Goal: Understand process/instructions: Learn how to perform a task or action

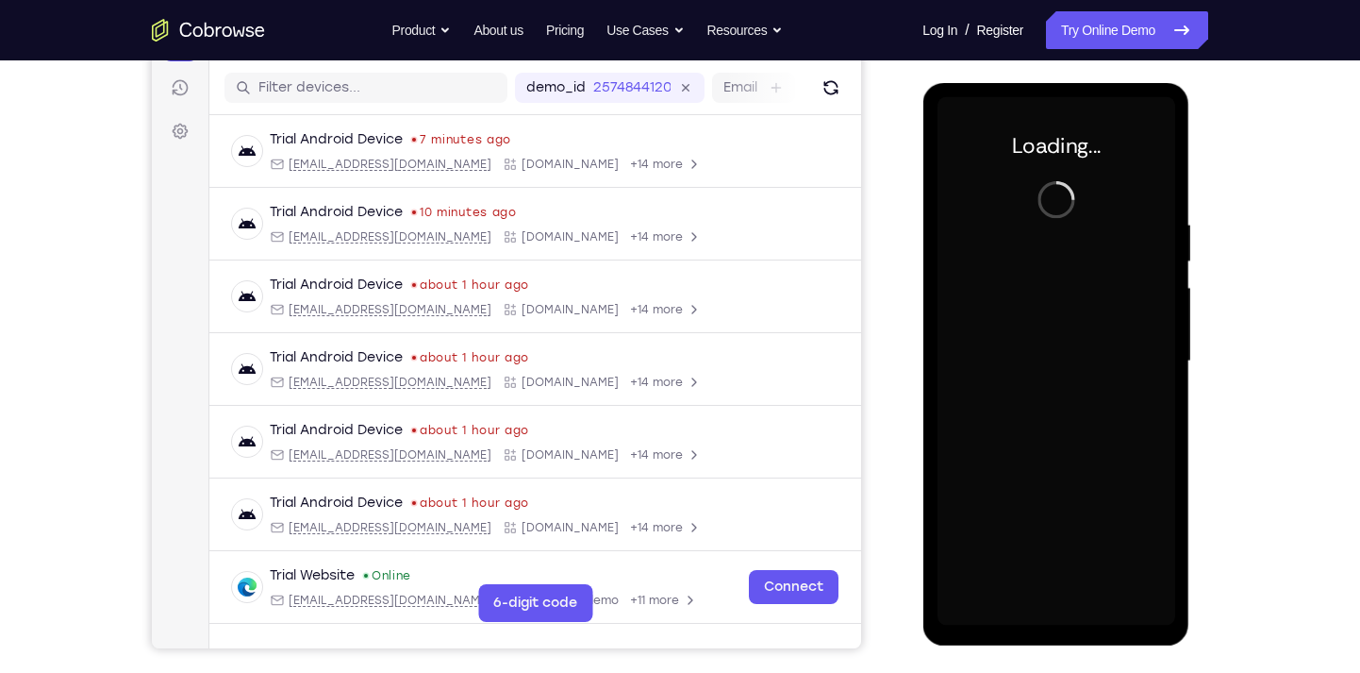
scroll to position [229, 0]
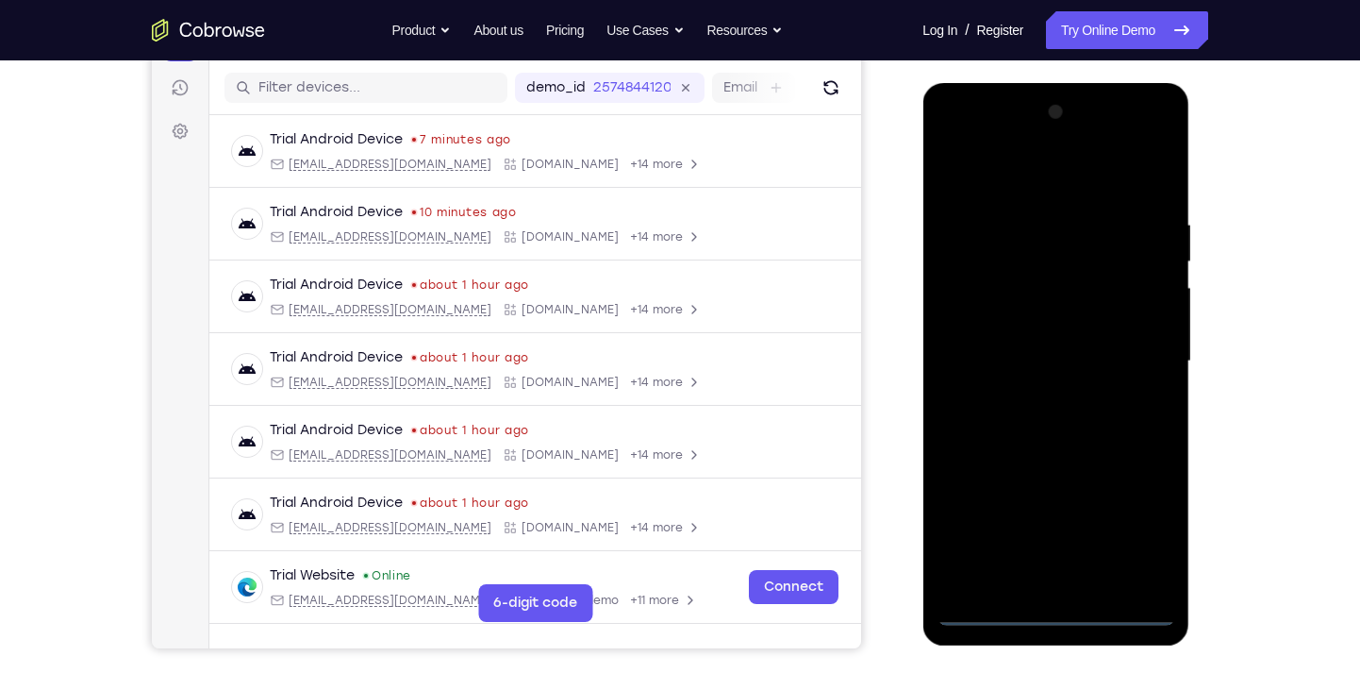
click at [1065, 615] on div at bounding box center [1056, 361] width 238 height 528
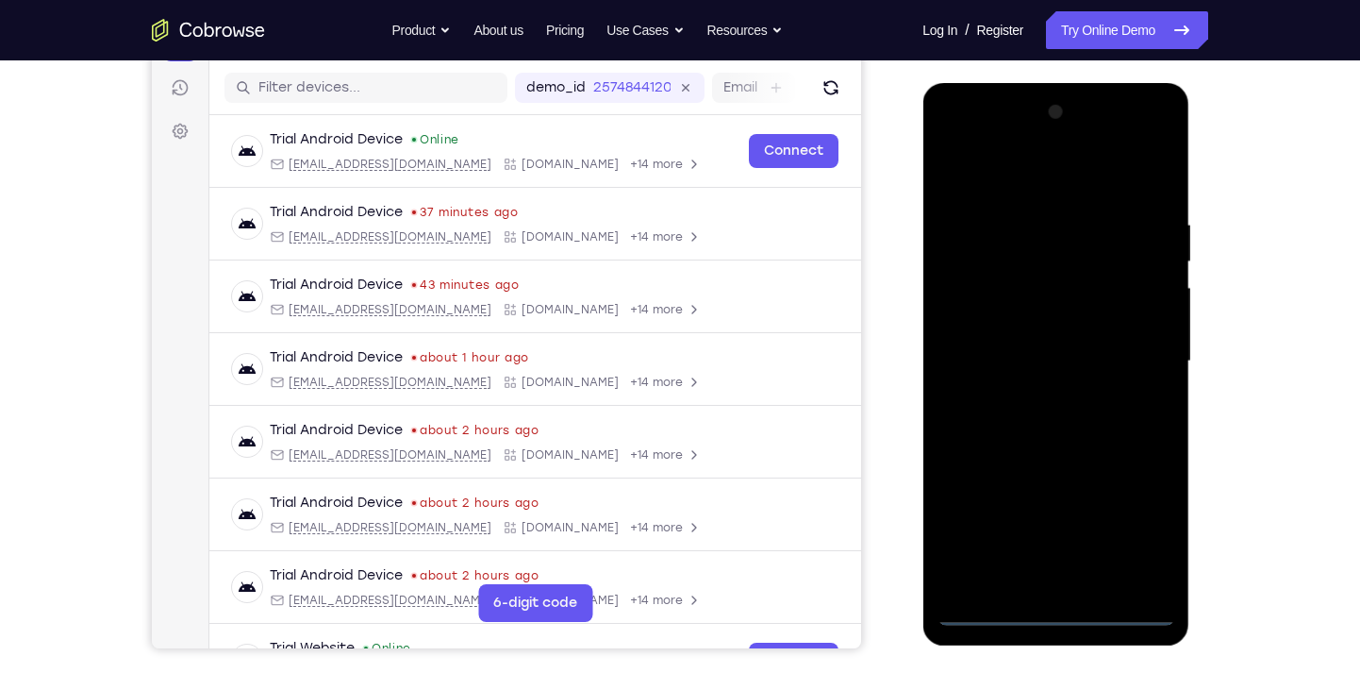
click at [1140, 532] on div at bounding box center [1056, 361] width 238 height 528
click at [965, 137] on div at bounding box center [1056, 361] width 238 height 528
click at [1140, 352] on div at bounding box center [1056, 361] width 238 height 528
click at [1037, 396] on div at bounding box center [1056, 361] width 238 height 528
click at [1040, 341] on div at bounding box center [1056, 361] width 238 height 528
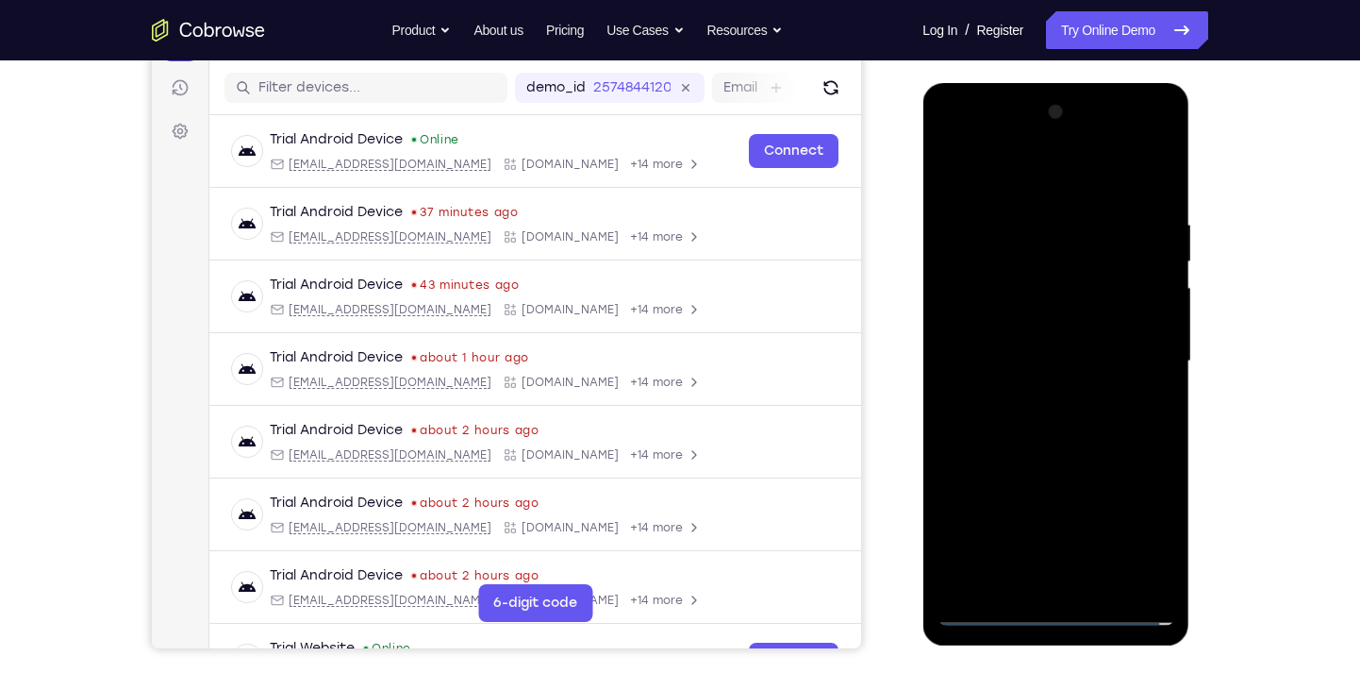
click at [1040, 319] on div at bounding box center [1056, 361] width 238 height 528
click at [1038, 358] on div at bounding box center [1056, 361] width 238 height 528
click at [1021, 423] on div at bounding box center [1056, 361] width 238 height 528
click at [1160, 195] on div at bounding box center [1056, 361] width 238 height 528
click at [1013, 580] on div at bounding box center [1056, 361] width 238 height 528
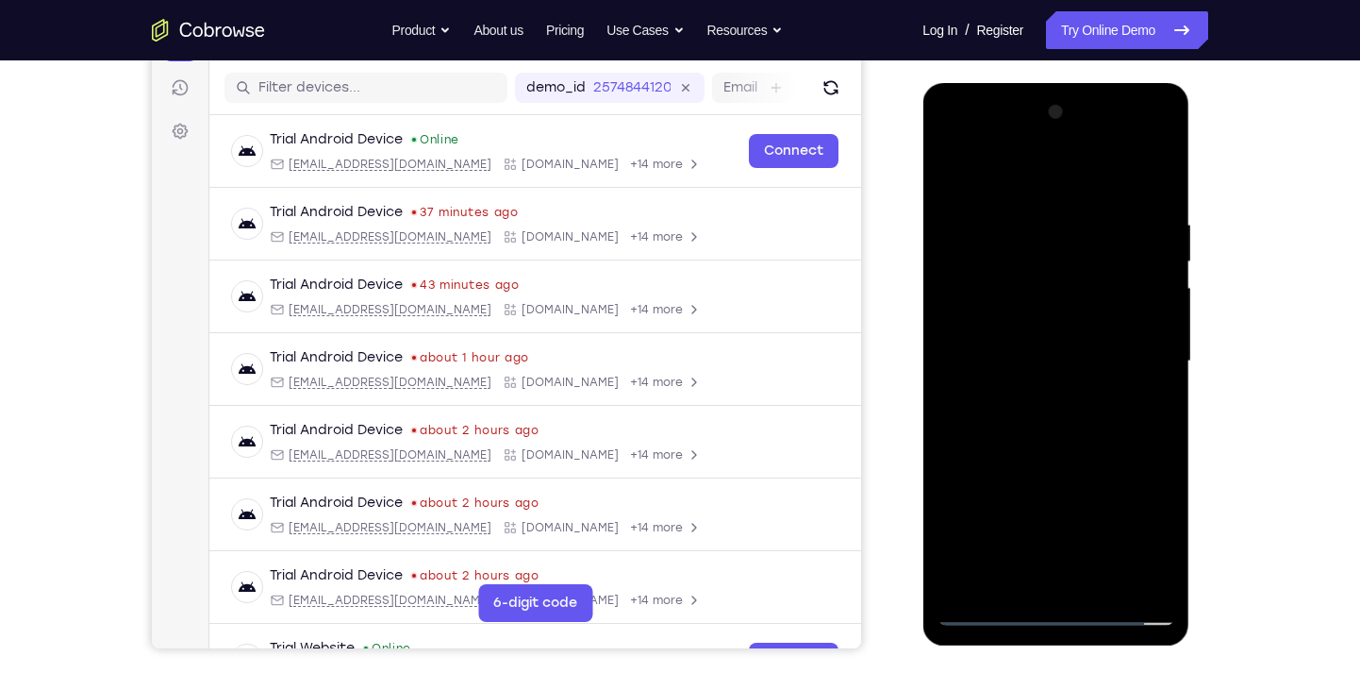
click at [1024, 175] on div at bounding box center [1056, 361] width 238 height 528
click at [1157, 169] on div at bounding box center [1056, 361] width 238 height 528
click at [1100, 584] on div at bounding box center [1056, 361] width 238 height 528
click at [1066, 461] on div at bounding box center [1056, 361] width 238 height 528
click at [1071, 358] on div at bounding box center [1056, 361] width 238 height 528
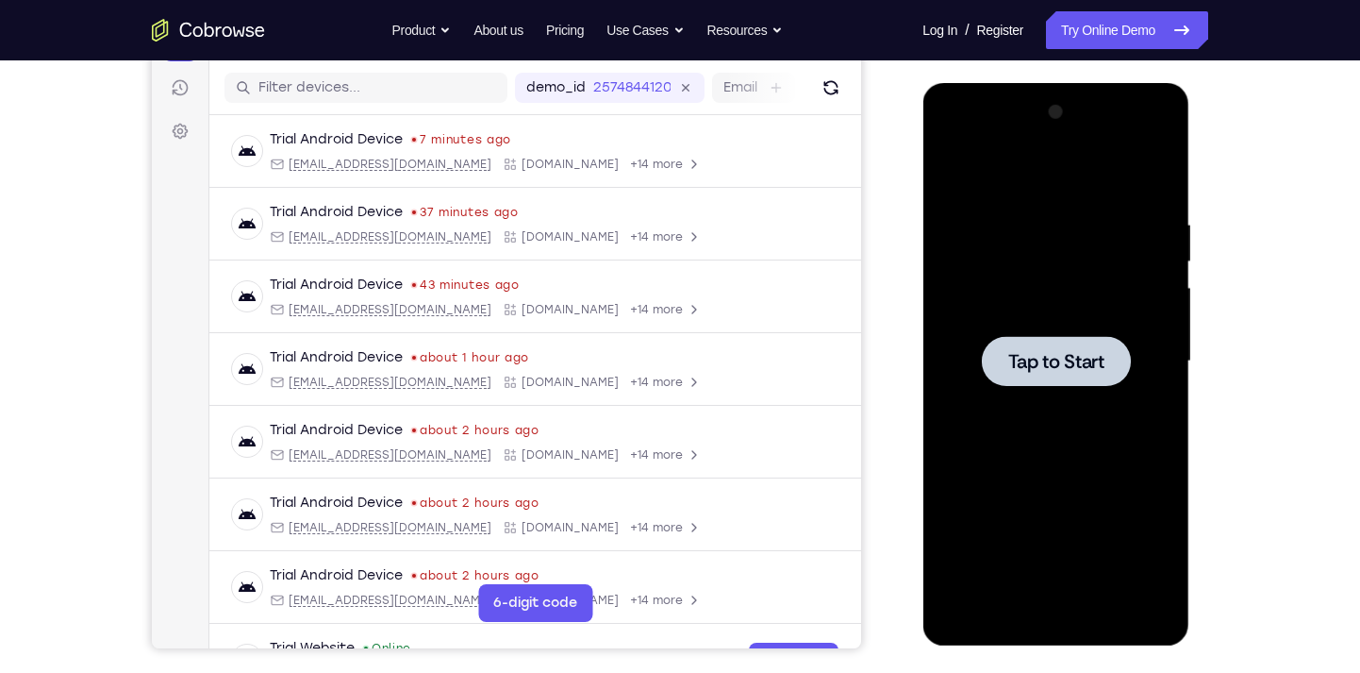
click at [1024, 359] on span "Tap to Start" at bounding box center [1055, 361] width 96 height 19
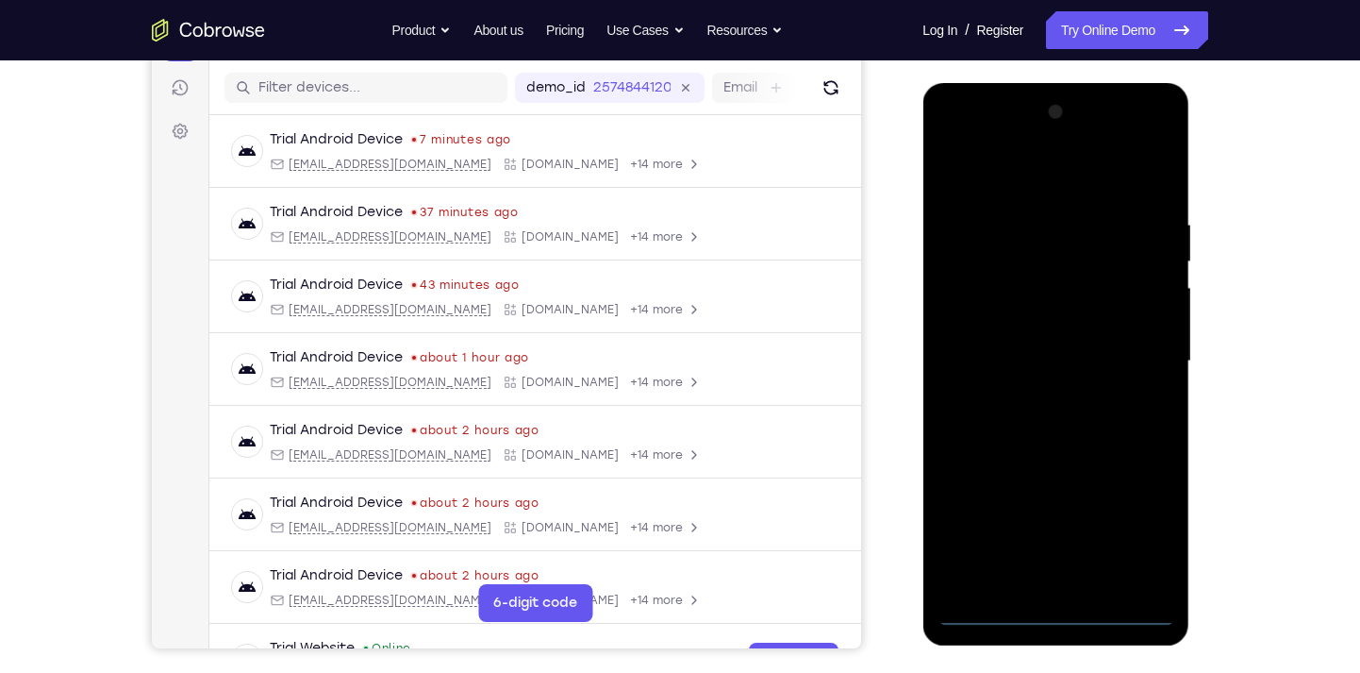
click at [1060, 620] on div at bounding box center [1056, 361] width 238 height 528
click at [1156, 519] on div at bounding box center [1056, 361] width 238 height 528
click at [987, 141] on div at bounding box center [1056, 361] width 238 height 528
click at [1145, 359] on div at bounding box center [1056, 361] width 238 height 528
click at [1047, 398] on div at bounding box center [1056, 361] width 238 height 528
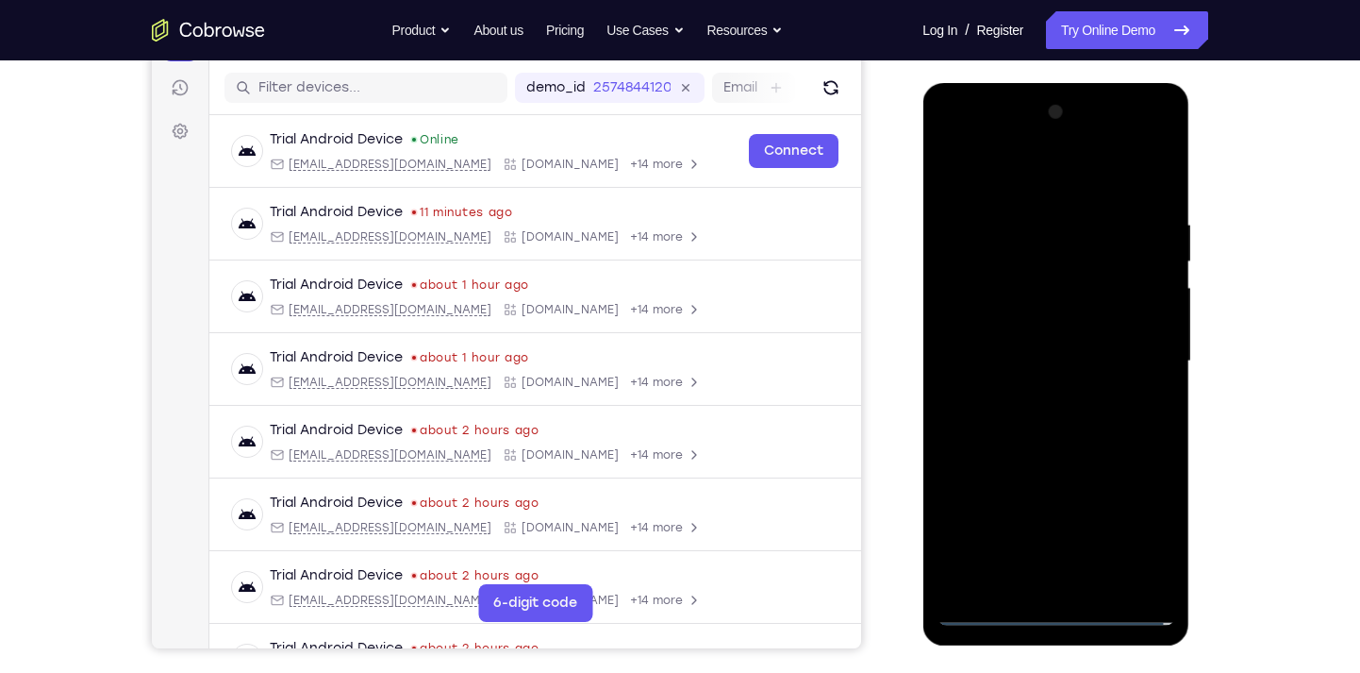
click at [1030, 346] on div at bounding box center [1056, 361] width 238 height 528
click at [1023, 334] on div at bounding box center [1056, 361] width 238 height 528
click at [1023, 356] on div at bounding box center [1056, 361] width 238 height 528
click at [1045, 423] on div at bounding box center [1056, 361] width 238 height 528
click at [1159, 186] on div at bounding box center [1056, 361] width 238 height 528
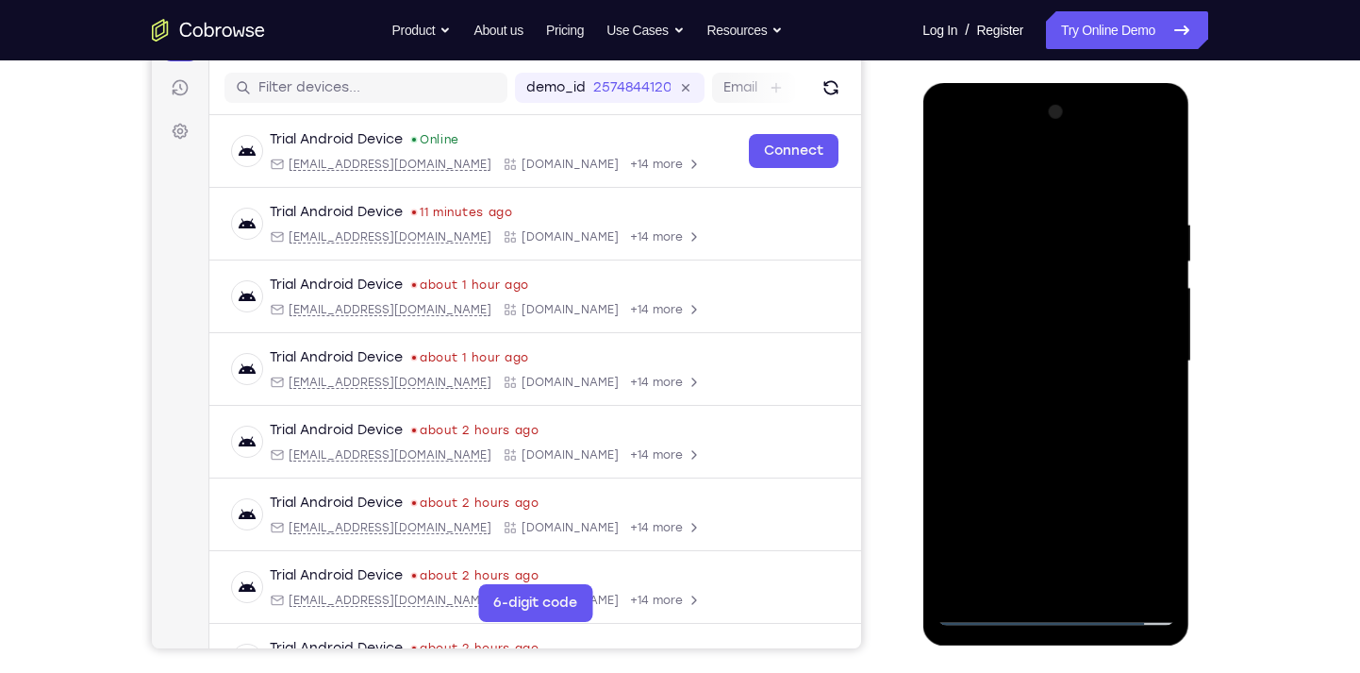
click at [1102, 590] on div at bounding box center [1056, 361] width 238 height 528
click at [1054, 454] on div at bounding box center [1056, 361] width 238 height 528
click at [1156, 316] on div at bounding box center [1056, 361] width 238 height 528
click at [958, 173] on div at bounding box center [1056, 361] width 238 height 528
click at [1045, 346] on div at bounding box center [1056, 361] width 238 height 528
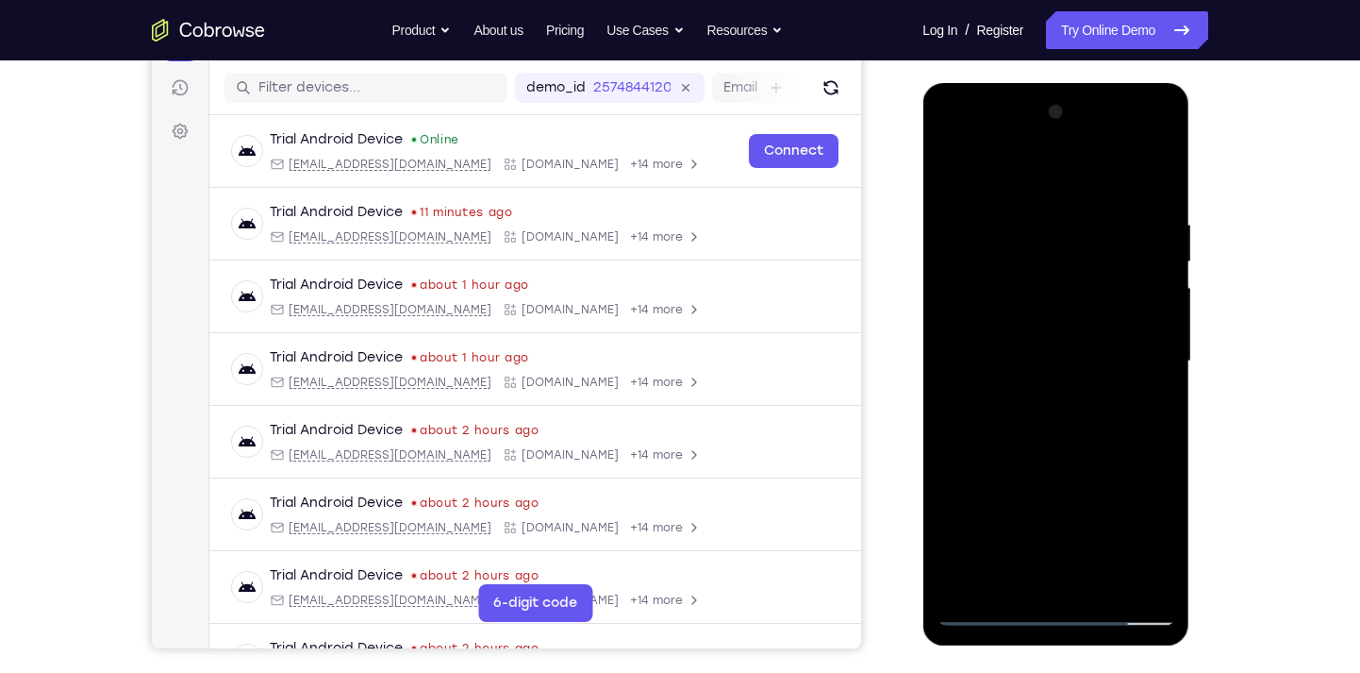
click at [955, 172] on div at bounding box center [1056, 361] width 238 height 528
click at [954, 171] on div at bounding box center [1056, 361] width 238 height 528
click at [1016, 582] on div at bounding box center [1056, 361] width 238 height 528
click at [1068, 168] on div at bounding box center [1056, 361] width 238 height 528
click at [1156, 168] on div at bounding box center [1056, 361] width 238 height 528
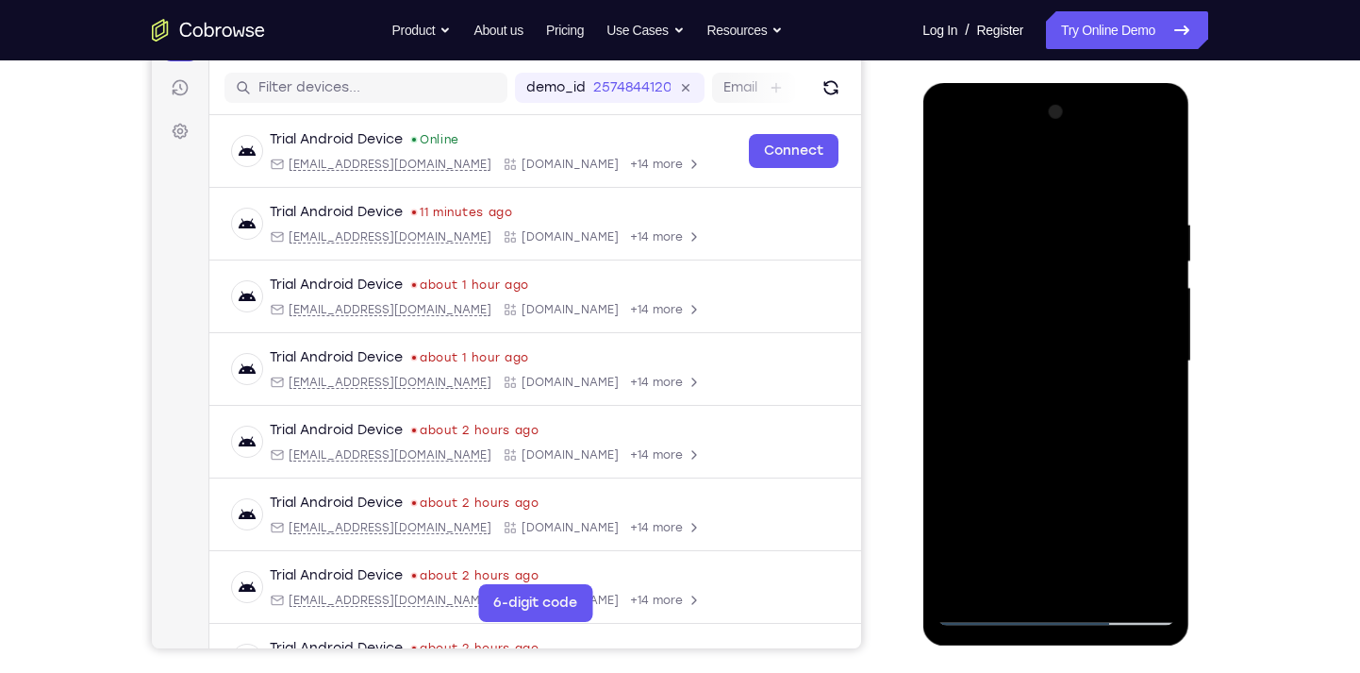
drag, startPoint x: 1059, startPoint y: 417, endPoint x: 1059, endPoint y: 463, distance: 46.2
click at [1059, 463] on div at bounding box center [1056, 361] width 238 height 528
click at [1044, 574] on div at bounding box center [1056, 361] width 238 height 528
click at [1160, 428] on div at bounding box center [1056, 361] width 238 height 528
drag, startPoint x: 1091, startPoint y: 479, endPoint x: 1105, endPoint y: 211, distance: 268.2
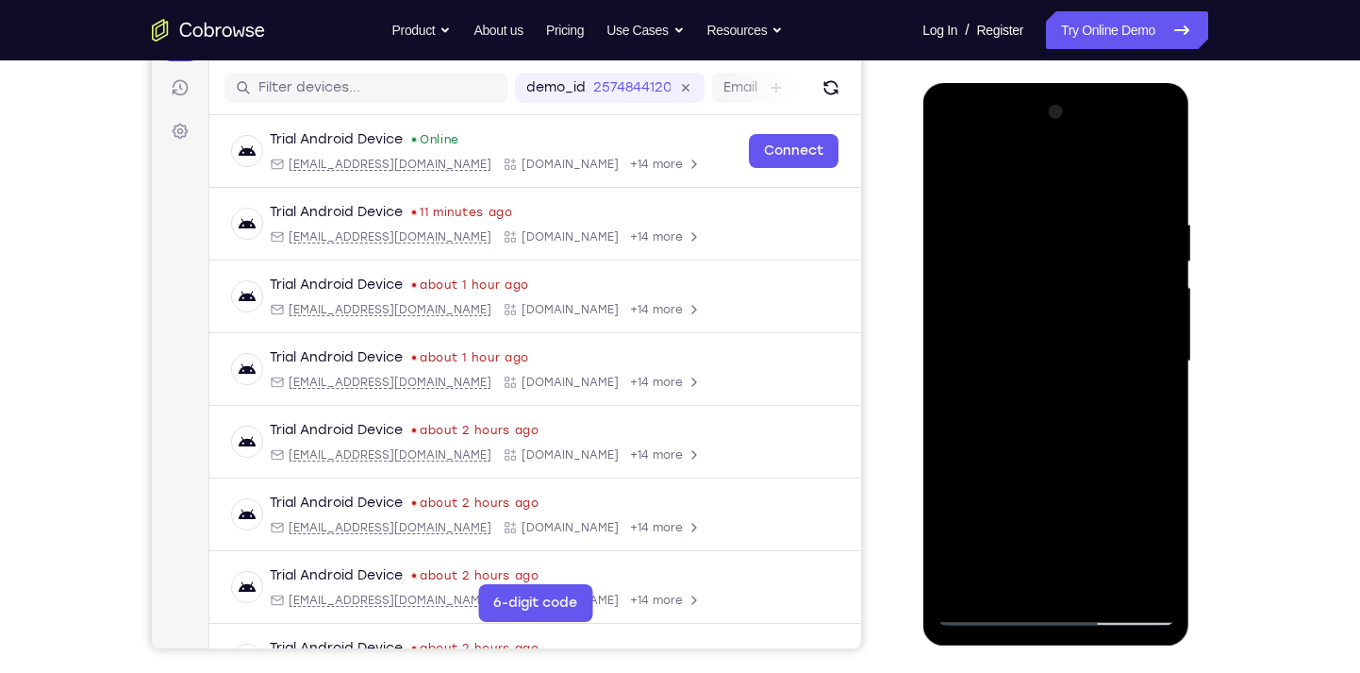
click at [1105, 211] on div at bounding box center [1056, 361] width 238 height 528
drag, startPoint x: 1104, startPoint y: 491, endPoint x: 1104, endPoint y: 248, distance: 242.4
click at [1104, 248] on div at bounding box center [1056, 361] width 238 height 528
drag, startPoint x: 1102, startPoint y: 457, endPoint x: 1094, endPoint y: 193, distance: 264.2
click at [1094, 193] on div at bounding box center [1056, 361] width 238 height 528
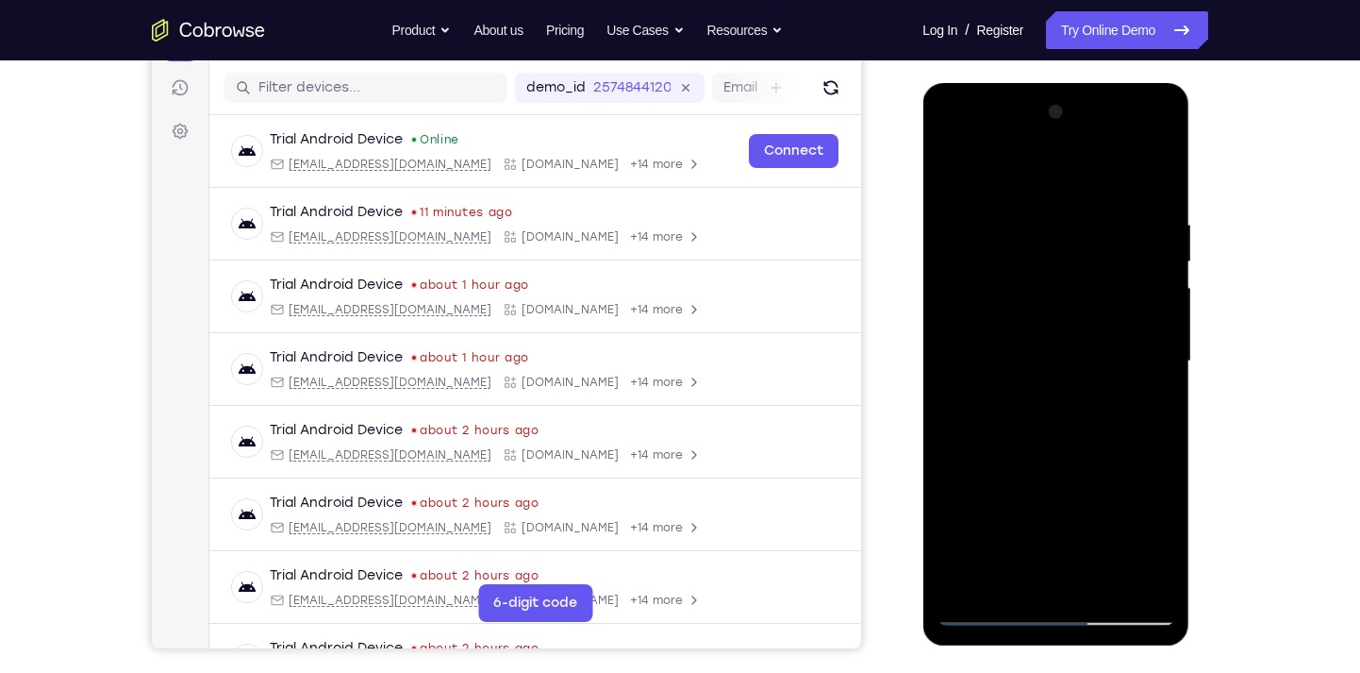
drag, startPoint x: 1101, startPoint y: 473, endPoint x: 1089, endPoint y: 236, distance: 237.1
click at [1089, 236] on div at bounding box center [1056, 361] width 238 height 528
drag, startPoint x: 1096, startPoint y: 493, endPoint x: 1083, endPoint y: 226, distance: 267.3
click at [1083, 226] on div at bounding box center [1056, 361] width 238 height 528
drag, startPoint x: 1107, startPoint y: 517, endPoint x: 1094, endPoint y: 236, distance: 281.4
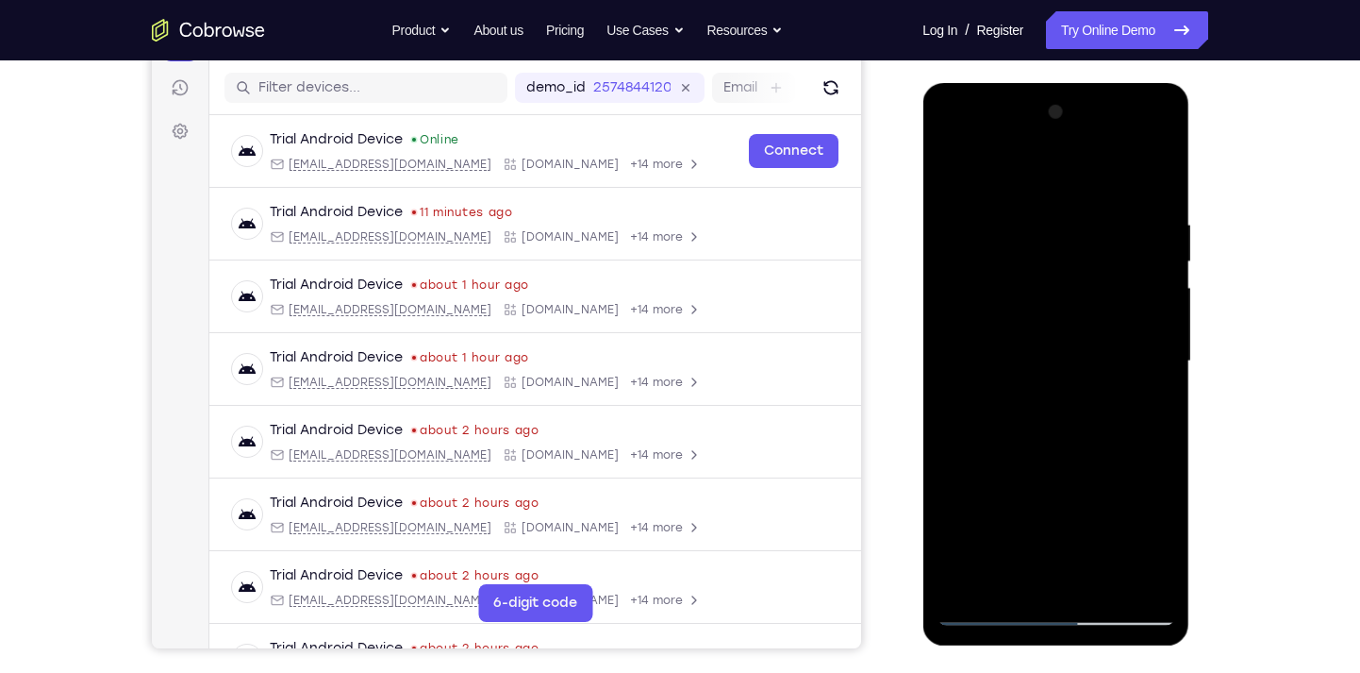
click at [1094, 236] on div at bounding box center [1056, 361] width 238 height 528
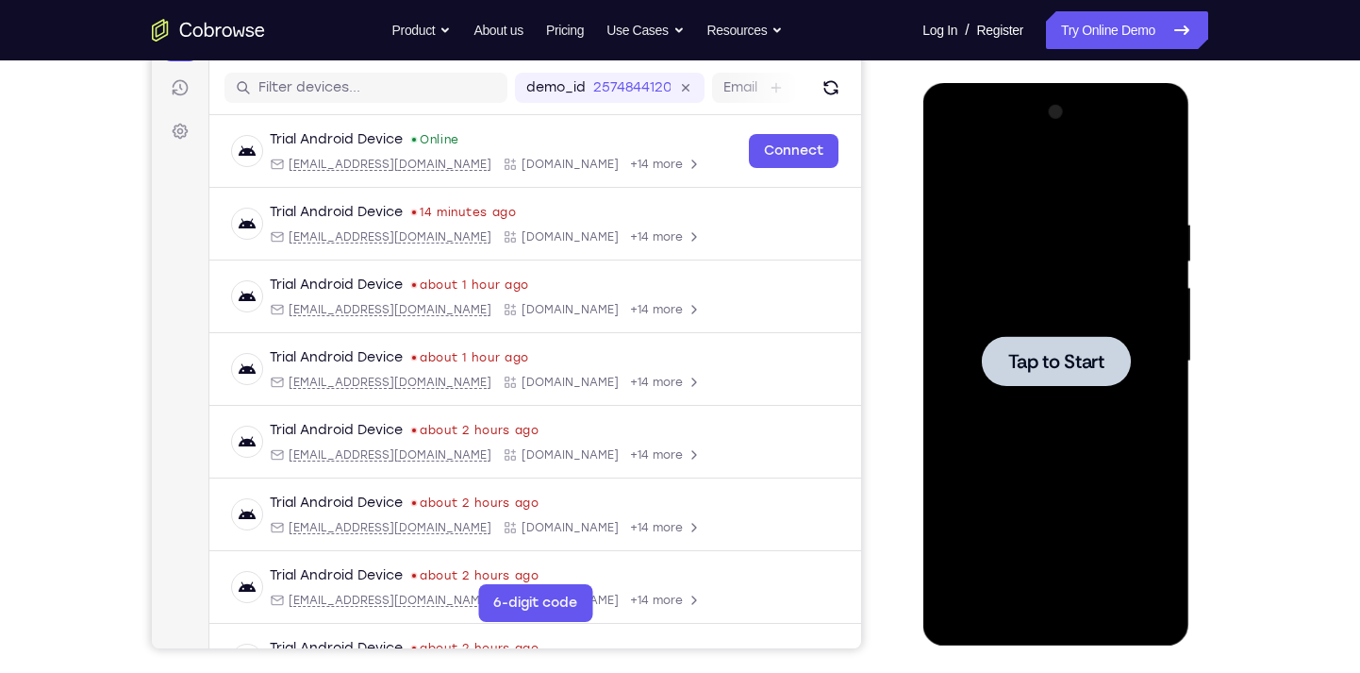
click at [1081, 352] on span "Tap to Start" at bounding box center [1055, 361] width 96 height 19
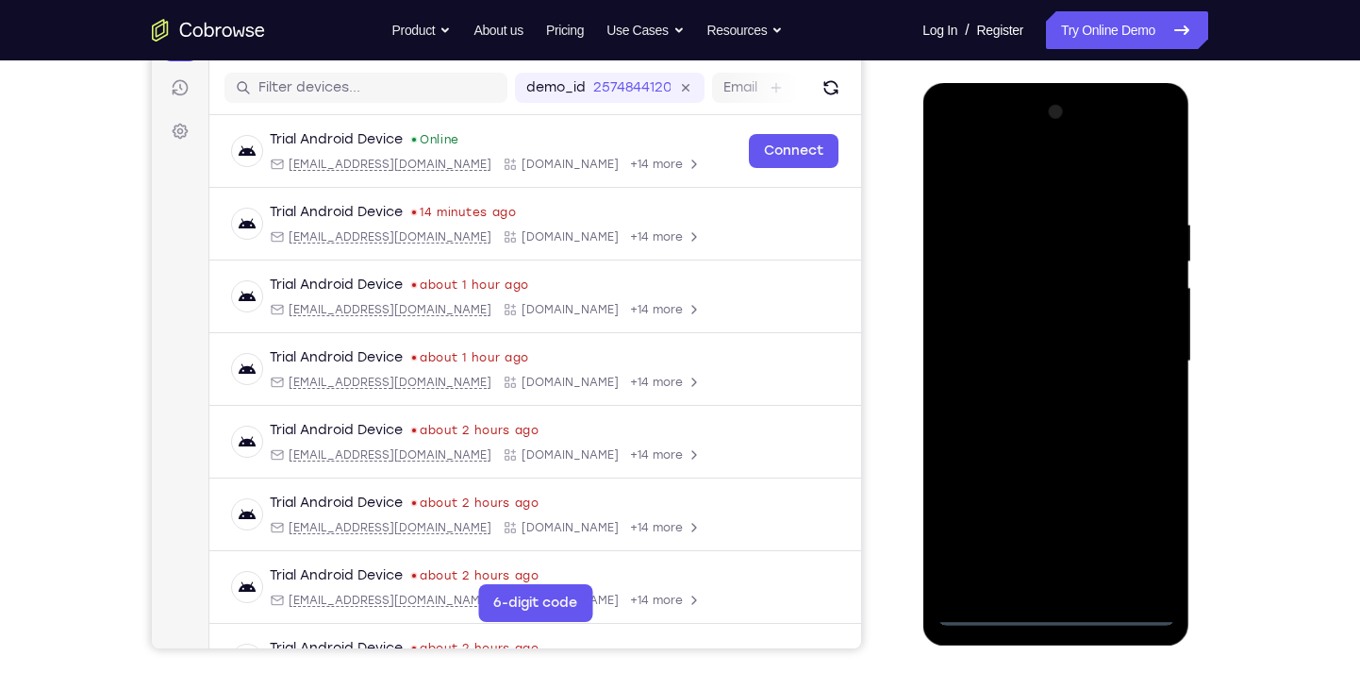
click at [1053, 604] on div at bounding box center [1056, 361] width 238 height 528
click at [1055, 612] on div at bounding box center [1056, 361] width 238 height 528
click at [1140, 517] on div at bounding box center [1056, 361] width 238 height 528
click at [987, 143] on div at bounding box center [1056, 361] width 238 height 528
click at [973, 142] on div at bounding box center [1056, 361] width 238 height 528
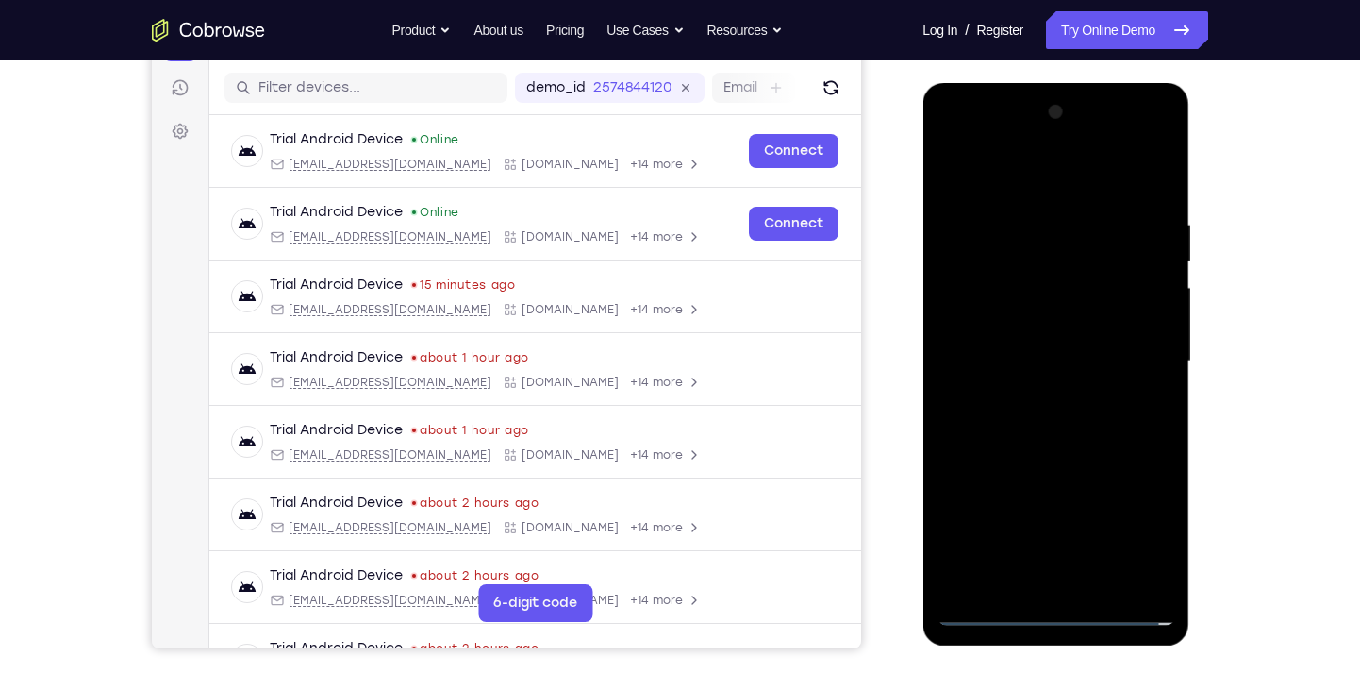
click at [1130, 358] on div at bounding box center [1056, 361] width 238 height 528
click at [1038, 391] on div at bounding box center [1056, 361] width 238 height 528
click at [1010, 345] on div at bounding box center [1056, 361] width 238 height 528
click at [1022, 334] on div at bounding box center [1056, 361] width 238 height 528
click at [1023, 357] on div at bounding box center [1056, 361] width 238 height 528
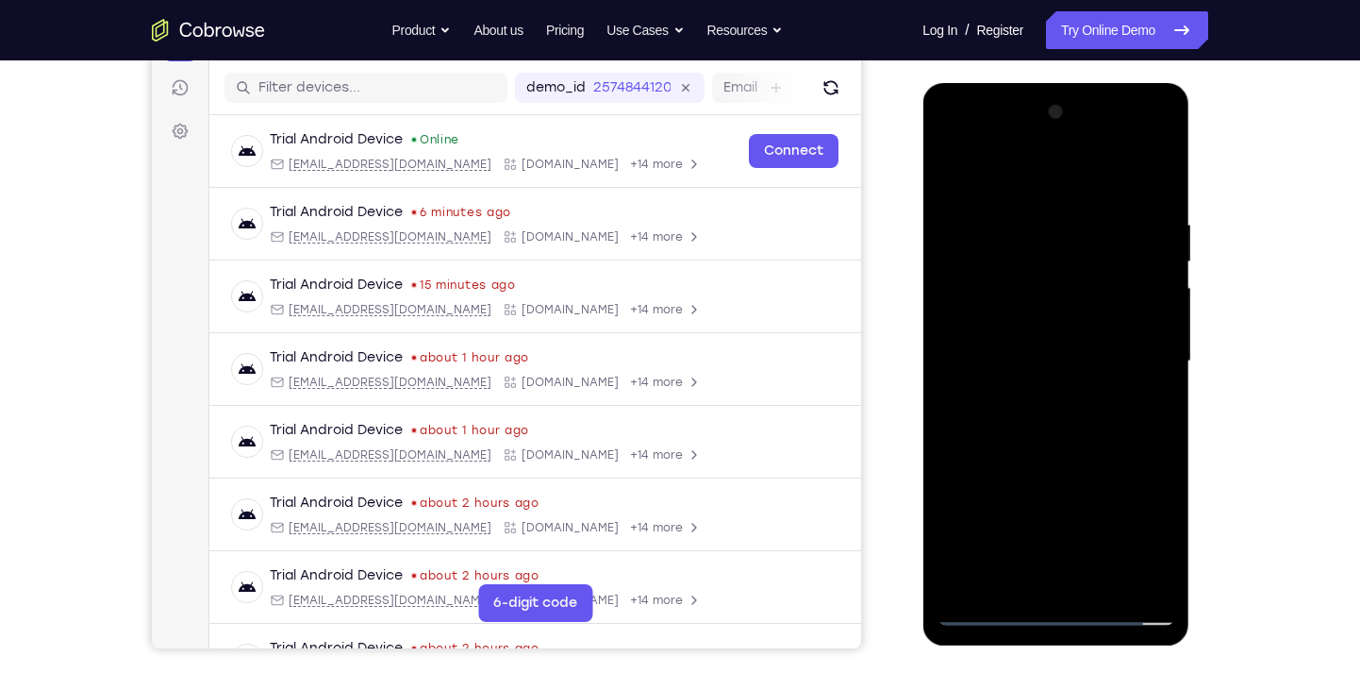
click at [1042, 426] on div at bounding box center [1056, 361] width 238 height 528
click at [1047, 416] on div at bounding box center [1056, 361] width 238 height 528
click at [1154, 193] on div at bounding box center [1056, 361] width 238 height 528
click at [1097, 578] on div at bounding box center [1056, 361] width 238 height 528
click at [1062, 458] on div at bounding box center [1056, 361] width 238 height 528
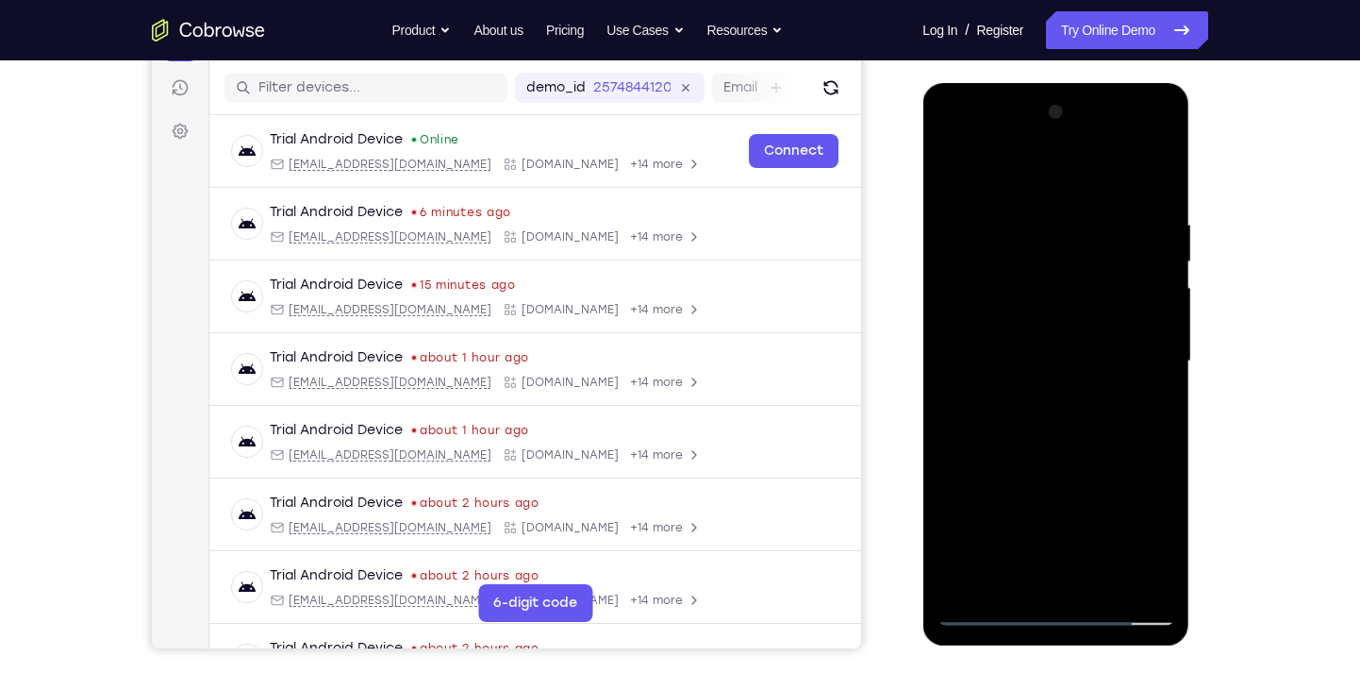
click at [984, 610] on div at bounding box center [1056, 361] width 238 height 528
click at [1008, 585] on div at bounding box center [1056, 361] width 238 height 528
click at [1086, 169] on div at bounding box center [1056, 361] width 238 height 528
click at [1126, 173] on div at bounding box center [1056, 361] width 238 height 528
click at [1122, 167] on div at bounding box center [1056, 361] width 238 height 528
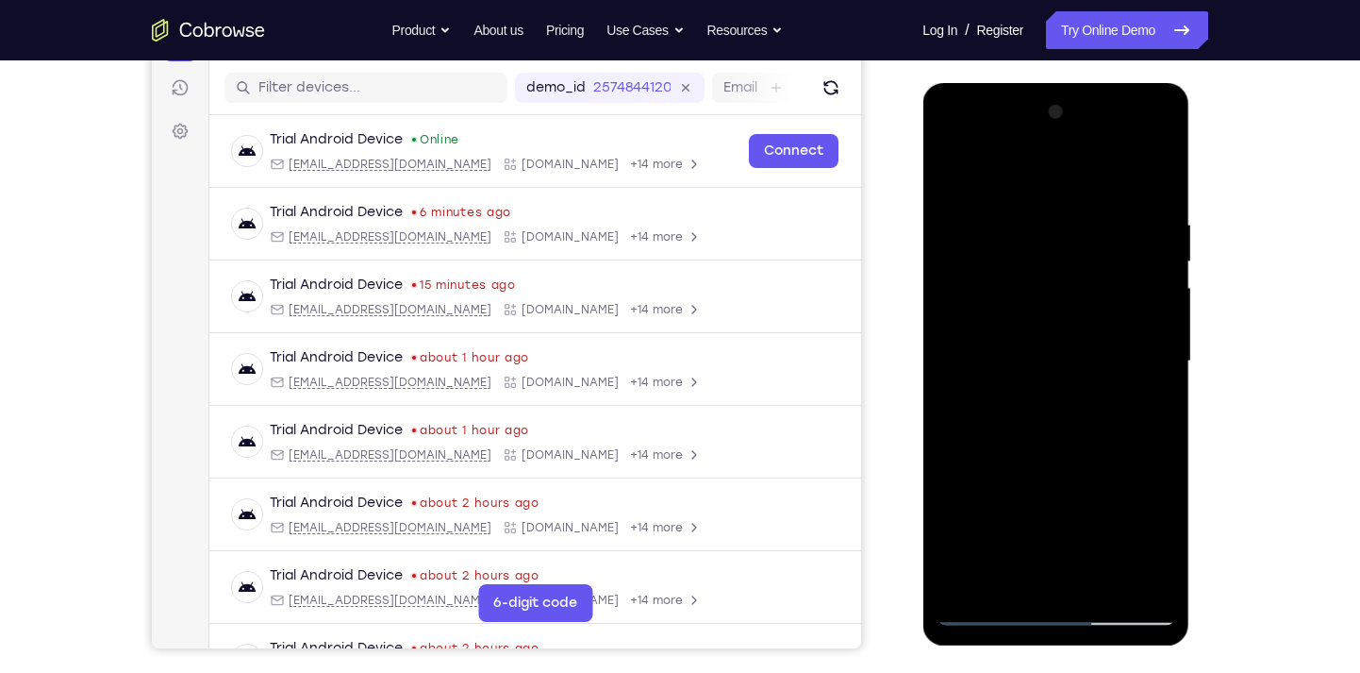
click at [1160, 170] on div at bounding box center [1056, 361] width 238 height 528
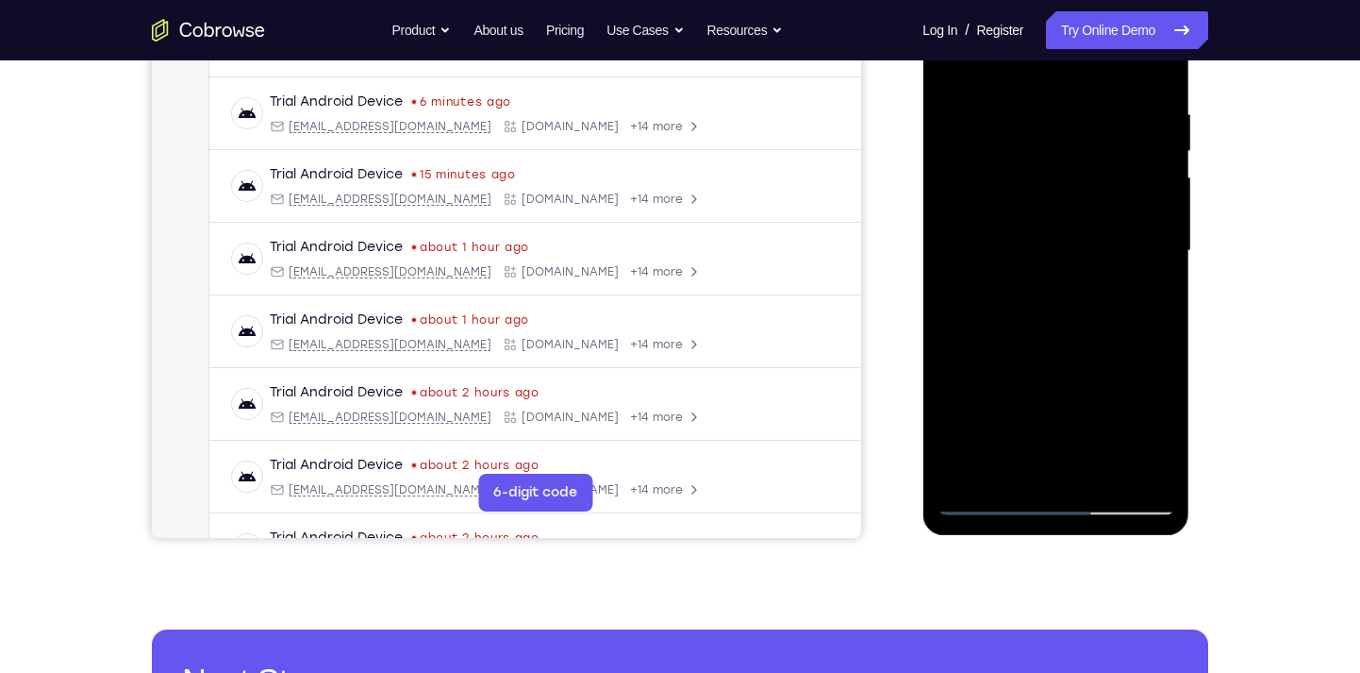
scroll to position [343, 0]
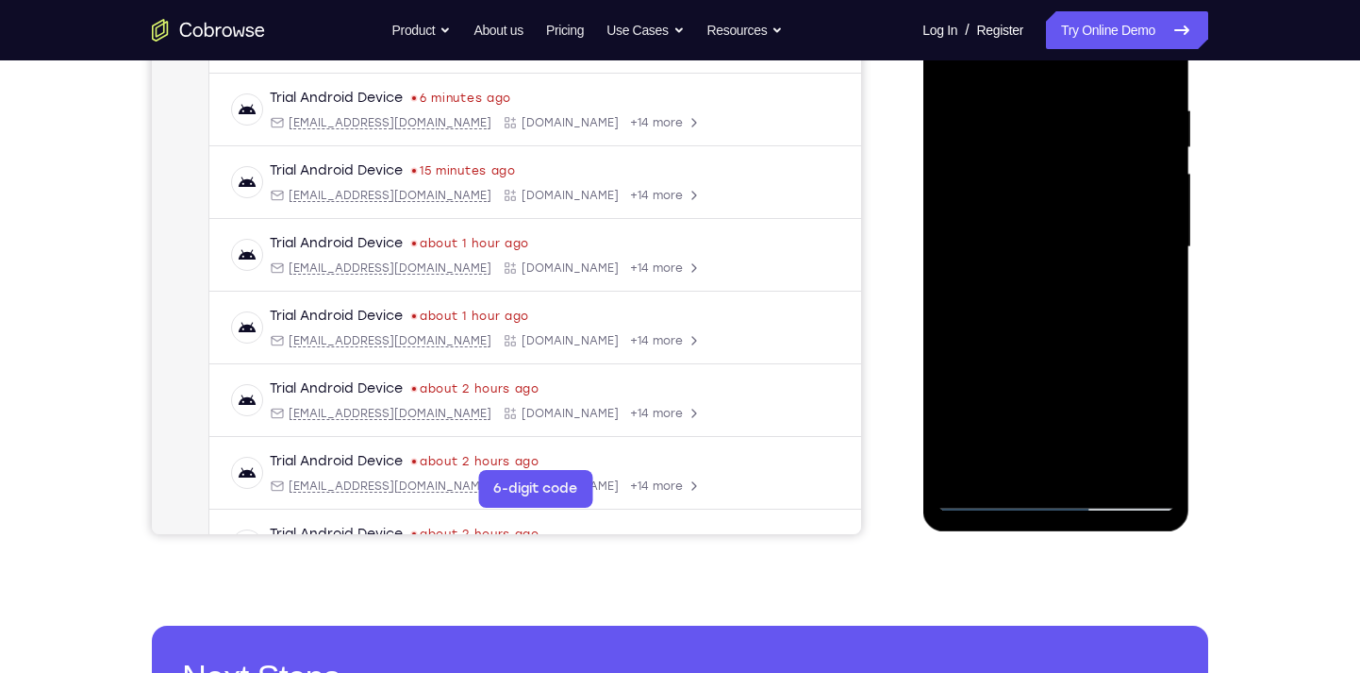
click at [1110, 471] on div at bounding box center [1056, 247] width 238 height 528
drag, startPoint x: 1088, startPoint y: 400, endPoint x: 1088, endPoint y: 239, distance: 161.3
click at [1088, 239] on div at bounding box center [1056, 247] width 238 height 528
drag, startPoint x: 1053, startPoint y: 407, endPoint x: 1045, endPoint y: 138, distance: 268.9
click at [1045, 138] on div at bounding box center [1056, 247] width 238 height 528
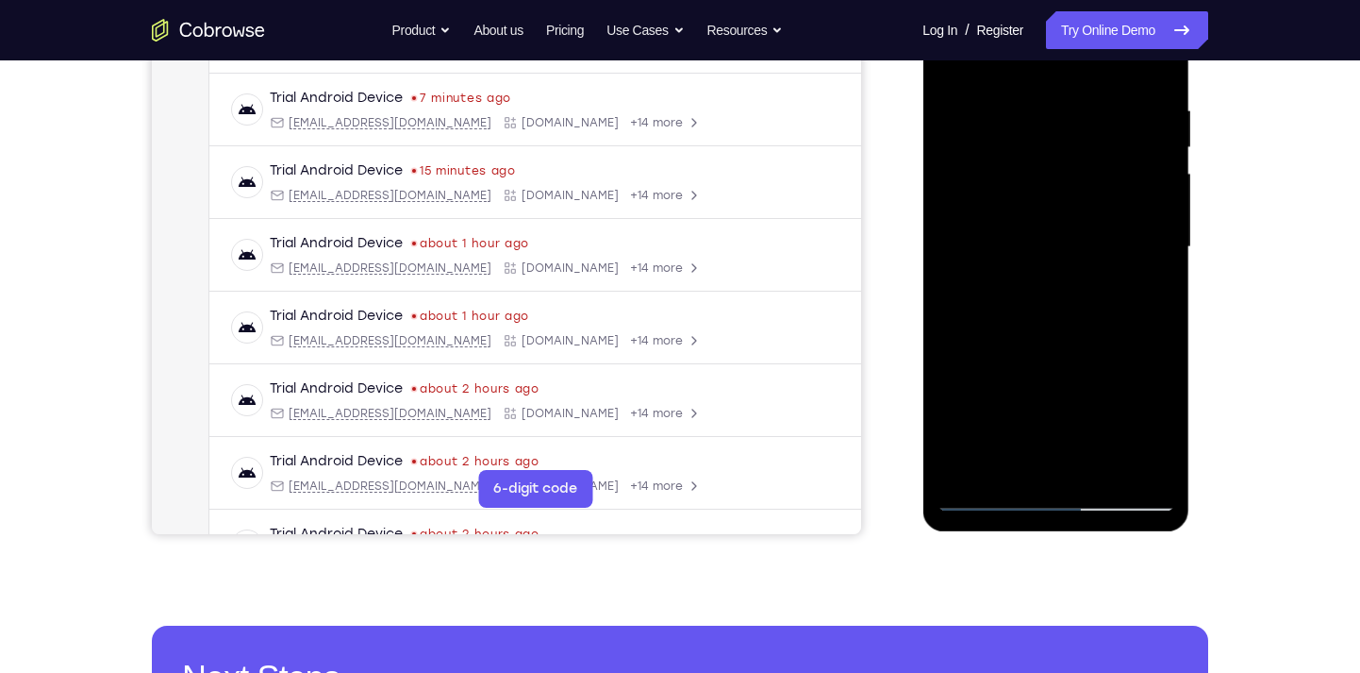
drag, startPoint x: 1062, startPoint y: 422, endPoint x: 1072, endPoint y: 219, distance: 203.0
click at [1072, 219] on div at bounding box center [1056, 247] width 238 height 528
drag, startPoint x: 1093, startPoint y: 446, endPoint x: 1095, endPoint y: 233, distance: 213.2
click at [1095, 233] on div at bounding box center [1056, 247] width 238 height 528
click at [983, 510] on div at bounding box center [1056, 250] width 267 height 562
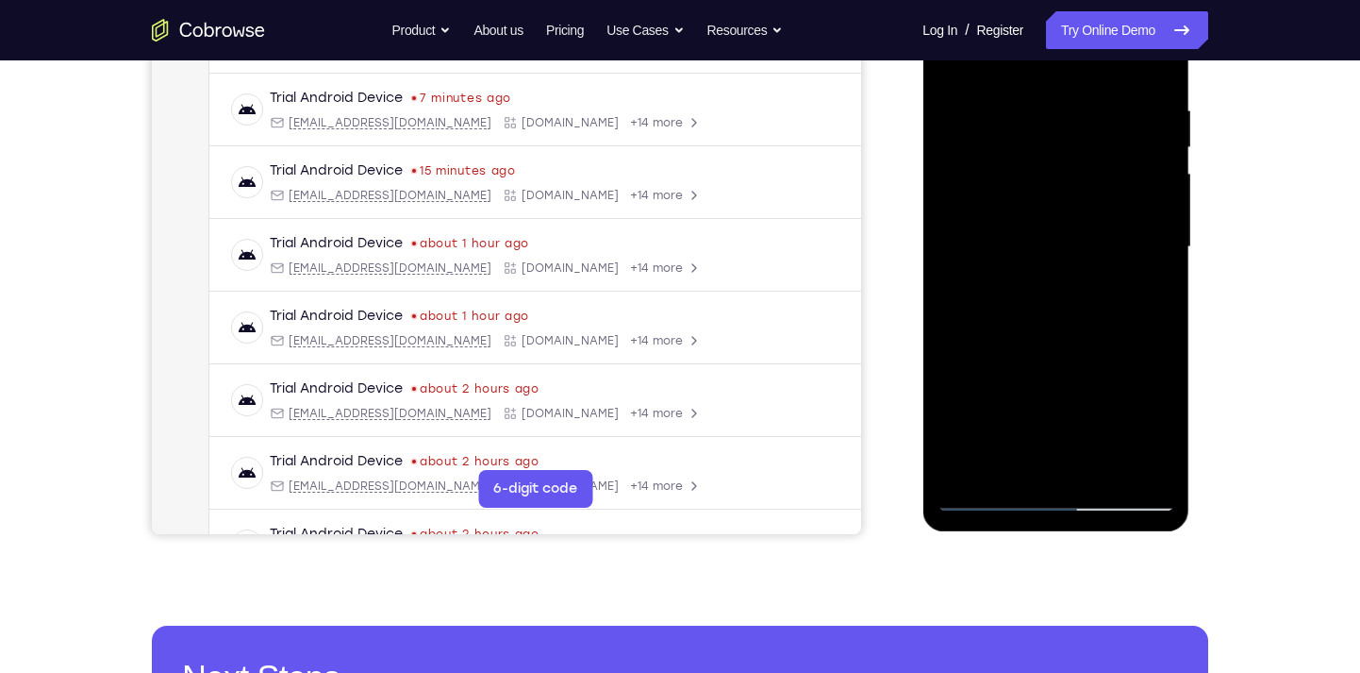
click at [987, 500] on div at bounding box center [1056, 247] width 238 height 528
click at [1129, 463] on div at bounding box center [1056, 247] width 238 height 528
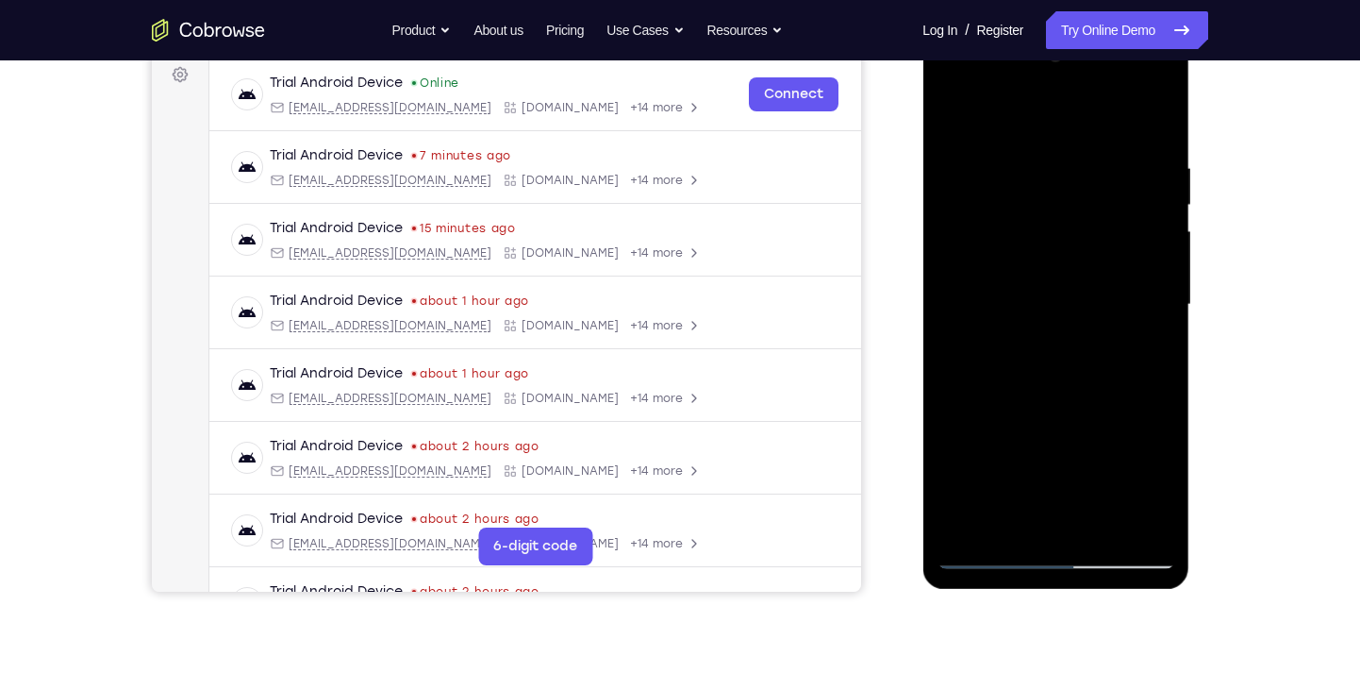
scroll to position [277, 0]
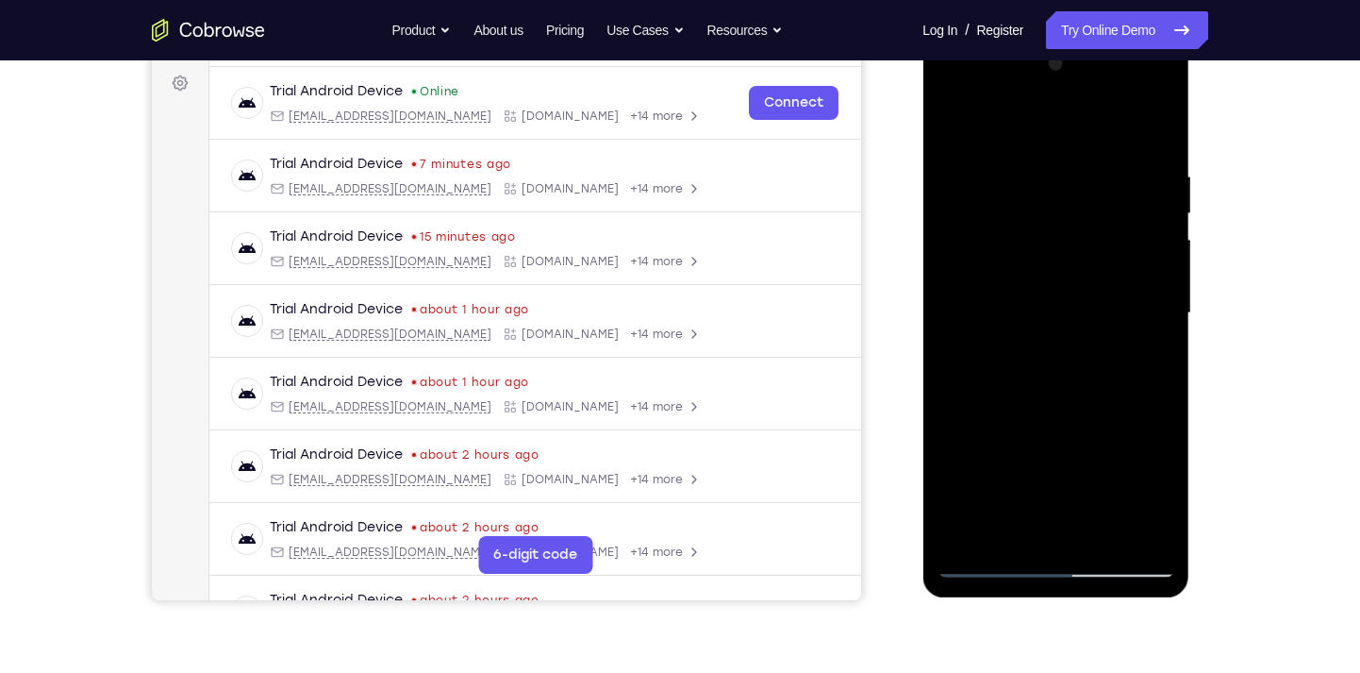
click at [949, 131] on div at bounding box center [1056, 313] width 238 height 528
click at [1000, 482] on div at bounding box center [1056, 313] width 238 height 528
drag, startPoint x: 1036, startPoint y: 493, endPoint x: 1017, endPoint y: 290, distance: 204.6
click at [1017, 290] on div at bounding box center [1056, 313] width 238 height 528
drag, startPoint x: 1058, startPoint y: 503, endPoint x: 1062, endPoint y: 290, distance: 213.2
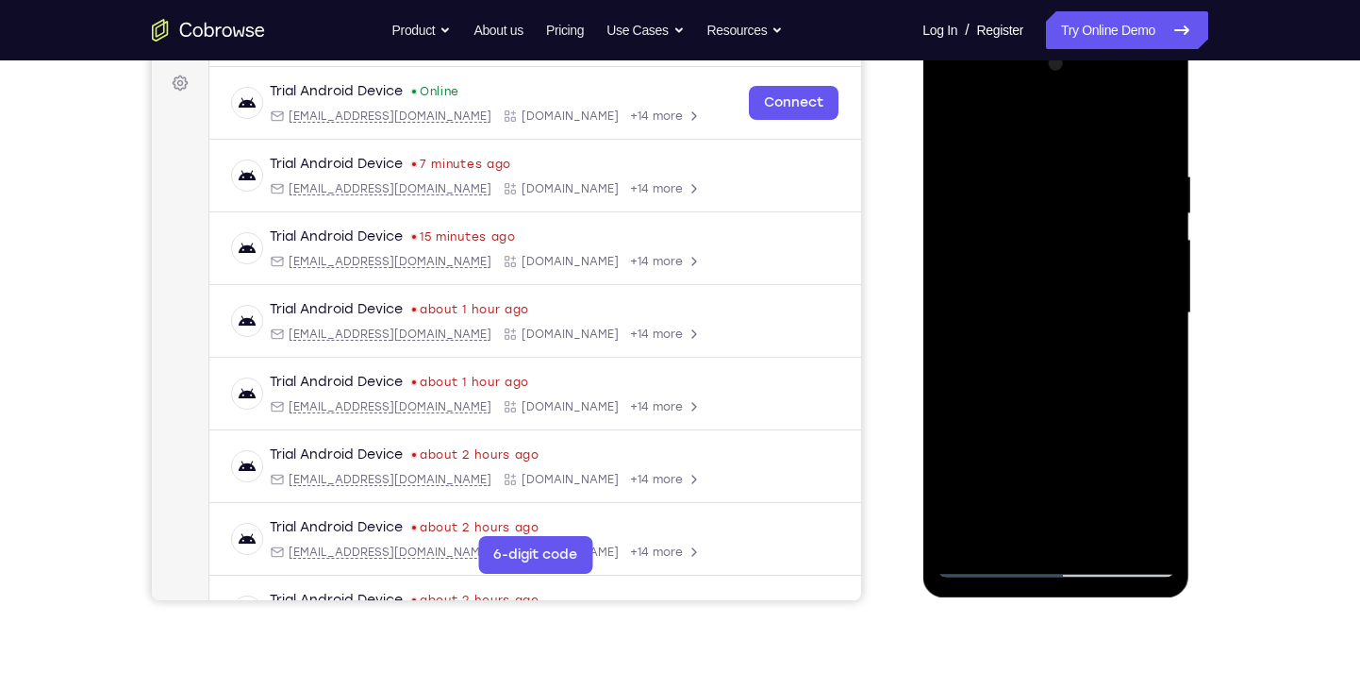
click at [1062, 290] on div at bounding box center [1056, 313] width 238 height 528
drag, startPoint x: 1069, startPoint y: 497, endPoint x: 1065, endPoint y: 268, distance: 229.3
click at [1065, 268] on div at bounding box center [1056, 313] width 238 height 528
click at [1006, 531] on div at bounding box center [1056, 313] width 238 height 528
click at [1007, 120] on div at bounding box center [1056, 313] width 238 height 528
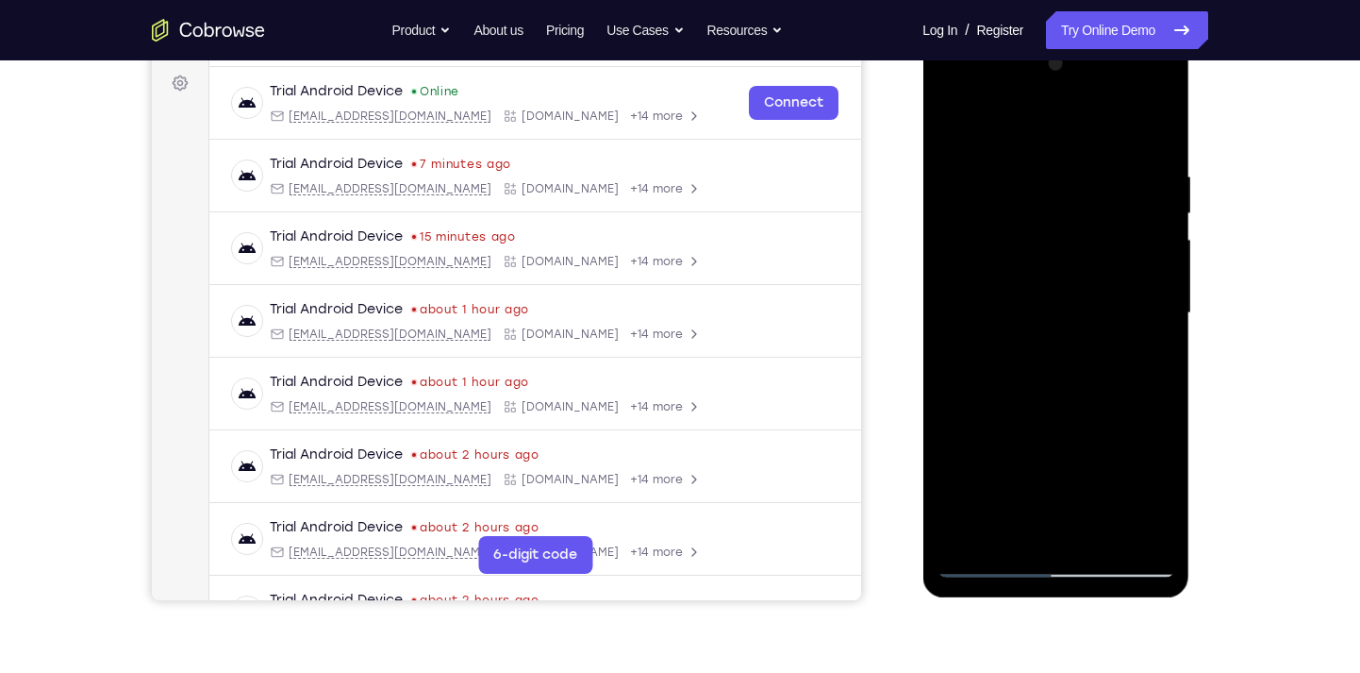
drag, startPoint x: 1062, startPoint y: 266, endPoint x: 1070, endPoint y: 331, distance: 65.5
click at [1070, 331] on div at bounding box center [1056, 313] width 238 height 528
click at [1013, 292] on div at bounding box center [1056, 313] width 238 height 528
click at [961, 129] on div at bounding box center [1056, 313] width 238 height 528
click at [1124, 121] on div at bounding box center [1056, 313] width 238 height 528
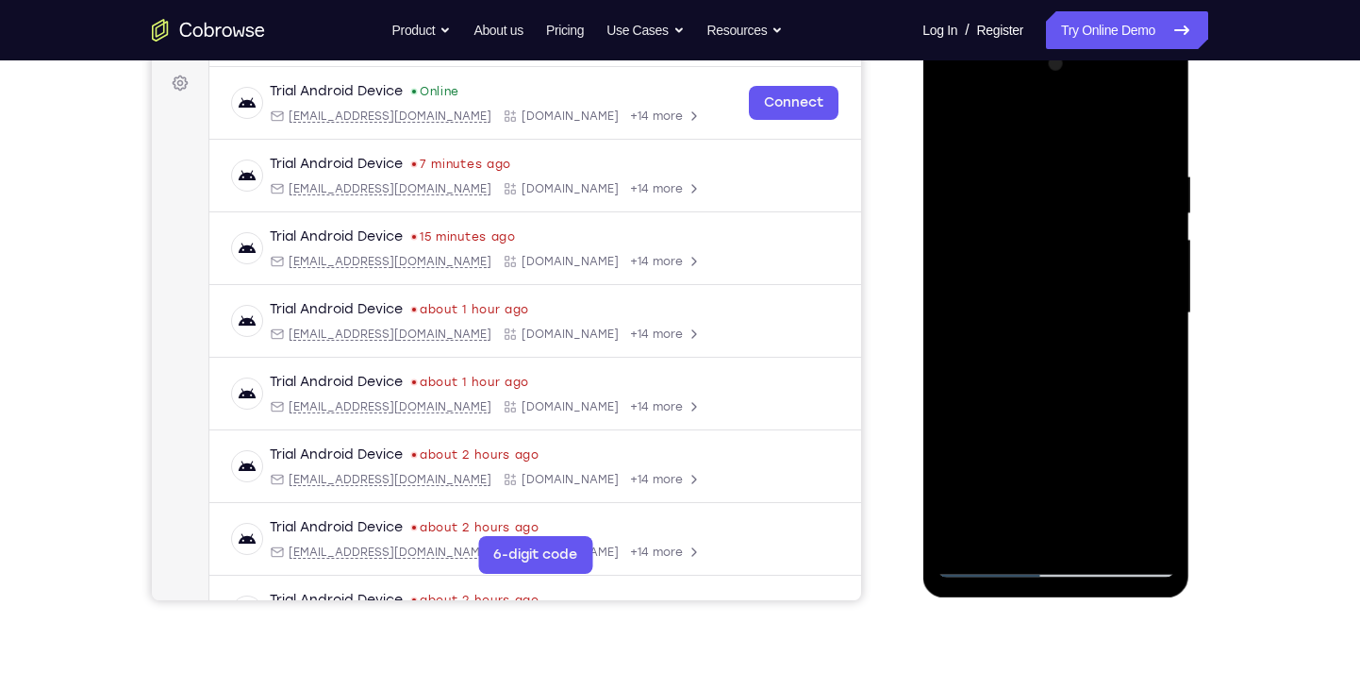
click at [1158, 181] on div at bounding box center [1056, 313] width 238 height 528
click at [1099, 181] on div at bounding box center [1056, 313] width 238 height 528
click at [1134, 266] on div at bounding box center [1056, 313] width 238 height 528
click at [951, 118] on div at bounding box center [1056, 313] width 238 height 528
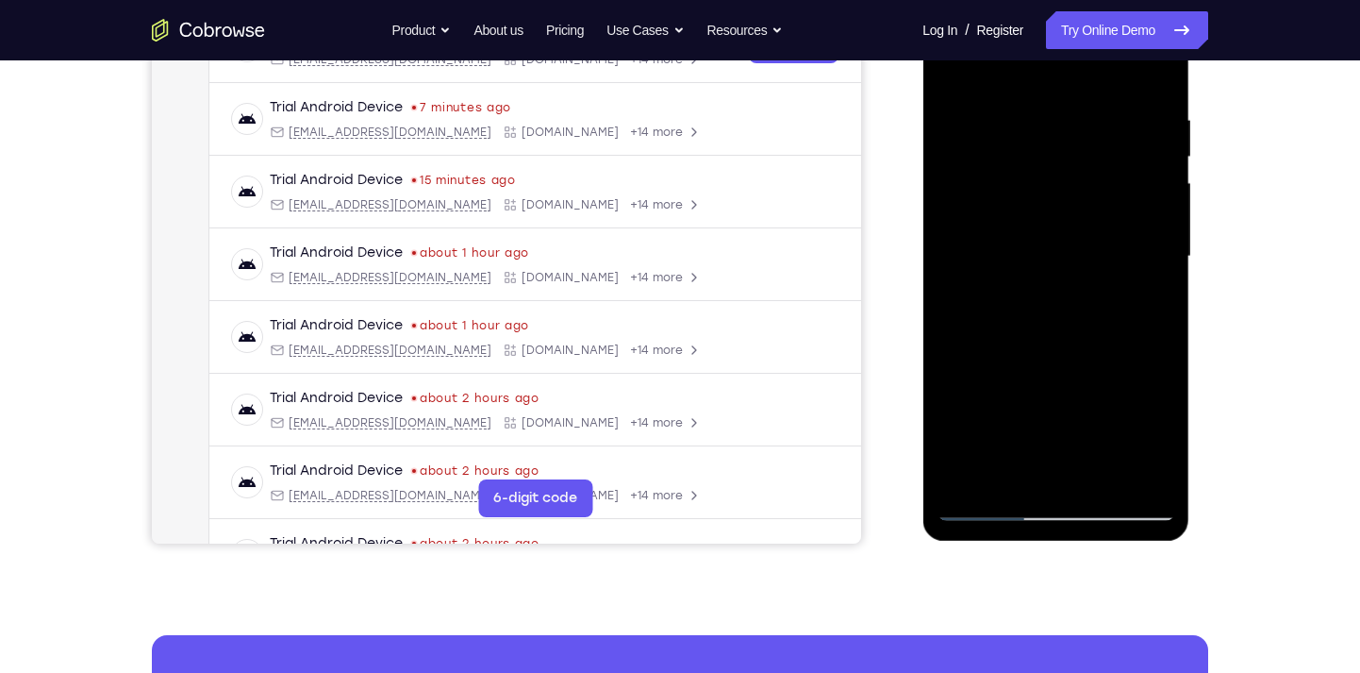
scroll to position [335, 0]
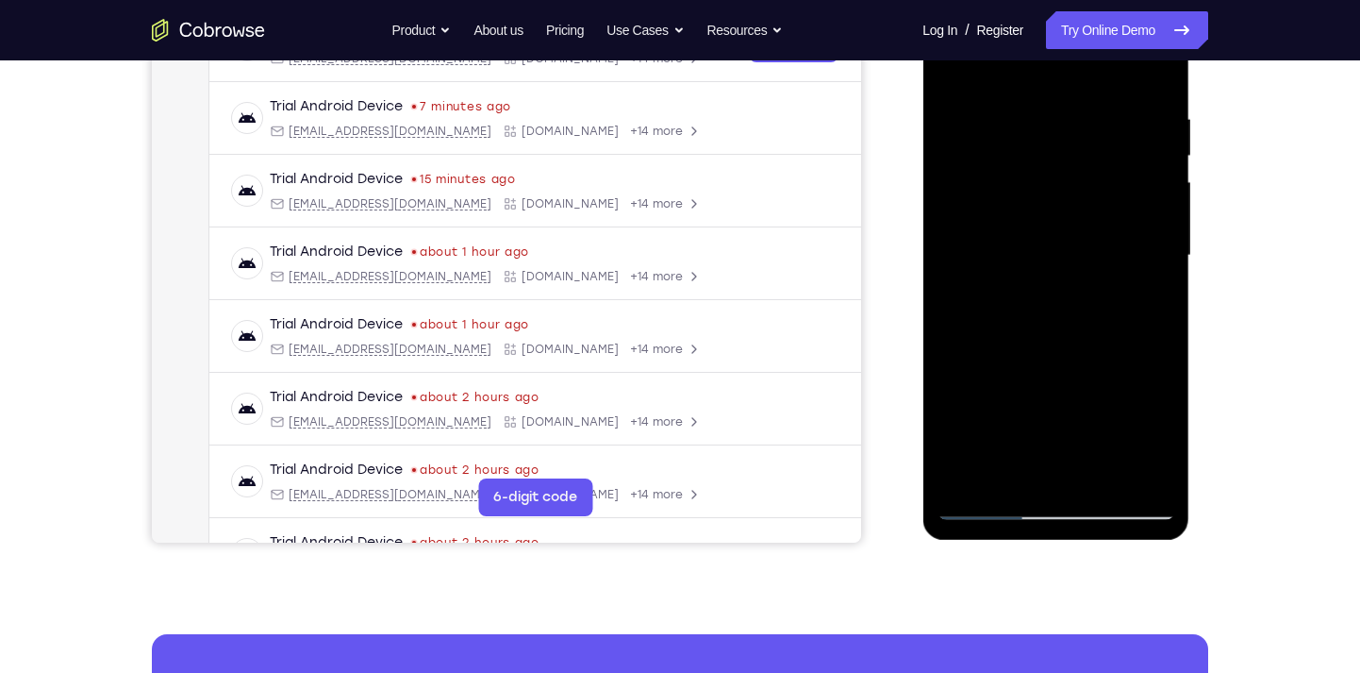
drag, startPoint x: 1090, startPoint y: 366, endPoint x: 1090, endPoint y: 274, distance: 92.4
click at [1090, 274] on div at bounding box center [1056, 256] width 238 height 528
click at [1093, 316] on div at bounding box center [1056, 256] width 238 height 528
click at [1070, 235] on div at bounding box center [1056, 256] width 238 height 528
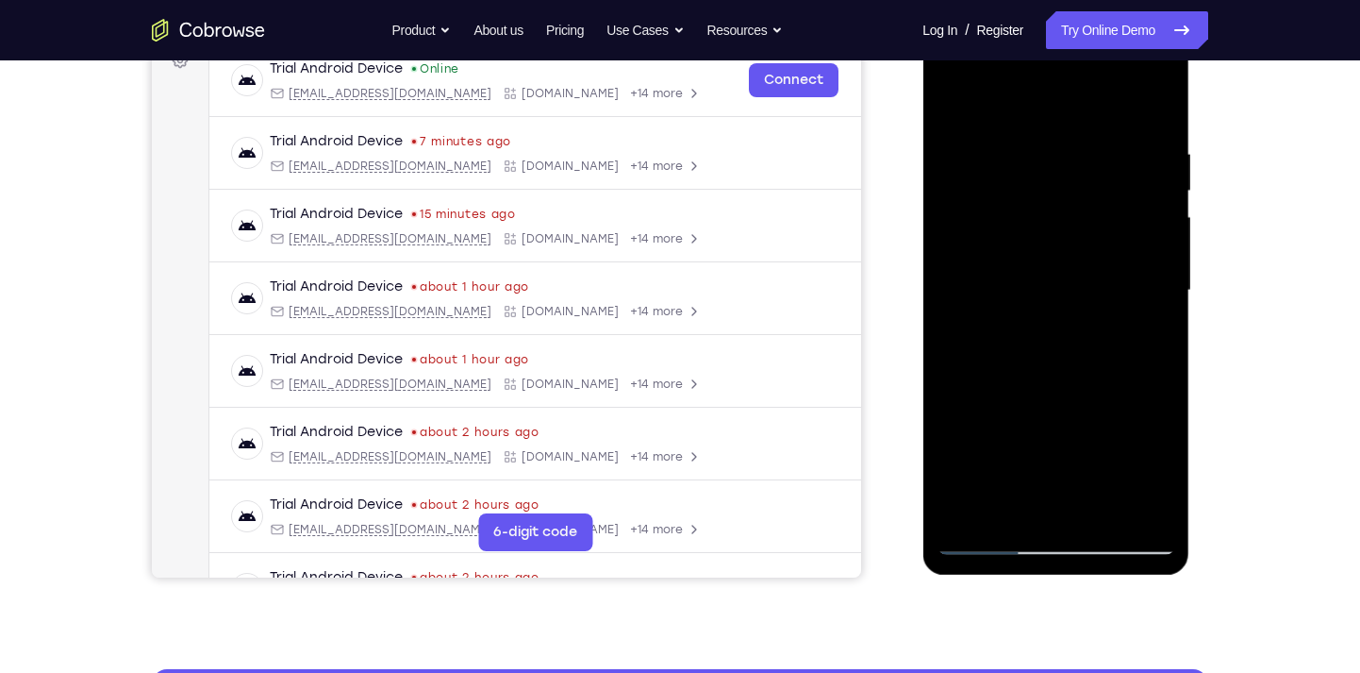
scroll to position [297, 0]
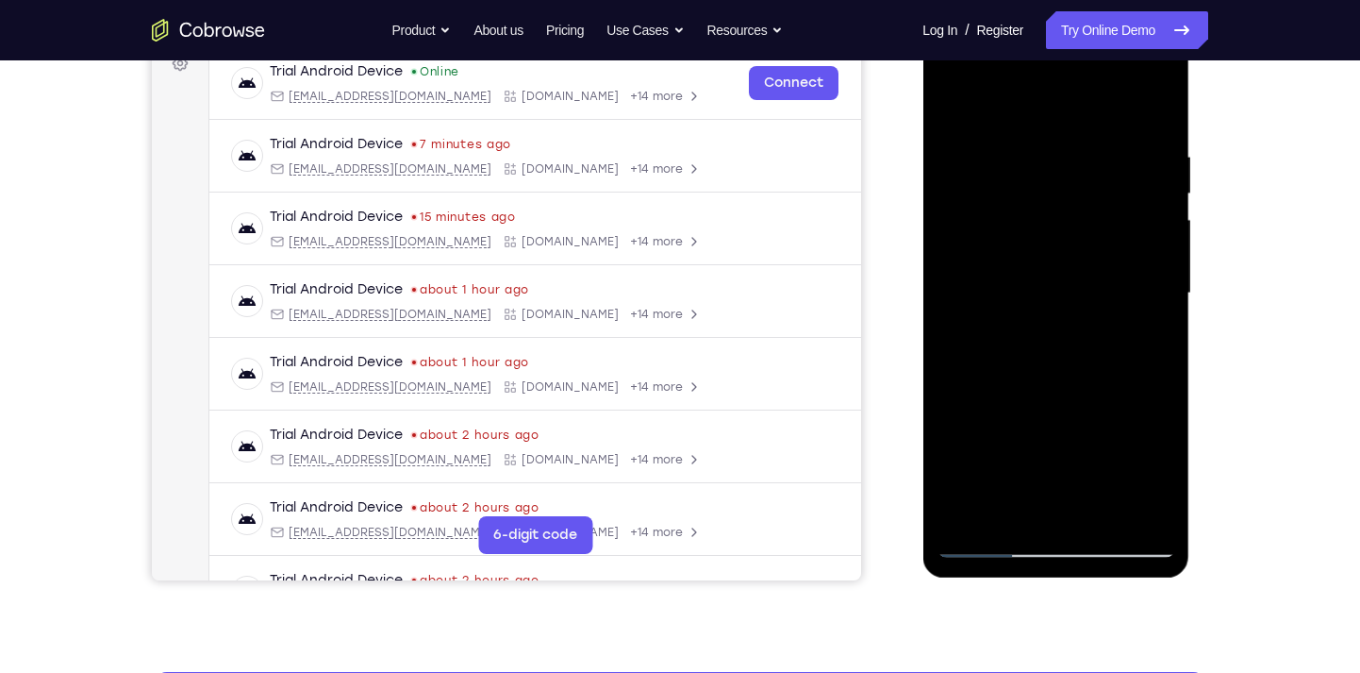
click at [1072, 268] on div at bounding box center [1056, 293] width 238 height 528
drag, startPoint x: 1092, startPoint y: 214, endPoint x: 1092, endPoint y: 341, distance: 127.3
click at [1092, 341] on div at bounding box center [1056, 293] width 238 height 528
click at [956, 105] on div at bounding box center [1056, 293] width 238 height 528
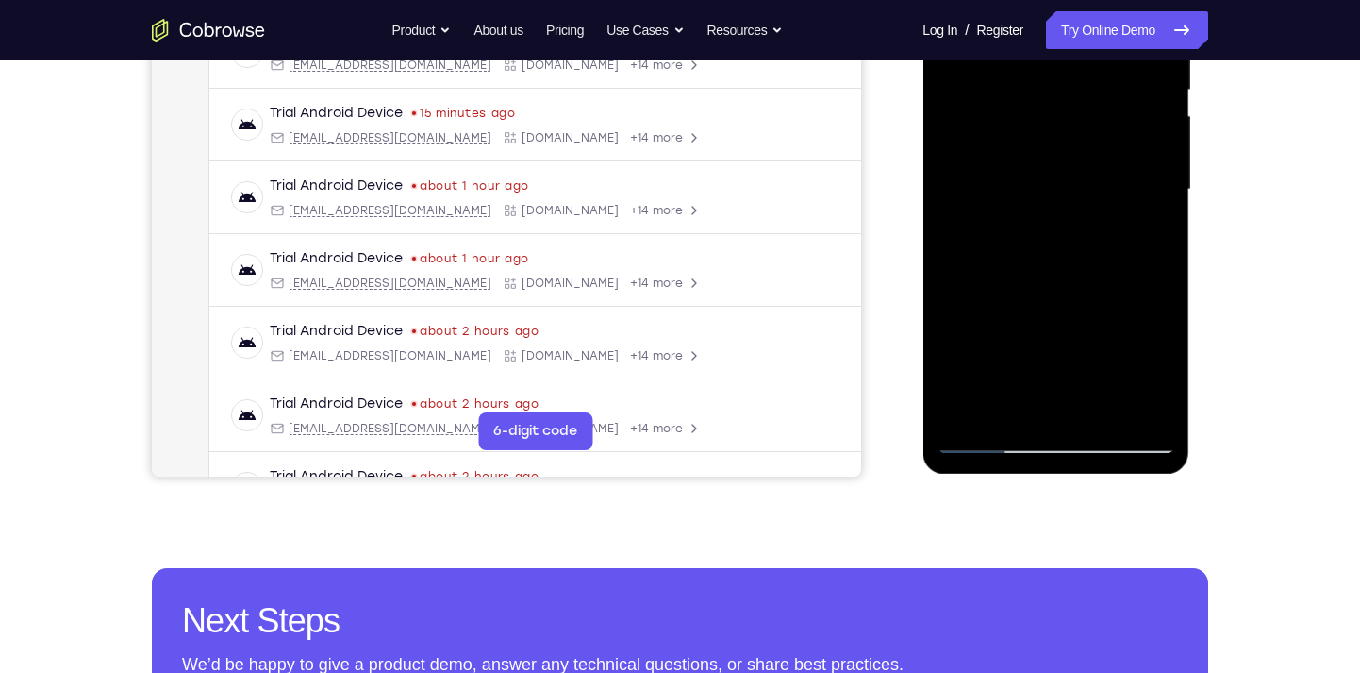
scroll to position [402, 0]
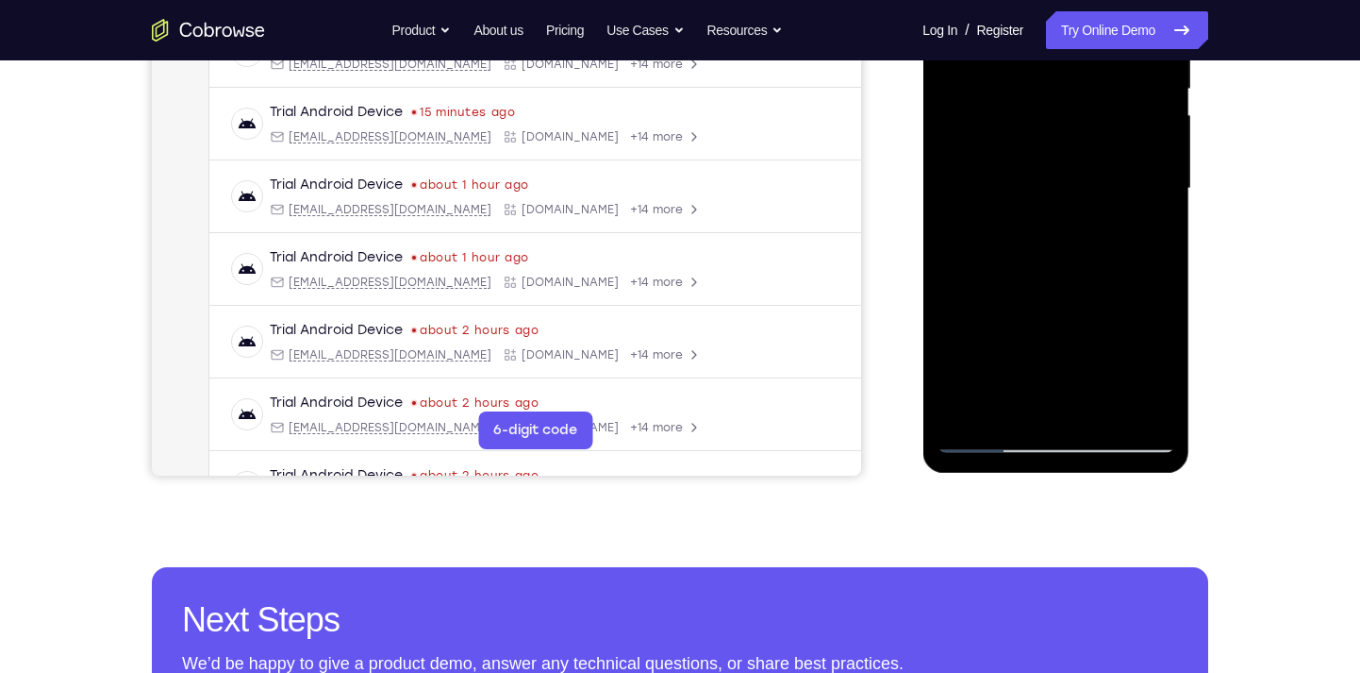
click at [965, 410] on div at bounding box center [1056, 189] width 238 height 528
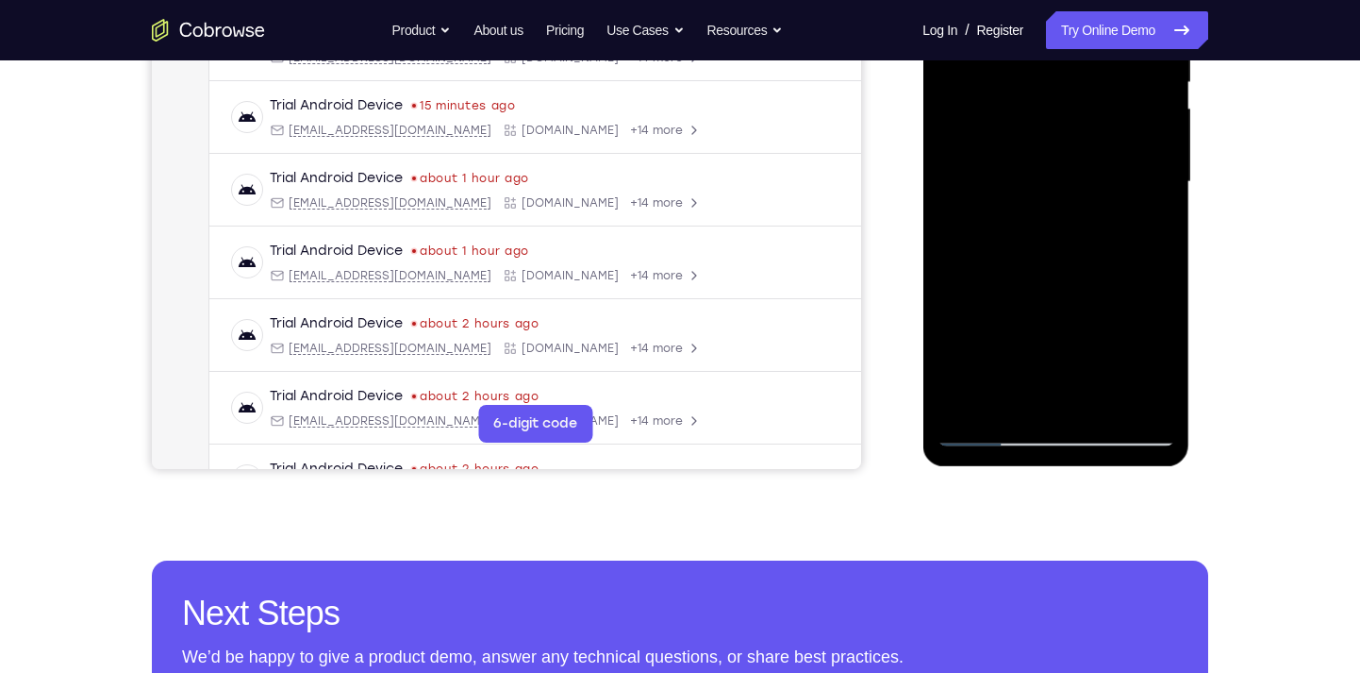
scroll to position [409, 0]
drag, startPoint x: 1052, startPoint y: 338, endPoint x: 1055, endPoint y: 91, distance: 247.2
click at [1055, 91] on div at bounding box center [1056, 181] width 238 height 528
drag, startPoint x: 1082, startPoint y: 276, endPoint x: 1078, endPoint y: 46, distance: 230.2
click at [1078, 46] on div at bounding box center [1056, 181] width 238 height 528
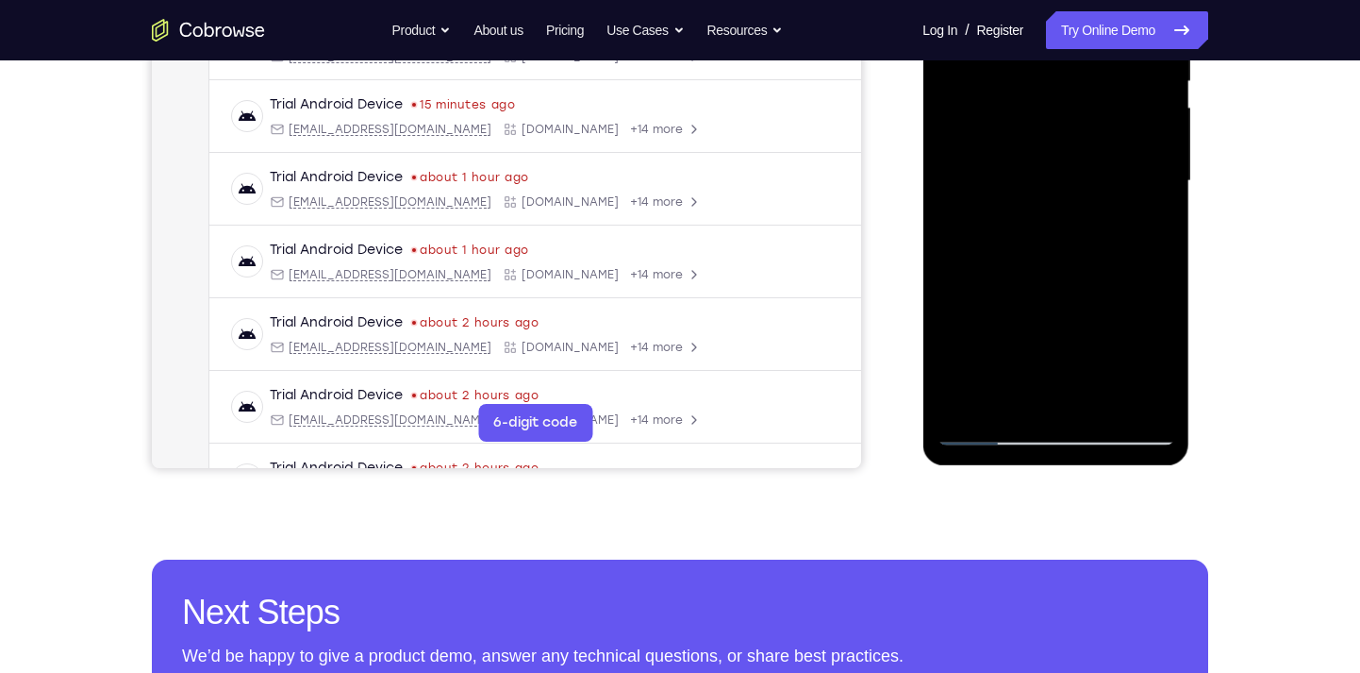
drag, startPoint x: 1092, startPoint y: 291, endPoint x: 1087, endPoint y: 71, distance: 219.9
click at [1087, 71] on div at bounding box center [1056, 181] width 238 height 528
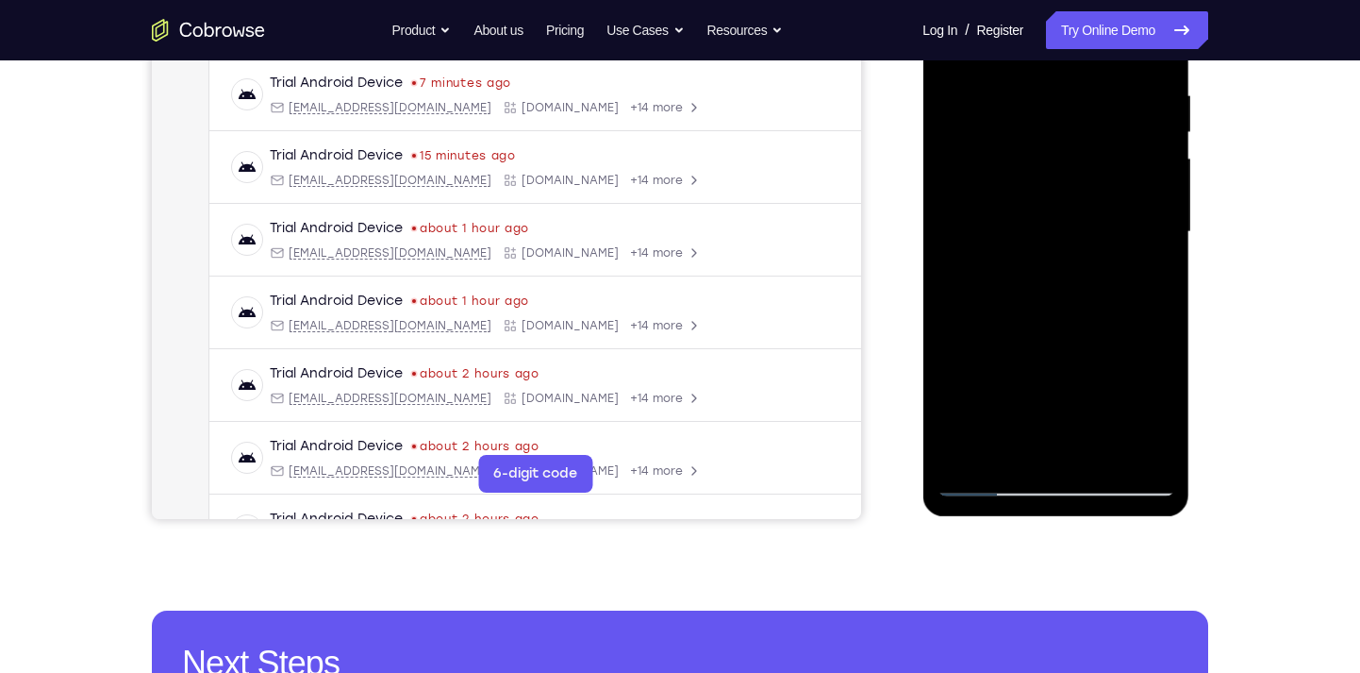
scroll to position [328, 0]
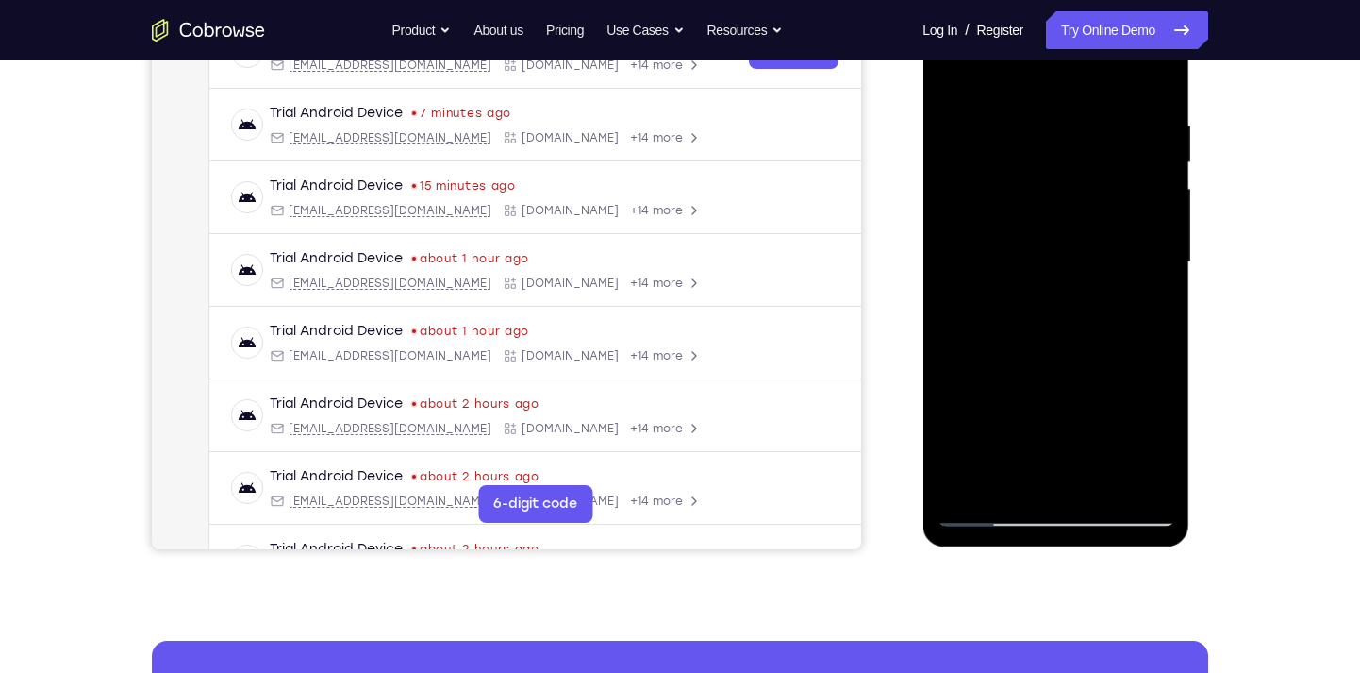
drag, startPoint x: 1102, startPoint y: 390, endPoint x: 1086, endPoint y: 158, distance: 231.7
click at [1086, 158] on div at bounding box center [1056, 262] width 238 height 528
drag, startPoint x: 1092, startPoint y: 388, endPoint x: 1080, endPoint y: 150, distance: 238.0
click at [1080, 150] on div at bounding box center [1056, 262] width 238 height 528
drag, startPoint x: 1086, startPoint y: 376, endPoint x: 1076, endPoint y: 141, distance: 236.0
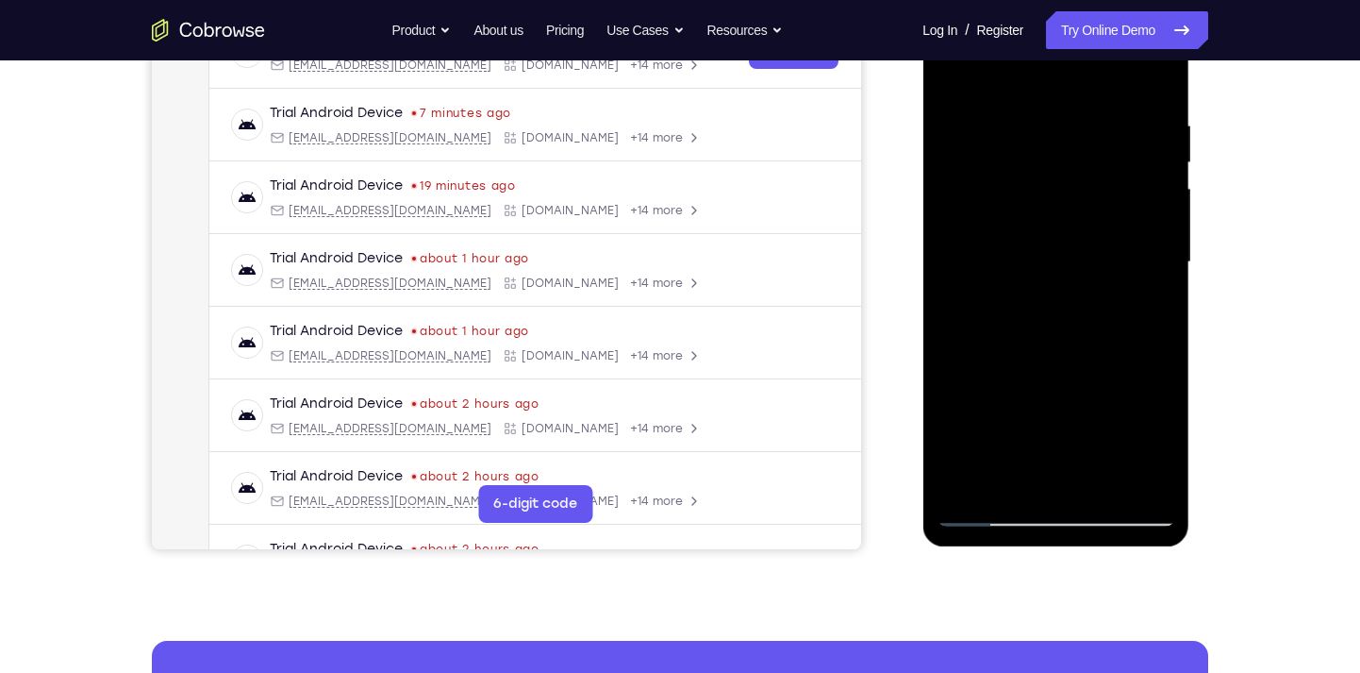
click at [1076, 141] on div at bounding box center [1056, 262] width 238 height 528
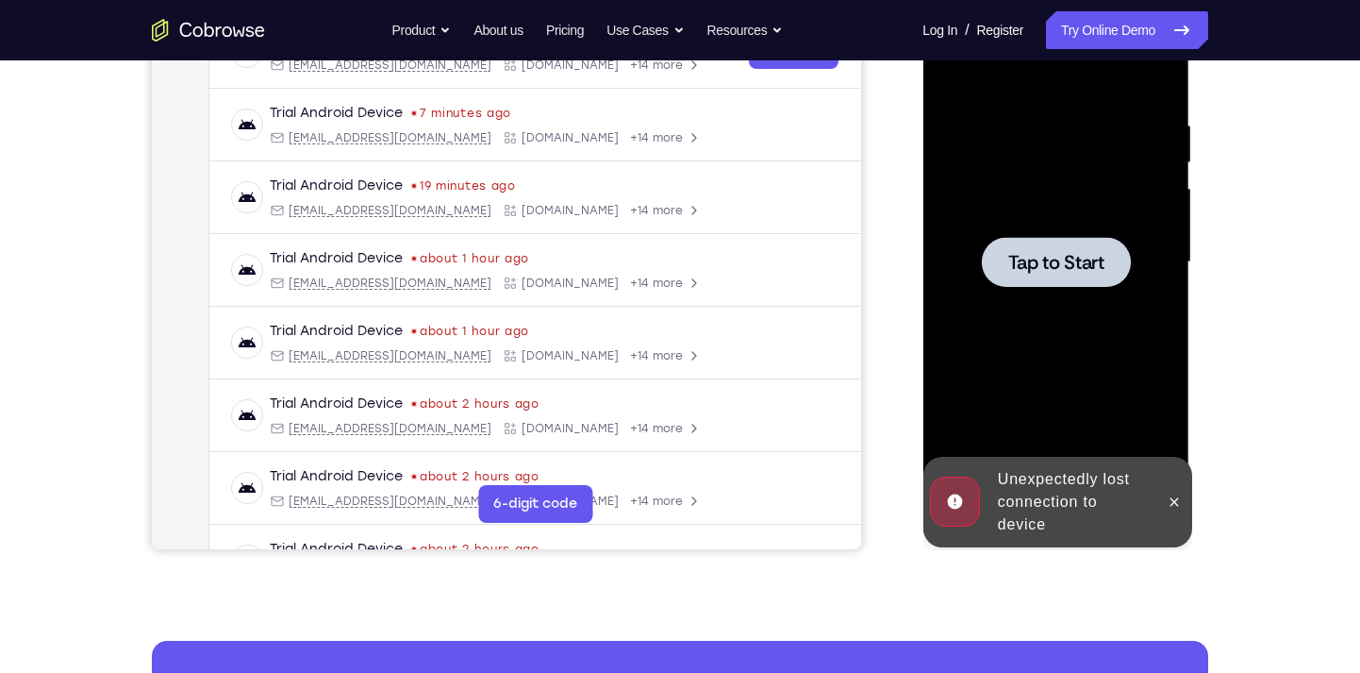
click at [1043, 254] on span "Tap to Start" at bounding box center [1055, 262] width 96 height 19
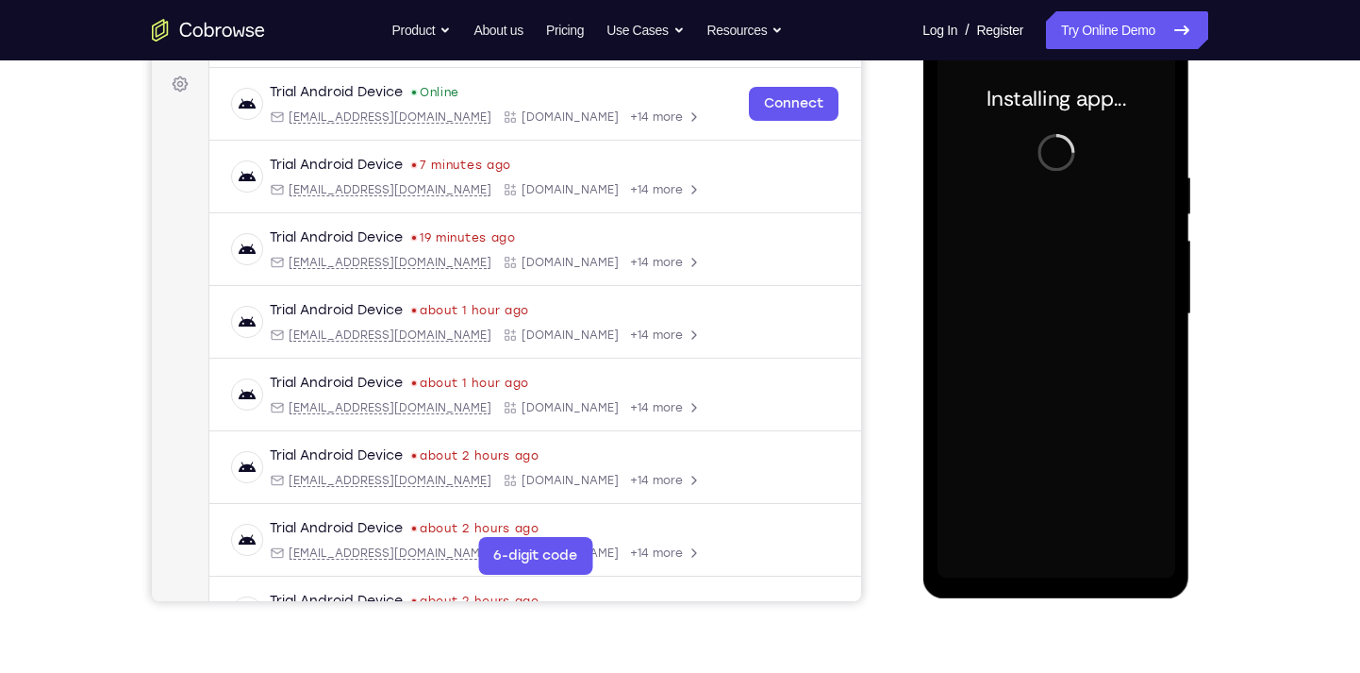
scroll to position [275, 0]
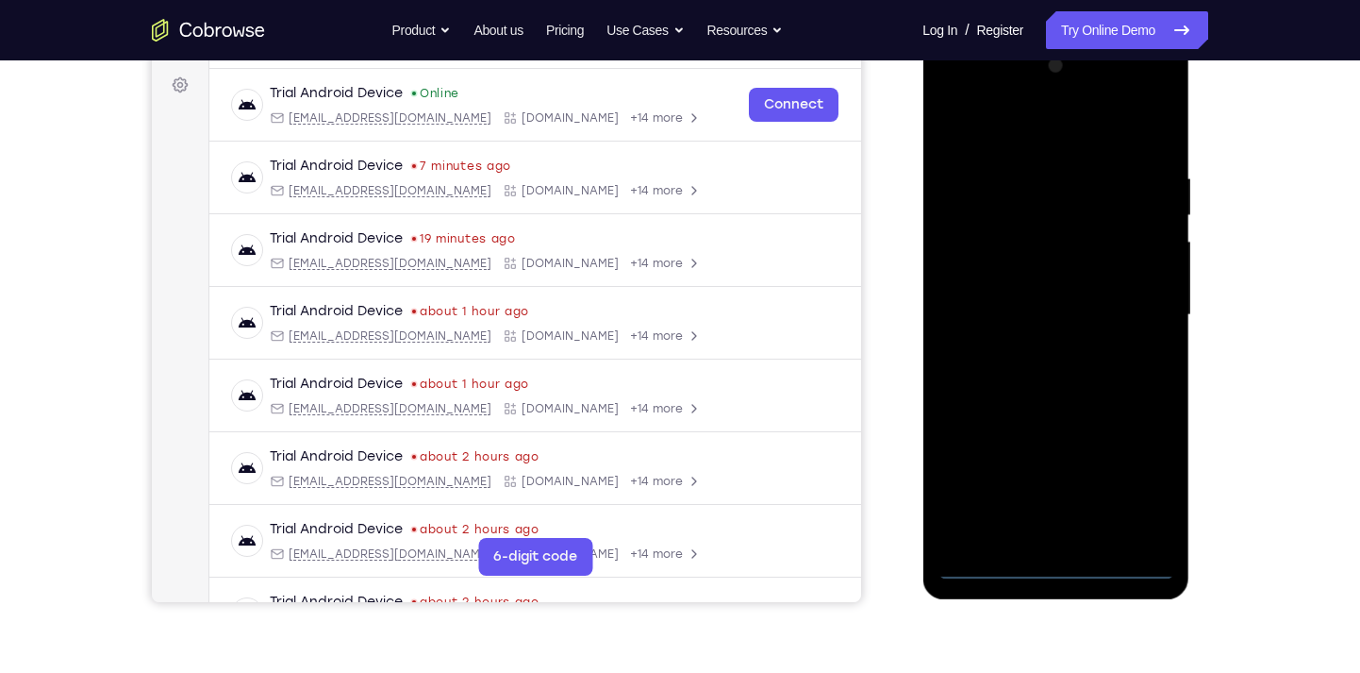
click at [1058, 559] on div at bounding box center [1056, 315] width 238 height 528
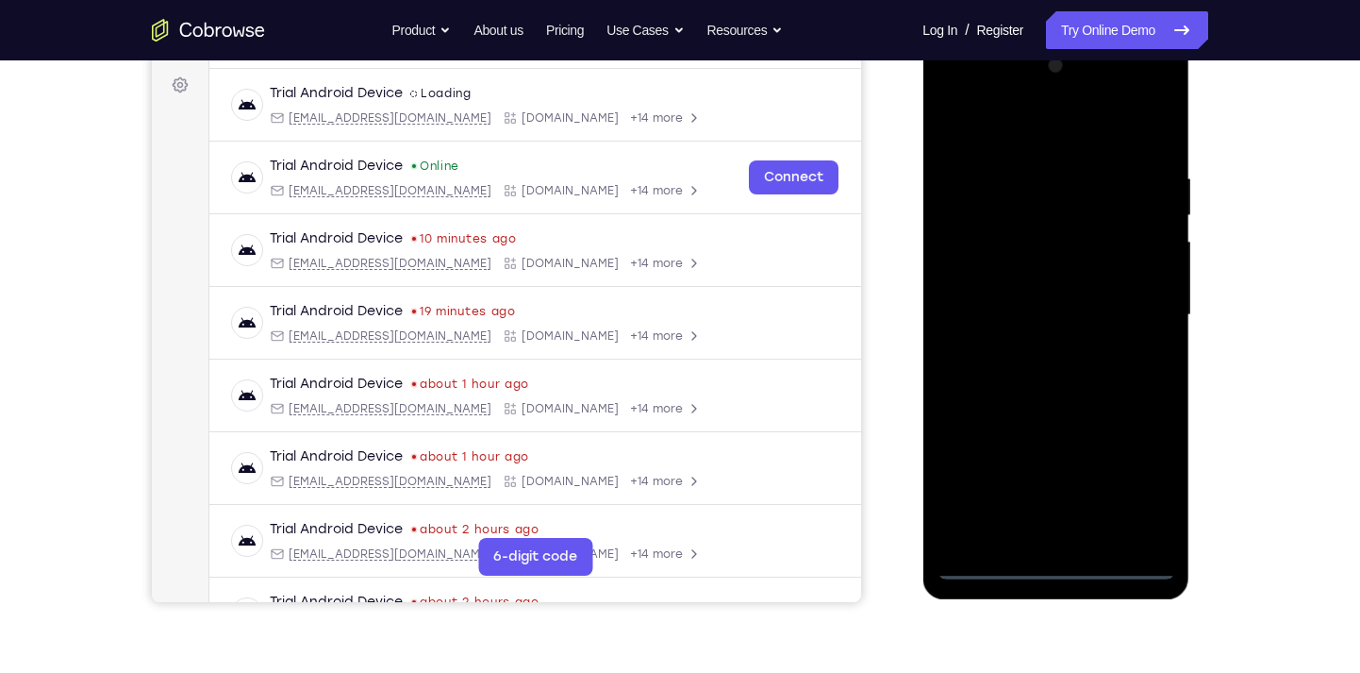
click at [1139, 477] on div at bounding box center [1056, 315] width 238 height 528
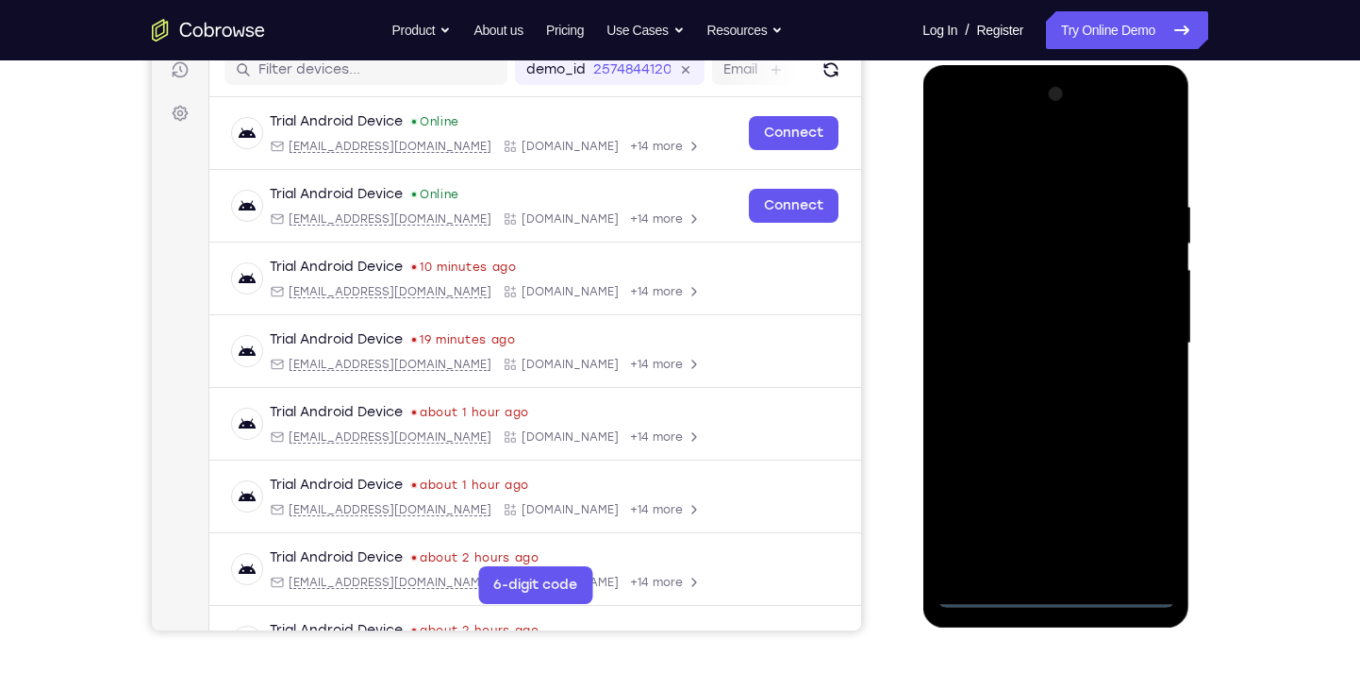
scroll to position [236, 0]
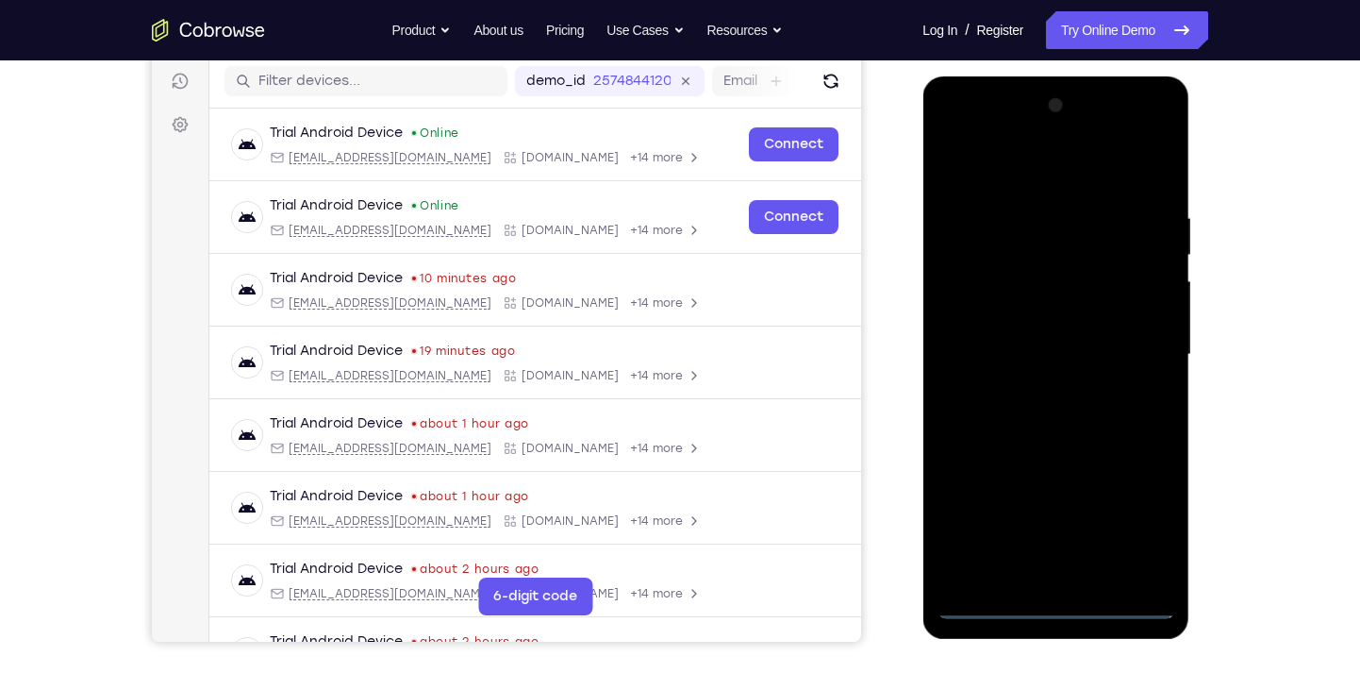
click at [981, 142] on div at bounding box center [1056, 355] width 238 height 528
click at [1134, 342] on div at bounding box center [1056, 355] width 238 height 528
click at [1040, 390] on div at bounding box center [1056, 355] width 238 height 528
click at [1046, 331] on div at bounding box center [1056, 355] width 238 height 528
click at [1045, 324] on div at bounding box center [1056, 355] width 238 height 528
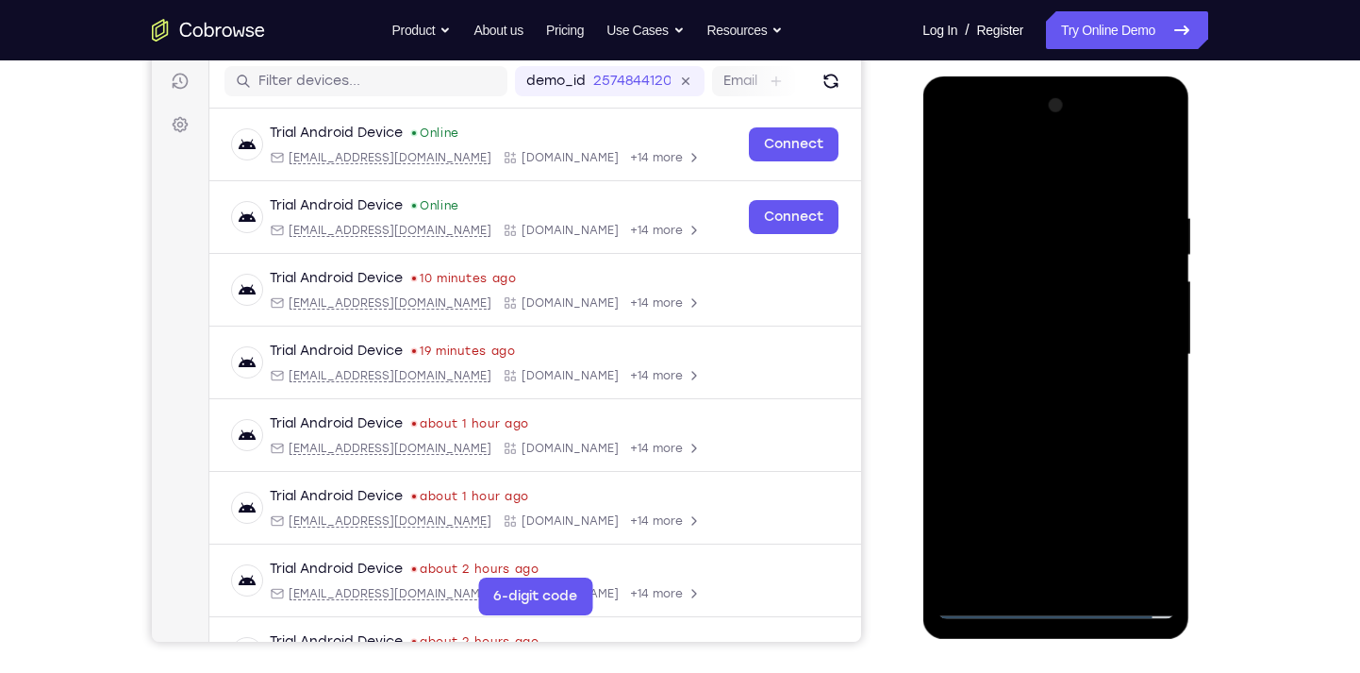
click at [1056, 346] on div at bounding box center [1056, 355] width 238 height 528
click at [1040, 417] on div at bounding box center [1056, 355] width 238 height 528
click at [1047, 410] on div at bounding box center [1056, 355] width 238 height 528
click at [1046, 573] on div at bounding box center [1056, 355] width 238 height 528
click at [1163, 182] on div at bounding box center [1056, 355] width 238 height 528
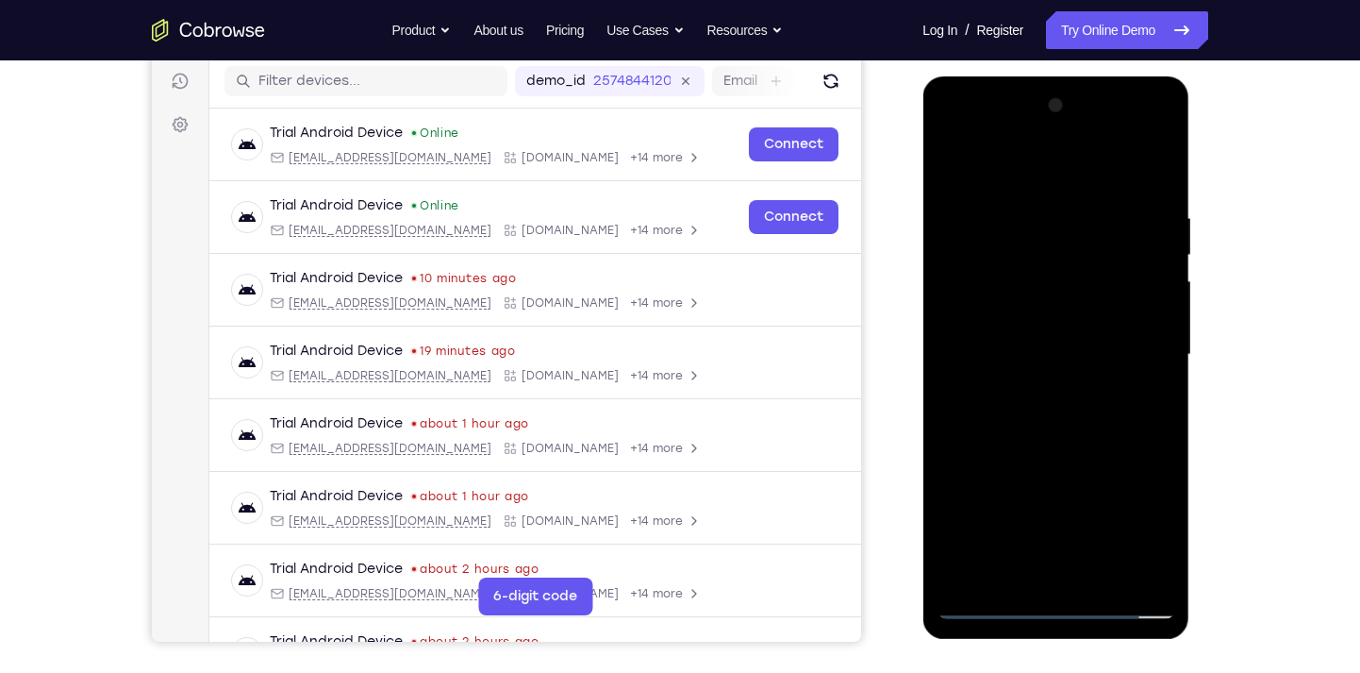
click at [1015, 578] on div at bounding box center [1056, 355] width 238 height 528
click at [1009, 165] on div at bounding box center [1056, 355] width 238 height 528
click at [1152, 156] on div at bounding box center [1056, 355] width 238 height 528
click at [1050, 582] on div at bounding box center [1056, 355] width 238 height 528
drag, startPoint x: 1089, startPoint y: 449, endPoint x: 1076, endPoint y: 184, distance: 265.3
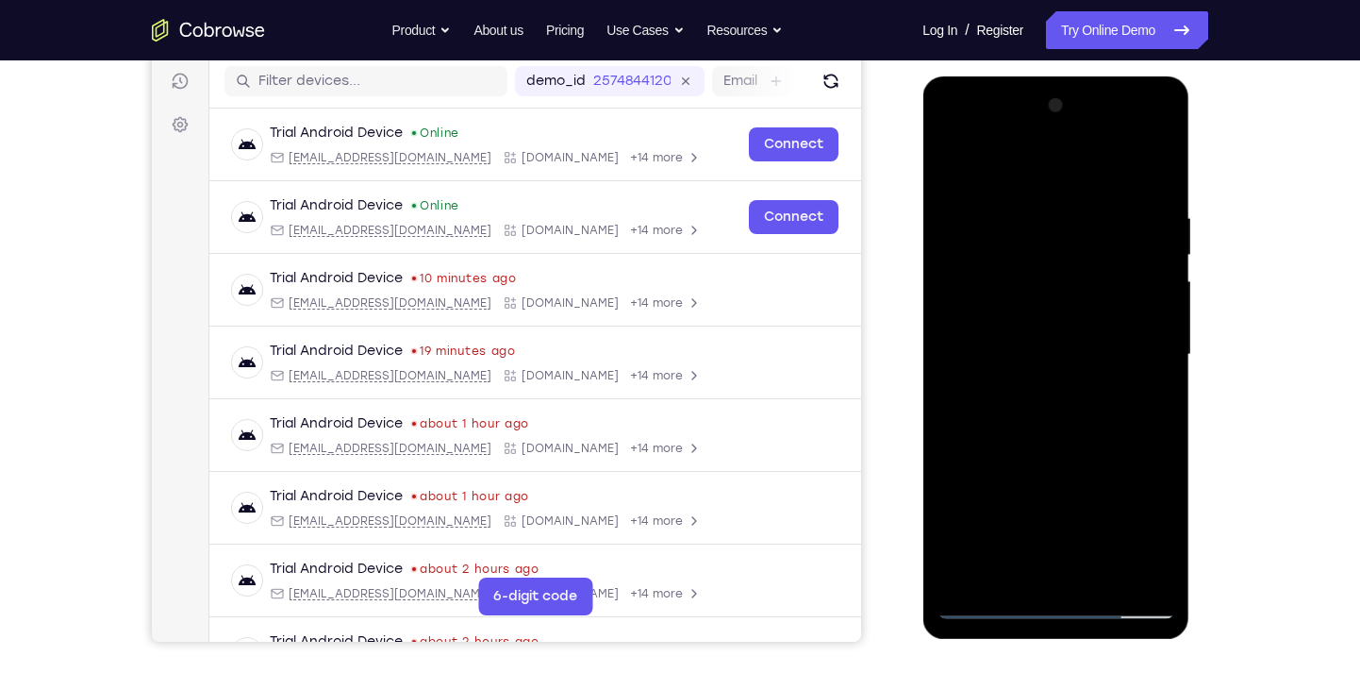
click at [1076, 184] on div at bounding box center [1056, 355] width 238 height 528
drag, startPoint x: 1120, startPoint y: 440, endPoint x: 1086, endPoint y: 151, distance: 290.6
click at [1086, 151] on div at bounding box center [1056, 355] width 238 height 528
drag, startPoint x: 1093, startPoint y: 474, endPoint x: 1057, endPoint y: 177, distance: 298.4
click at [1057, 177] on div at bounding box center [1056, 355] width 238 height 528
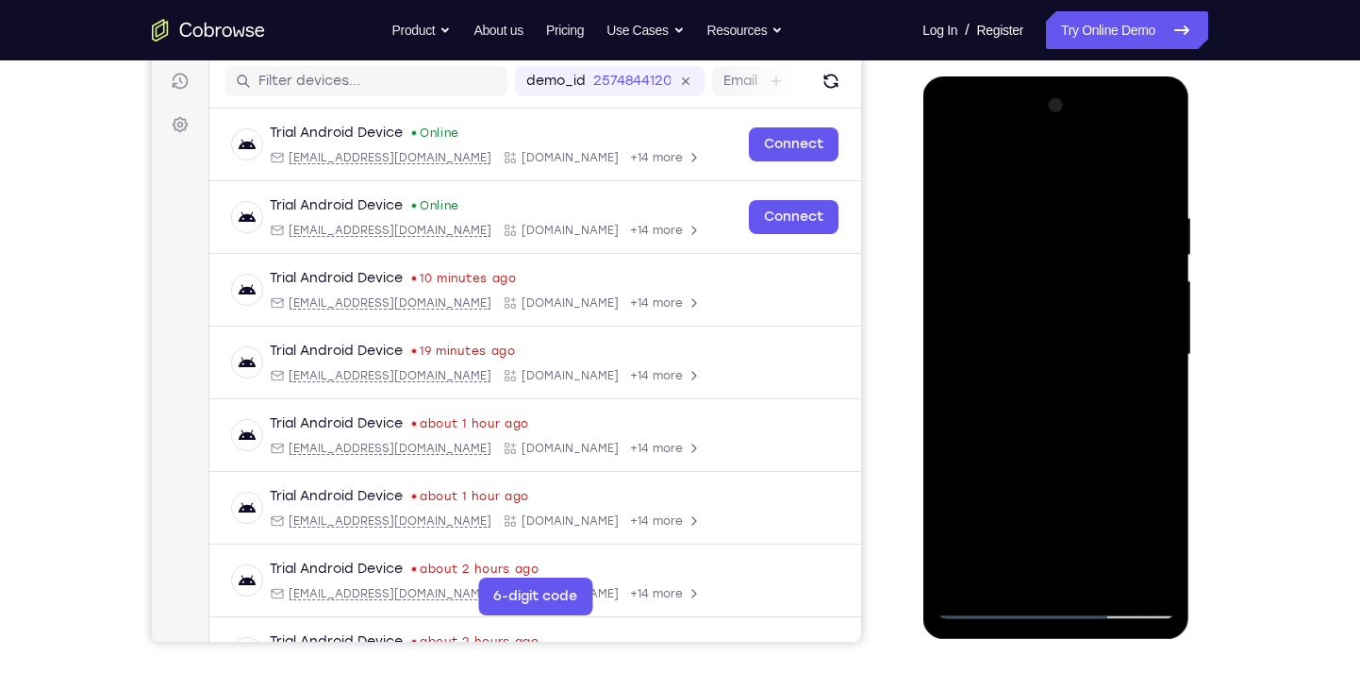
drag, startPoint x: 1075, startPoint y: 441, endPoint x: 1082, endPoint y: 110, distance: 330.2
click at [1082, 110] on div at bounding box center [1056, 355] width 238 height 528
drag, startPoint x: 1105, startPoint y: 489, endPoint x: 1097, endPoint y: 260, distance: 228.4
click at [1097, 260] on div at bounding box center [1056, 355] width 238 height 528
drag, startPoint x: 1101, startPoint y: 463, endPoint x: 1094, endPoint y: 158, distance: 305.7
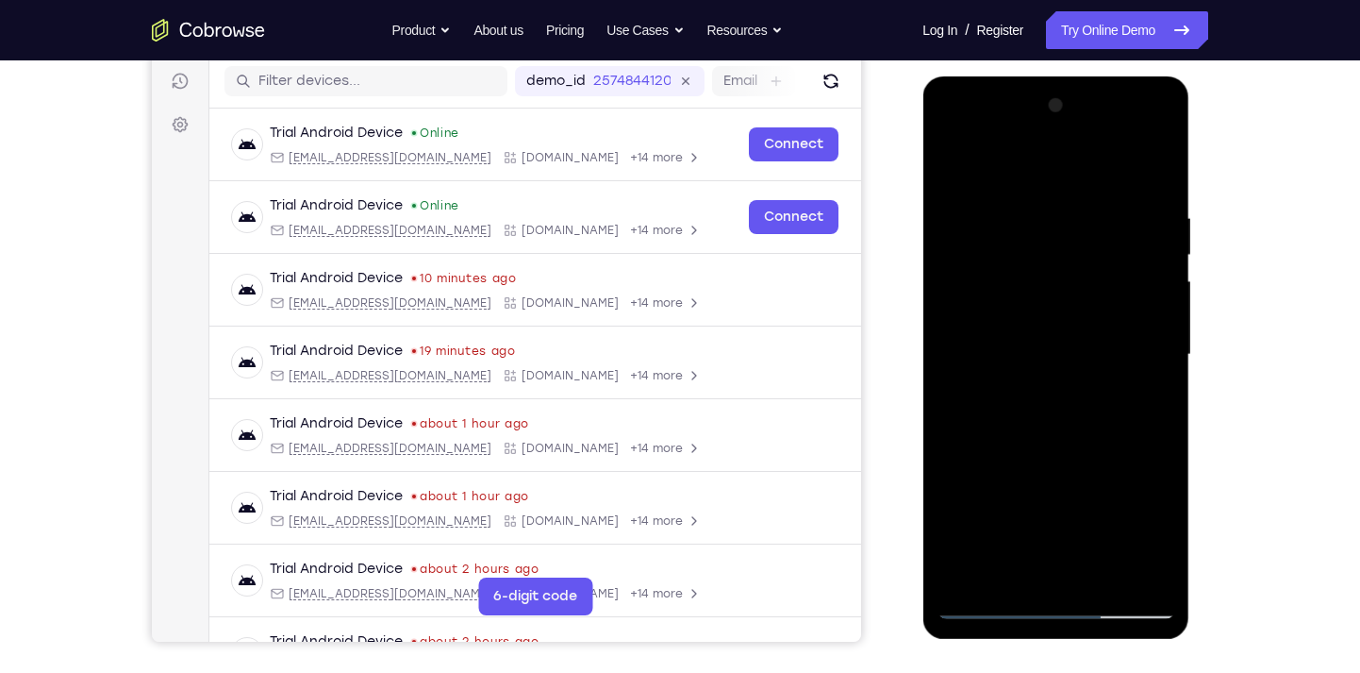
click at [1094, 158] on div at bounding box center [1056, 355] width 238 height 528
drag, startPoint x: 1098, startPoint y: 486, endPoint x: 1073, endPoint y: 229, distance: 257.7
click at [1073, 229] on div at bounding box center [1056, 355] width 238 height 528
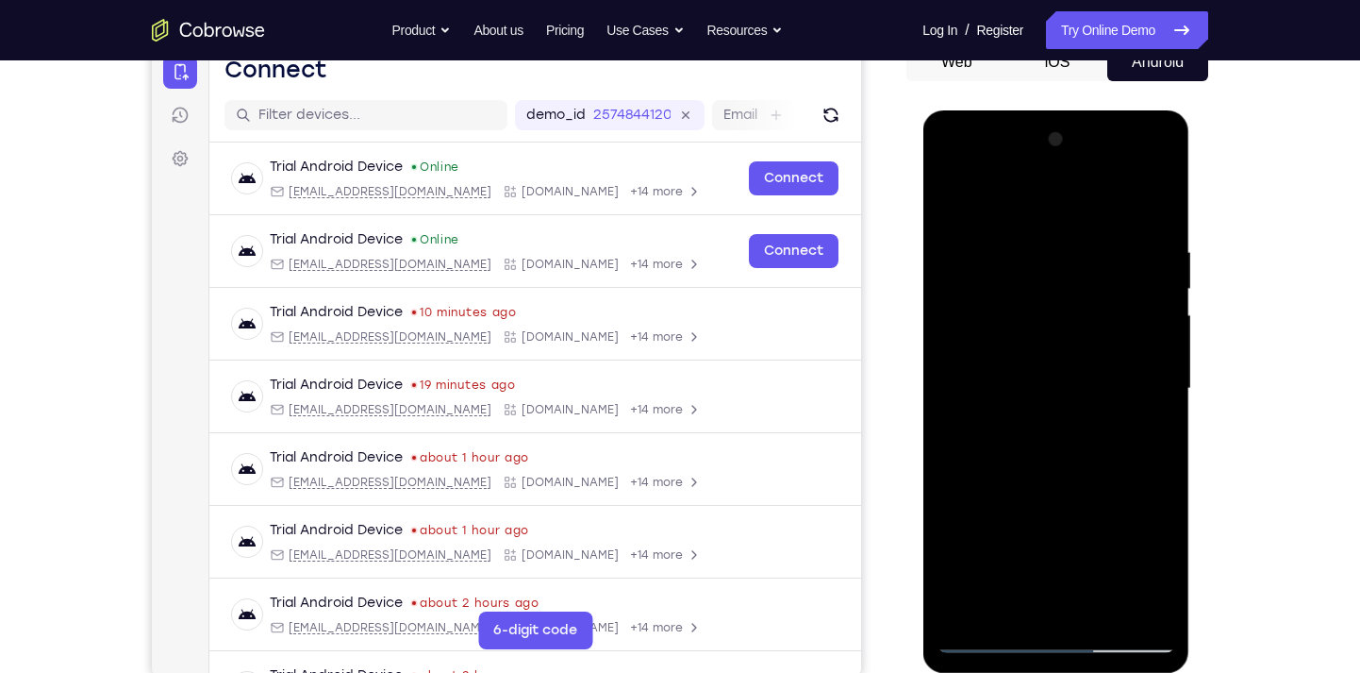
scroll to position [201, 0]
drag, startPoint x: 1122, startPoint y: 512, endPoint x: 1109, endPoint y: 186, distance: 326.6
click at [1109, 186] on div at bounding box center [1056, 389] width 238 height 528
drag, startPoint x: 1114, startPoint y: 514, endPoint x: 1099, endPoint y: 191, distance: 323.0
click at [1099, 191] on div at bounding box center [1056, 389] width 238 height 528
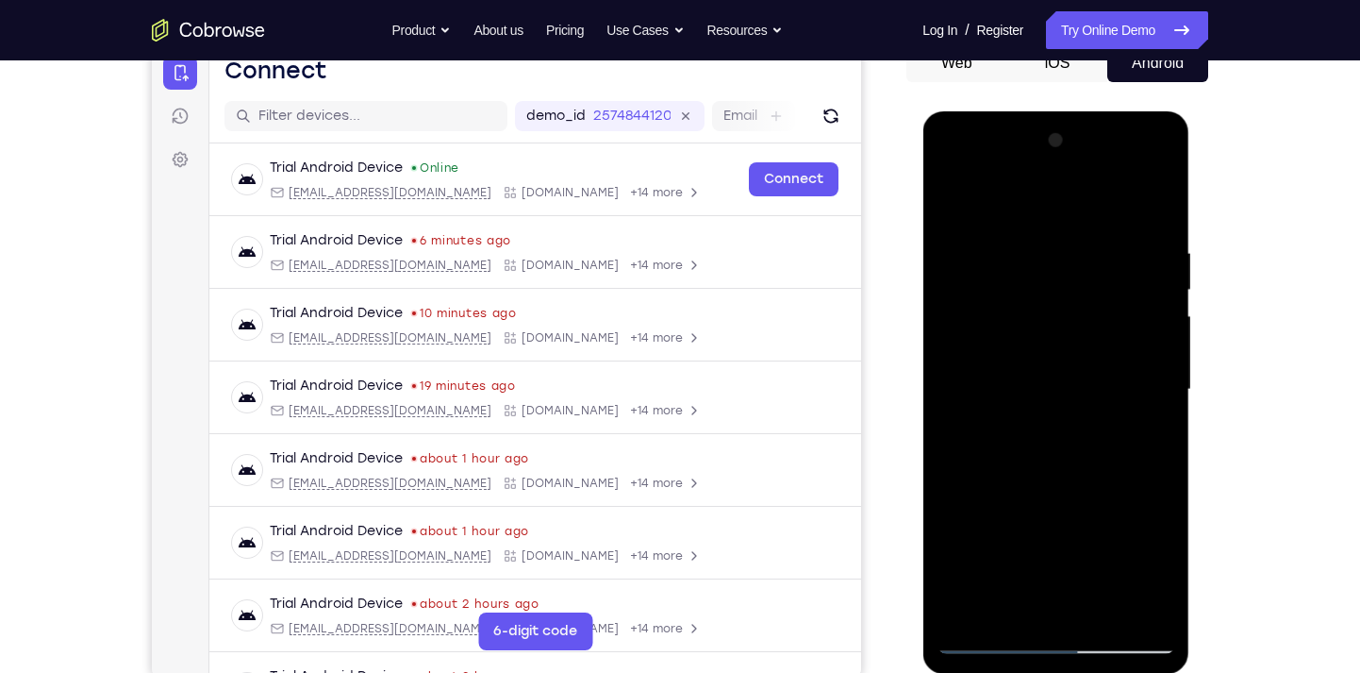
drag, startPoint x: 1117, startPoint y: 542, endPoint x: 1093, endPoint y: 242, distance: 300.9
click at [1093, 242] on div at bounding box center [1056, 389] width 238 height 528
drag, startPoint x: 1114, startPoint y: 511, endPoint x: 1100, endPoint y: 232, distance: 279.6
click at [1100, 232] on div at bounding box center [1056, 389] width 238 height 528
drag, startPoint x: 1119, startPoint y: 501, endPoint x: 1094, endPoint y: 196, distance: 305.7
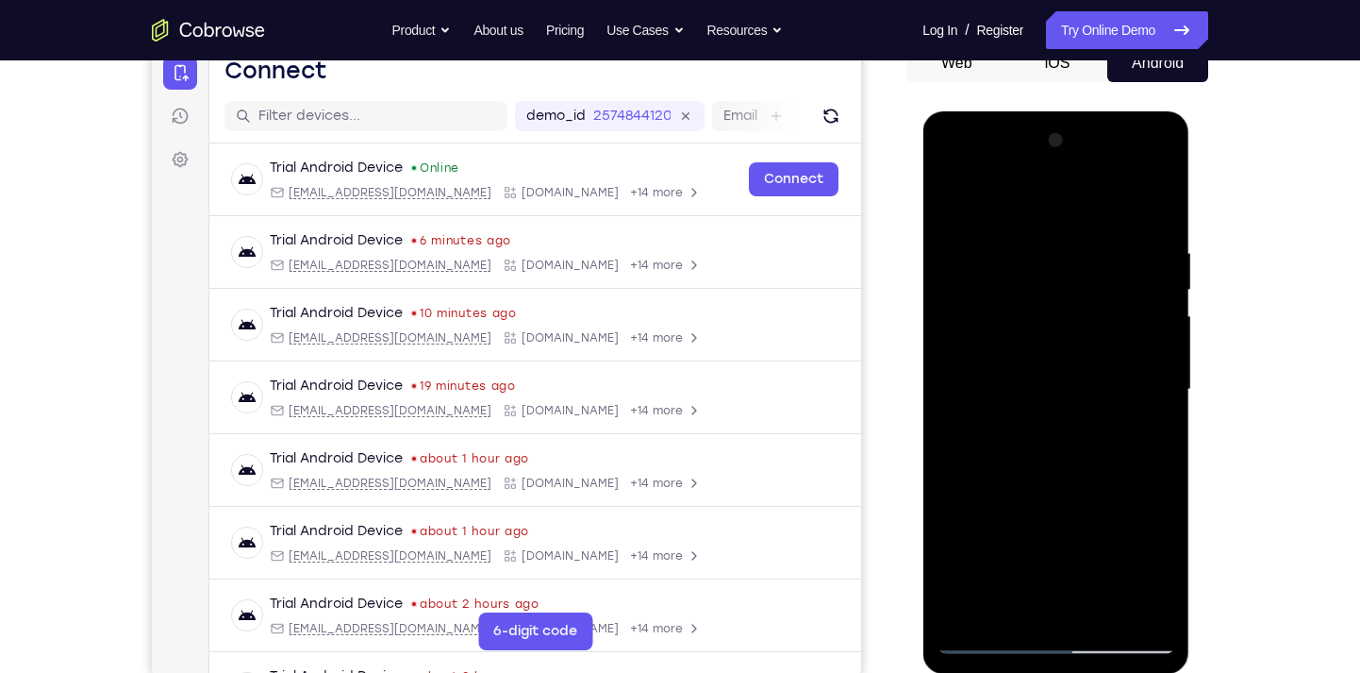
click at [1094, 196] on div at bounding box center [1056, 389] width 238 height 528
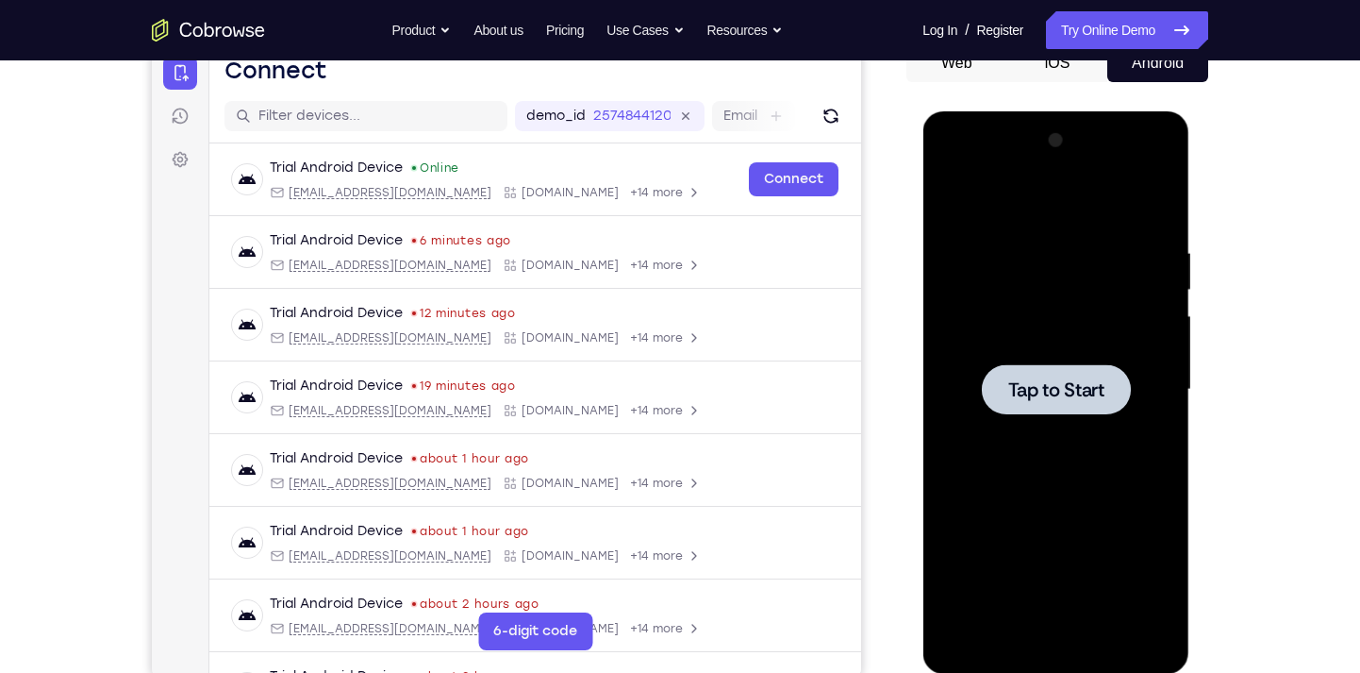
click at [1029, 387] on span "Tap to Start" at bounding box center [1055, 389] width 96 height 19
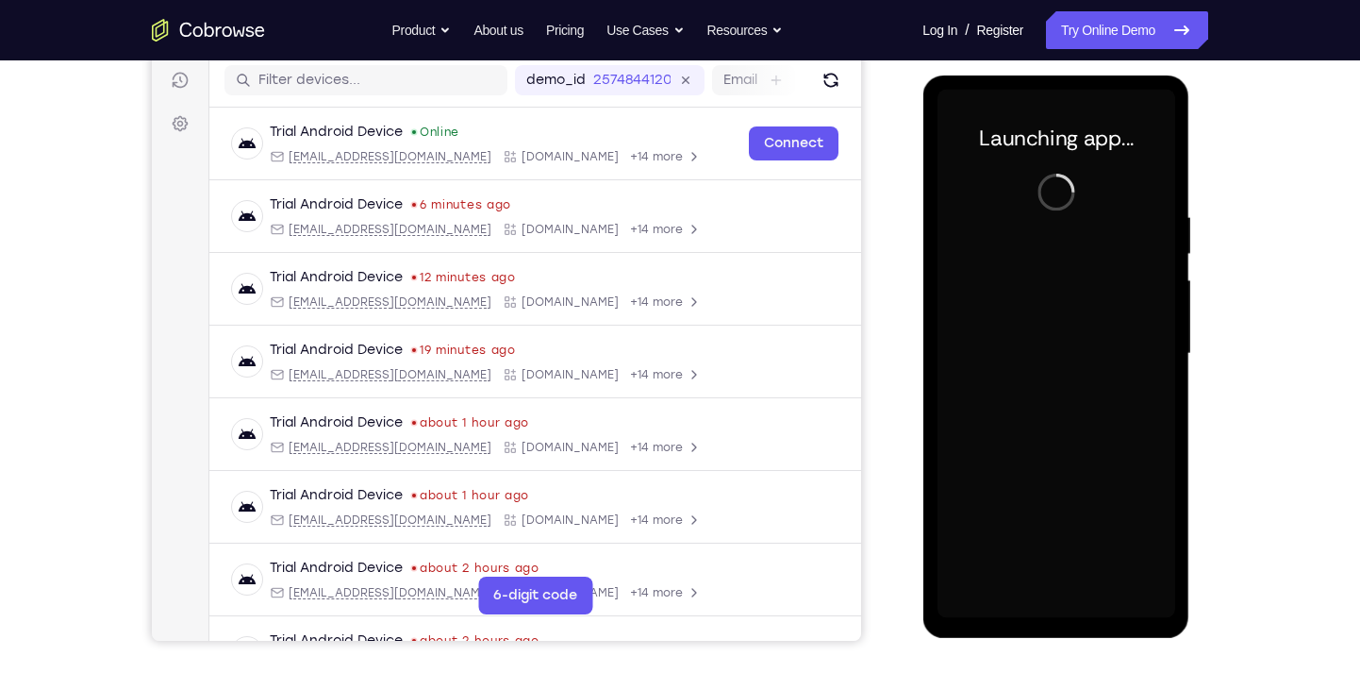
scroll to position [240, 0]
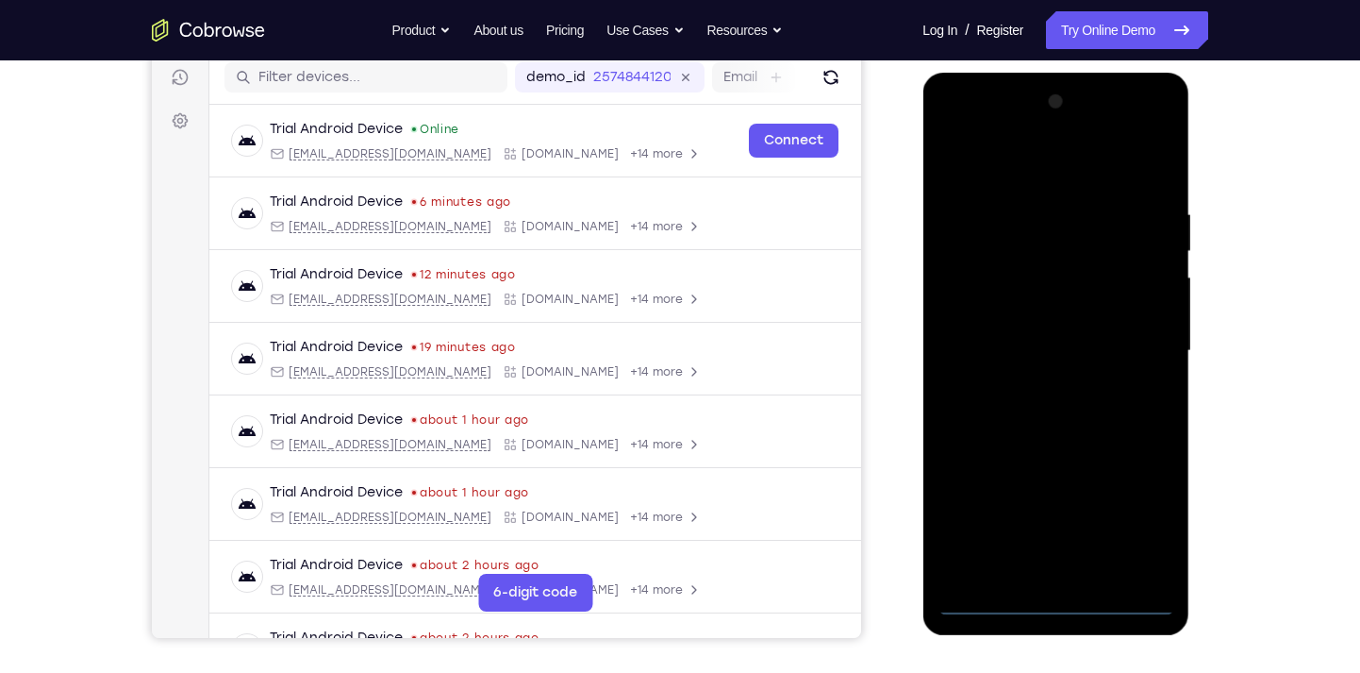
click at [1062, 600] on div at bounding box center [1056, 351] width 238 height 528
click at [1142, 504] on div at bounding box center [1056, 351] width 238 height 528
click at [978, 124] on div at bounding box center [1056, 351] width 238 height 528
click at [1134, 338] on div at bounding box center [1056, 351] width 238 height 528
click at [1040, 385] on div at bounding box center [1056, 351] width 238 height 528
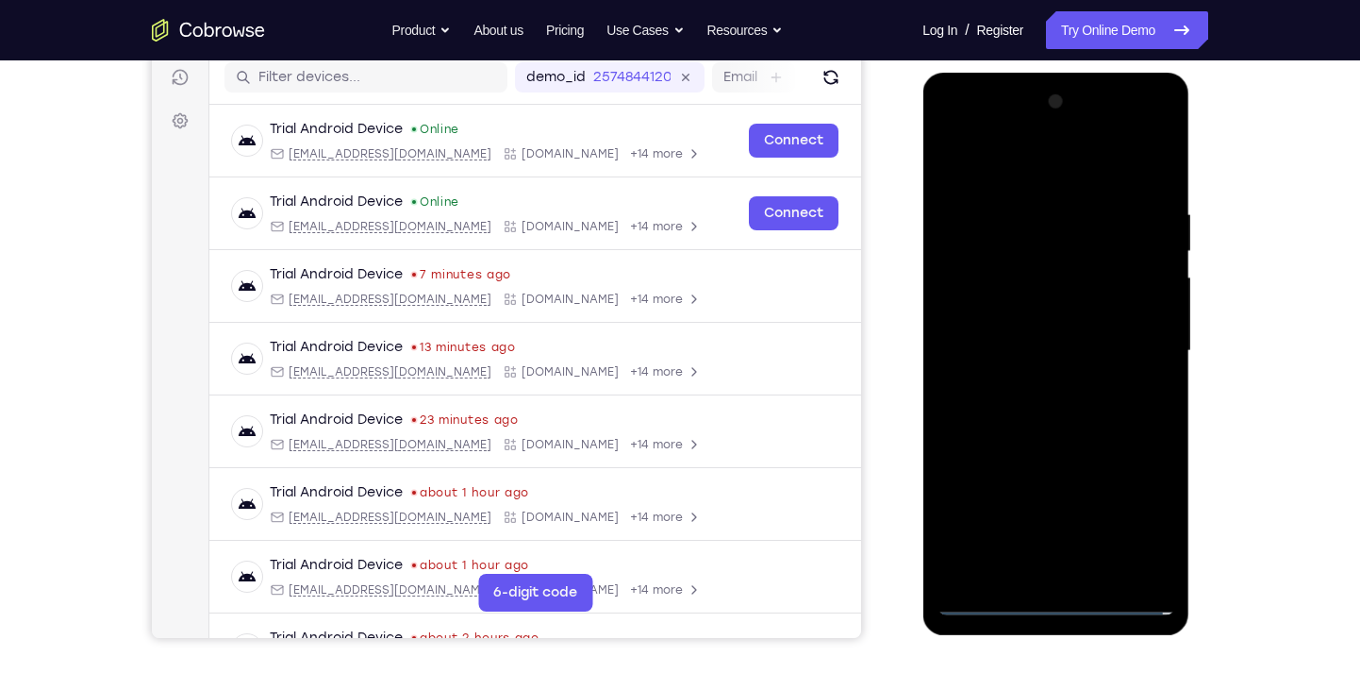
click at [1004, 333] on div at bounding box center [1056, 351] width 238 height 528
click at [1006, 323] on div at bounding box center [1056, 351] width 238 height 528
click at [1013, 338] on div at bounding box center [1056, 351] width 238 height 528
click at [1023, 340] on div at bounding box center [1056, 351] width 238 height 528
click at [1051, 341] on div at bounding box center [1056, 351] width 238 height 528
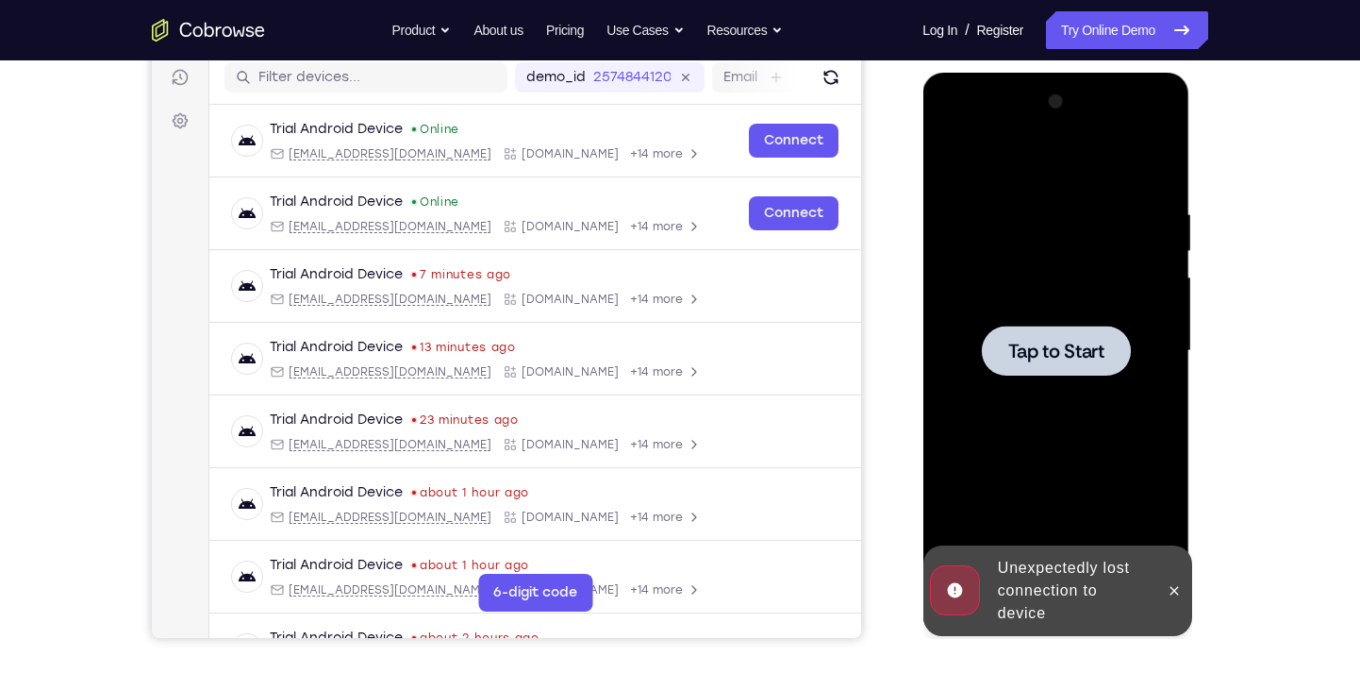
click at [1051, 341] on span "Tap to Start" at bounding box center [1055, 350] width 96 height 19
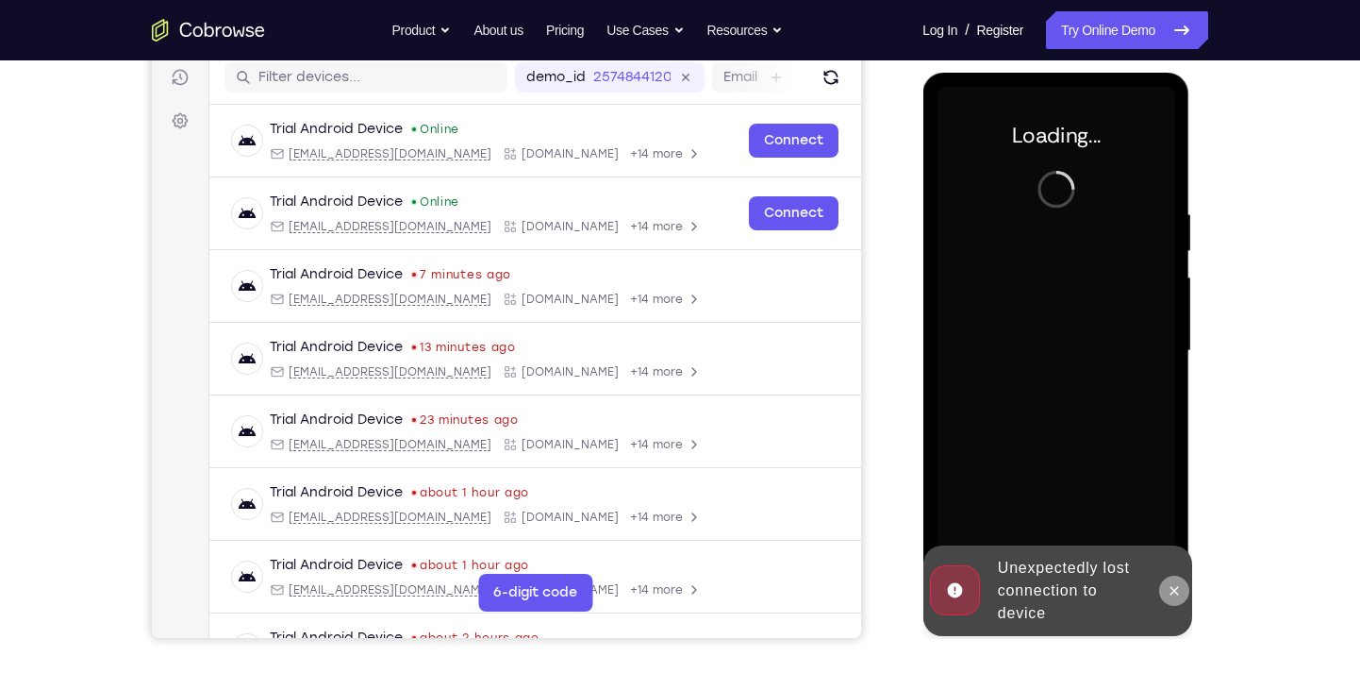
click at [1179, 587] on icon at bounding box center [1173, 590] width 15 height 15
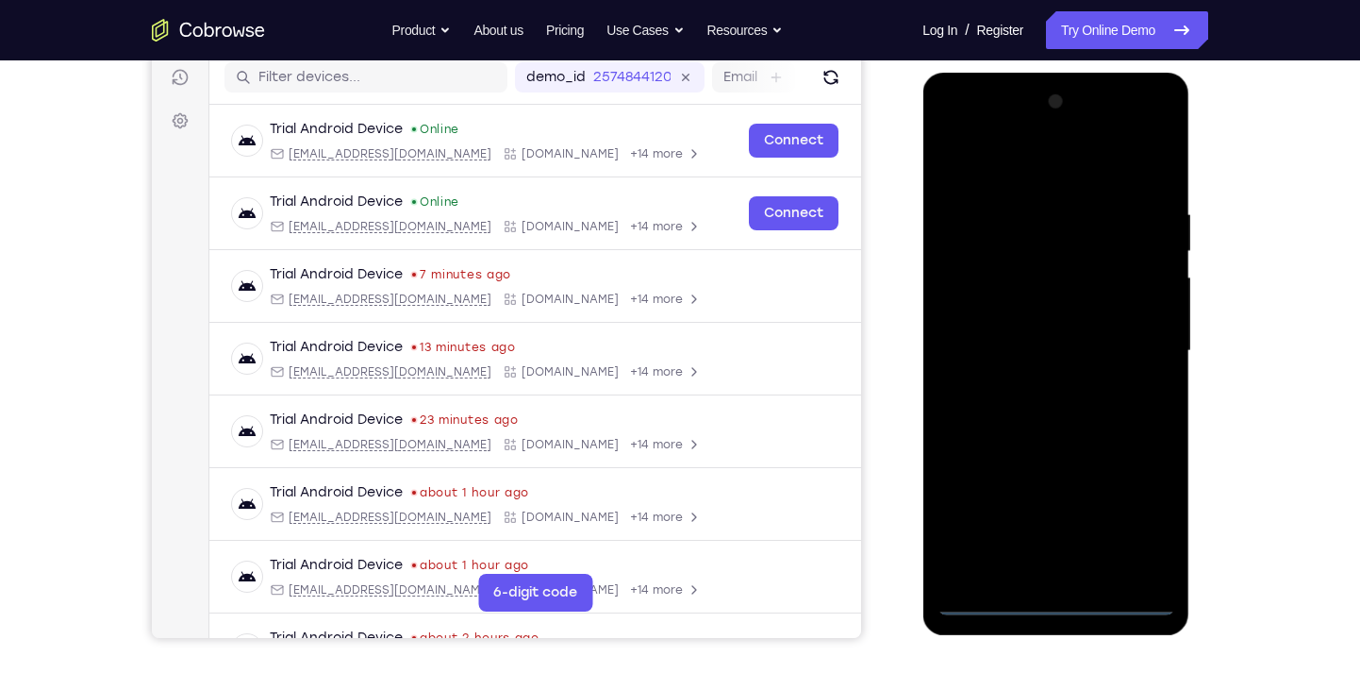
click at [1053, 599] on div at bounding box center [1056, 351] width 238 height 528
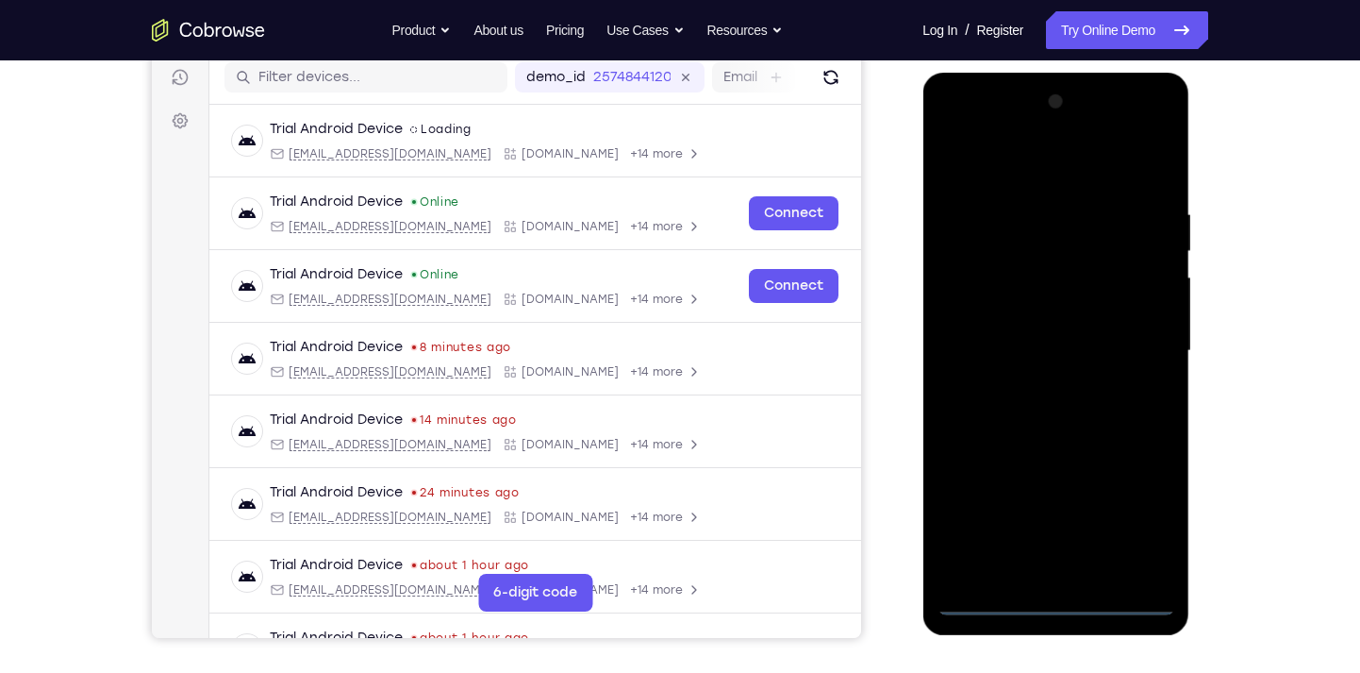
click at [1147, 510] on div at bounding box center [1056, 351] width 238 height 528
click at [993, 122] on div at bounding box center [1056, 351] width 238 height 528
click at [1139, 341] on div at bounding box center [1056, 351] width 238 height 528
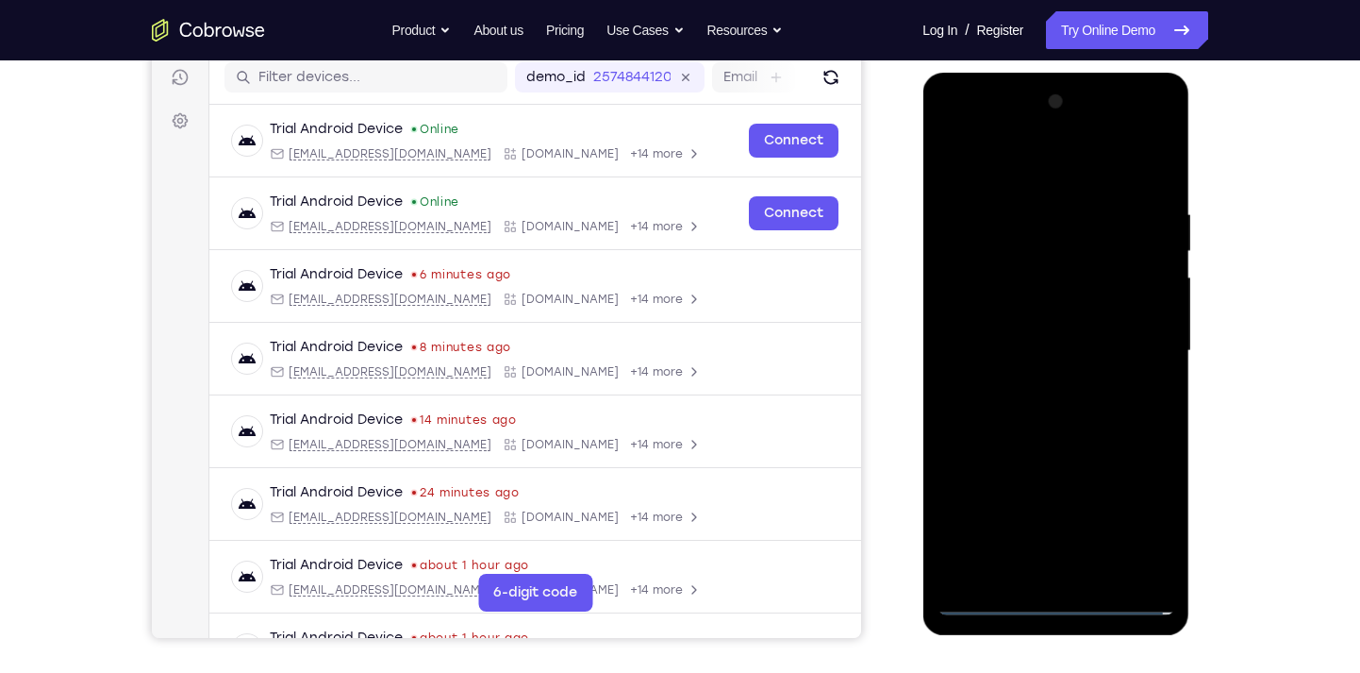
click at [1032, 389] on div at bounding box center [1056, 351] width 238 height 528
click at [1045, 316] on div at bounding box center [1056, 351] width 238 height 528
click at [1038, 318] on div at bounding box center [1056, 351] width 238 height 528
click at [1040, 346] on div at bounding box center [1056, 351] width 238 height 528
click at [1037, 419] on div at bounding box center [1056, 351] width 238 height 528
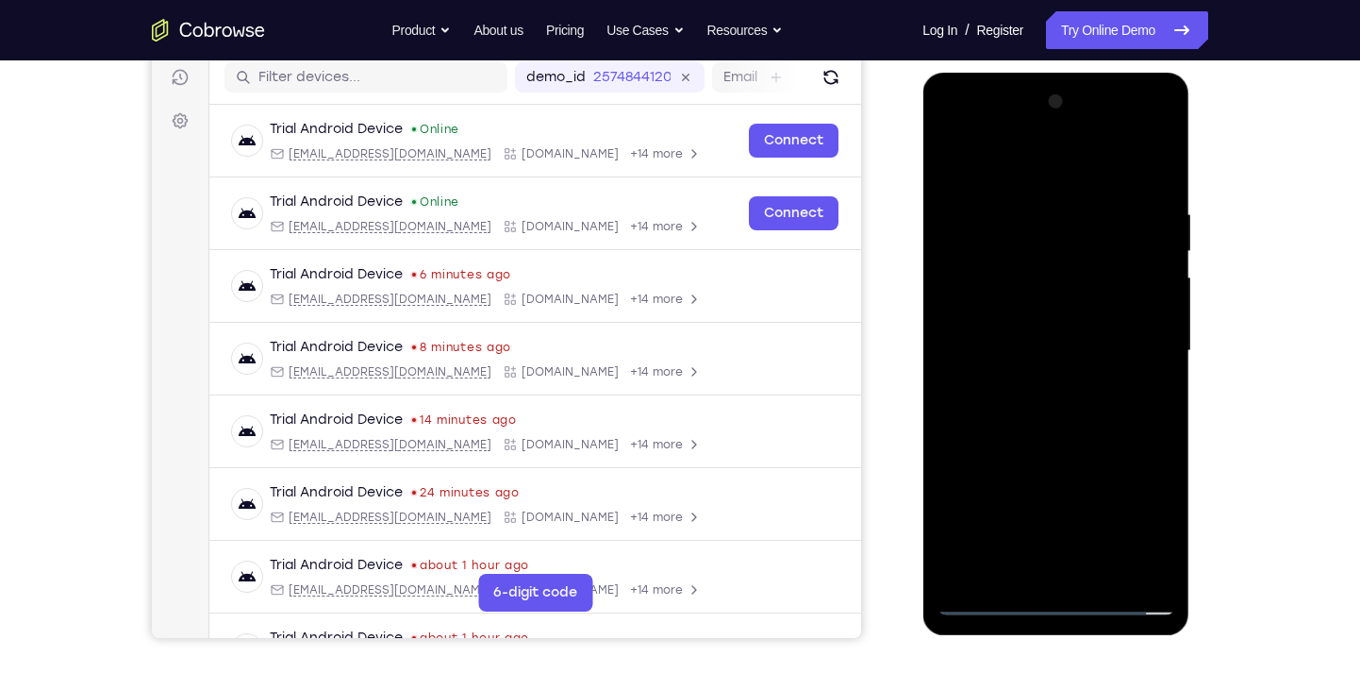
click at [1055, 403] on div at bounding box center [1056, 351] width 238 height 528
click at [1150, 185] on div at bounding box center [1056, 351] width 238 height 528
click at [1056, 574] on div at bounding box center [1056, 351] width 238 height 528
drag, startPoint x: 1108, startPoint y: 452, endPoint x: 1099, endPoint y: 211, distance: 240.7
click at [1099, 211] on div at bounding box center [1056, 351] width 238 height 528
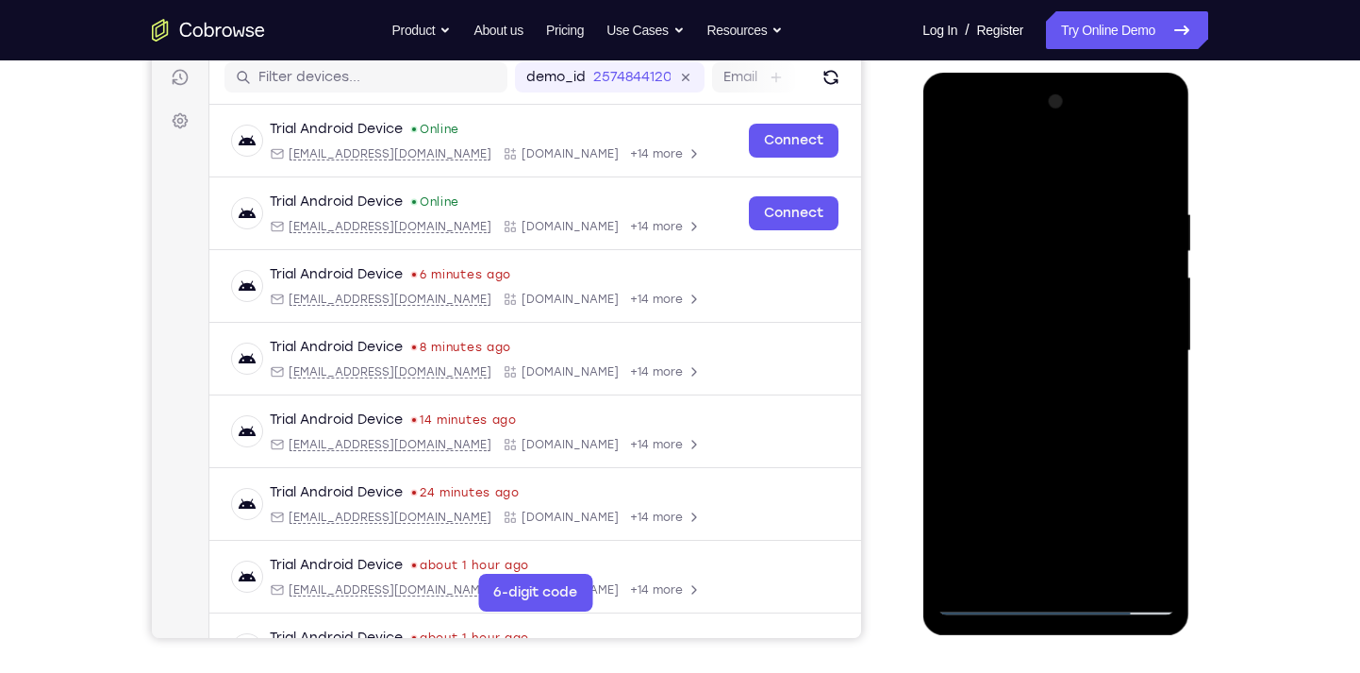
drag, startPoint x: 1115, startPoint y: 496, endPoint x: 1114, endPoint y: 271, distance: 225.4
click at [1114, 271] on div at bounding box center [1056, 351] width 238 height 528
drag, startPoint x: 1106, startPoint y: 459, endPoint x: 1110, endPoint y: 240, distance: 219.8
click at [1110, 240] on div at bounding box center [1056, 351] width 238 height 528
drag, startPoint x: 1082, startPoint y: 453, endPoint x: 1089, endPoint y: 205, distance: 248.2
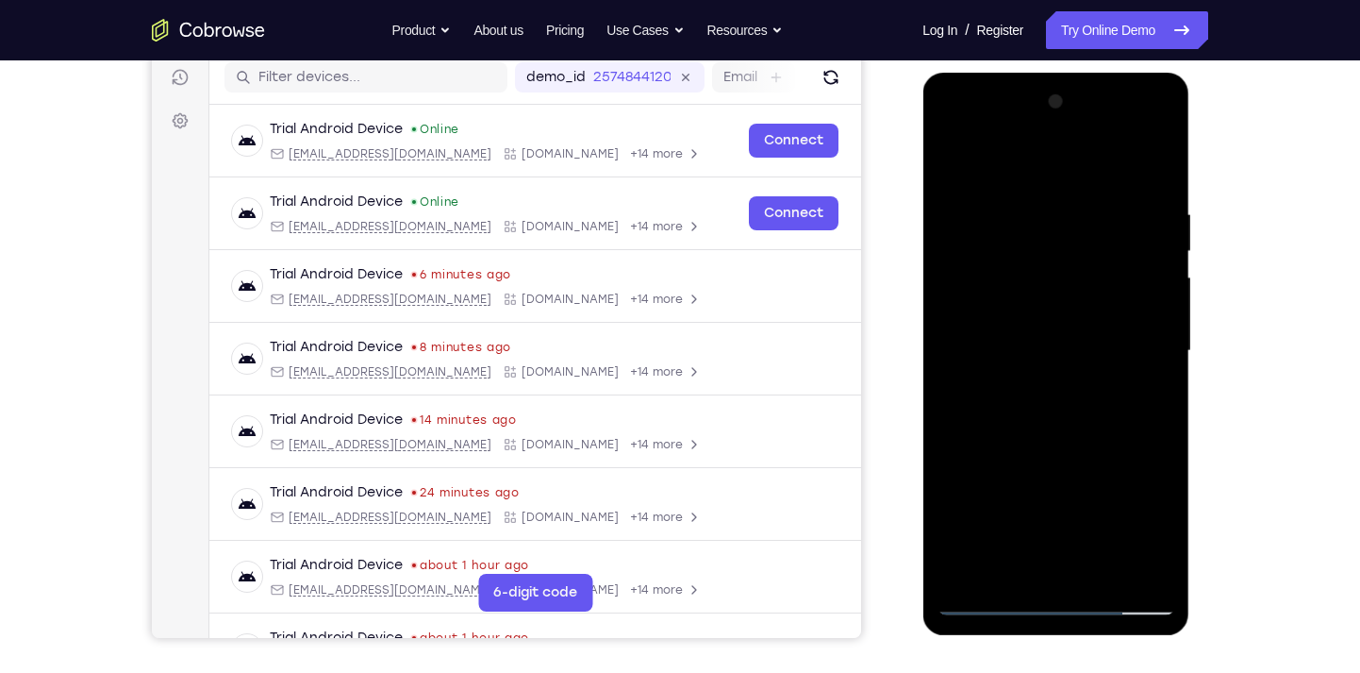
click at [1089, 205] on div at bounding box center [1056, 351] width 238 height 528
drag, startPoint x: 1129, startPoint y: 488, endPoint x: 1096, endPoint y: 282, distance: 208.3
click at [1096, 282] on div at bounding box center [1056, 351] width 238 height 528
drag, startPoint x: 1126, startPoint y: 378, endPoint x: 1097, endPoint y: 162, distance: 218.0
click at [1097, 162] on div at bounding box center [1056, 351] width 238 height 528
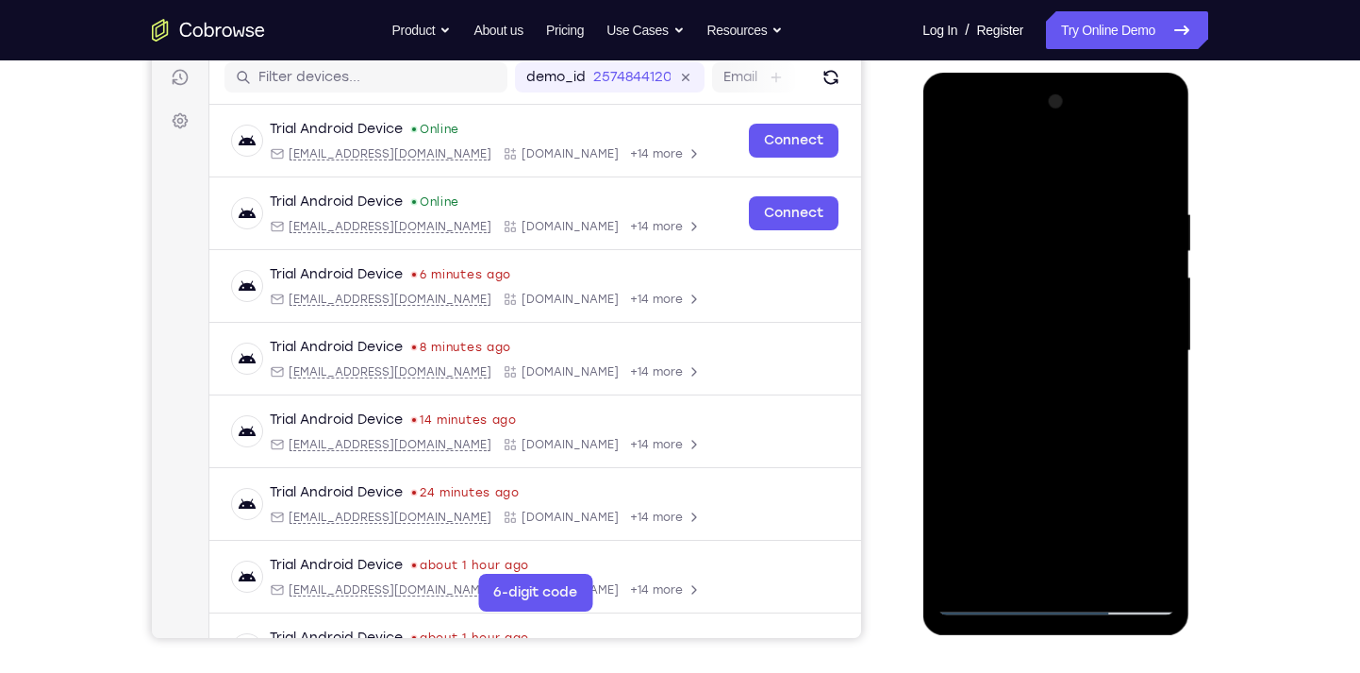
drag, startPoint x: 1121, startPoint y: 424, endPoint x: 1100, endPoint y: 166, distance: 259.3
click at [1100, 166] on div at bounding box center [1056, 351] width 238 height 528
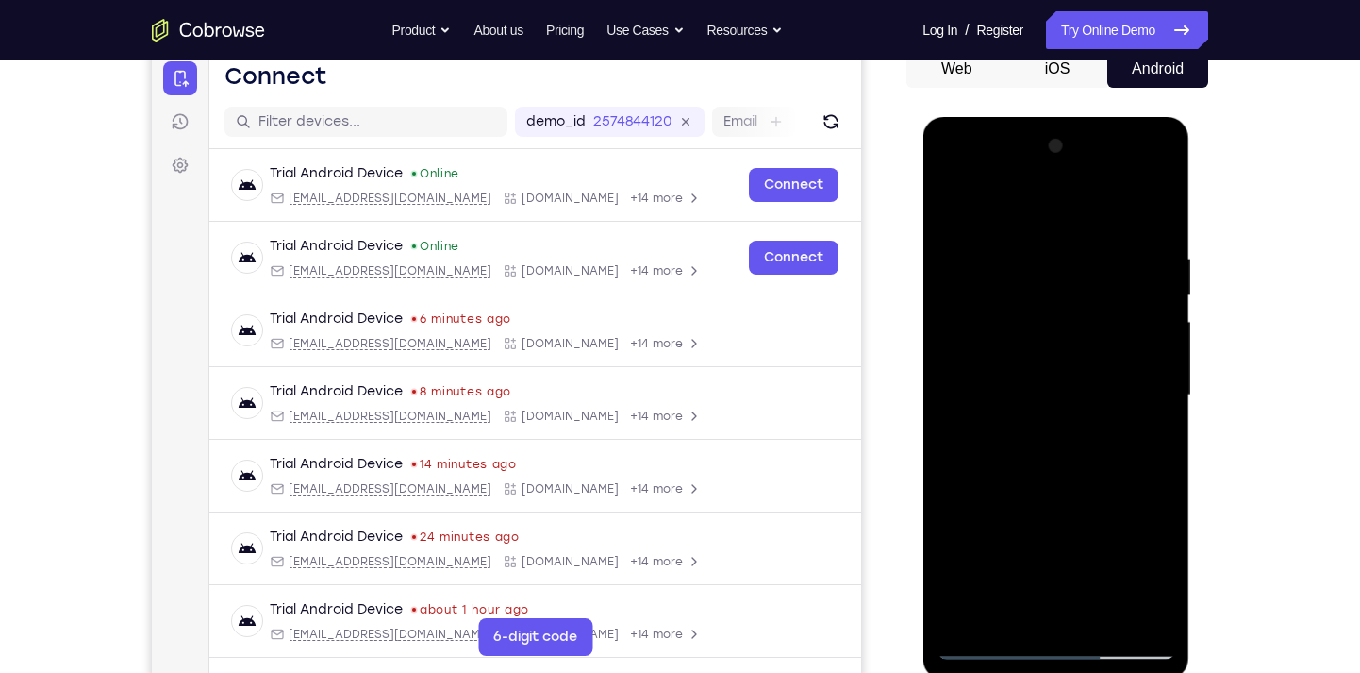
scroll to position [198, 0]
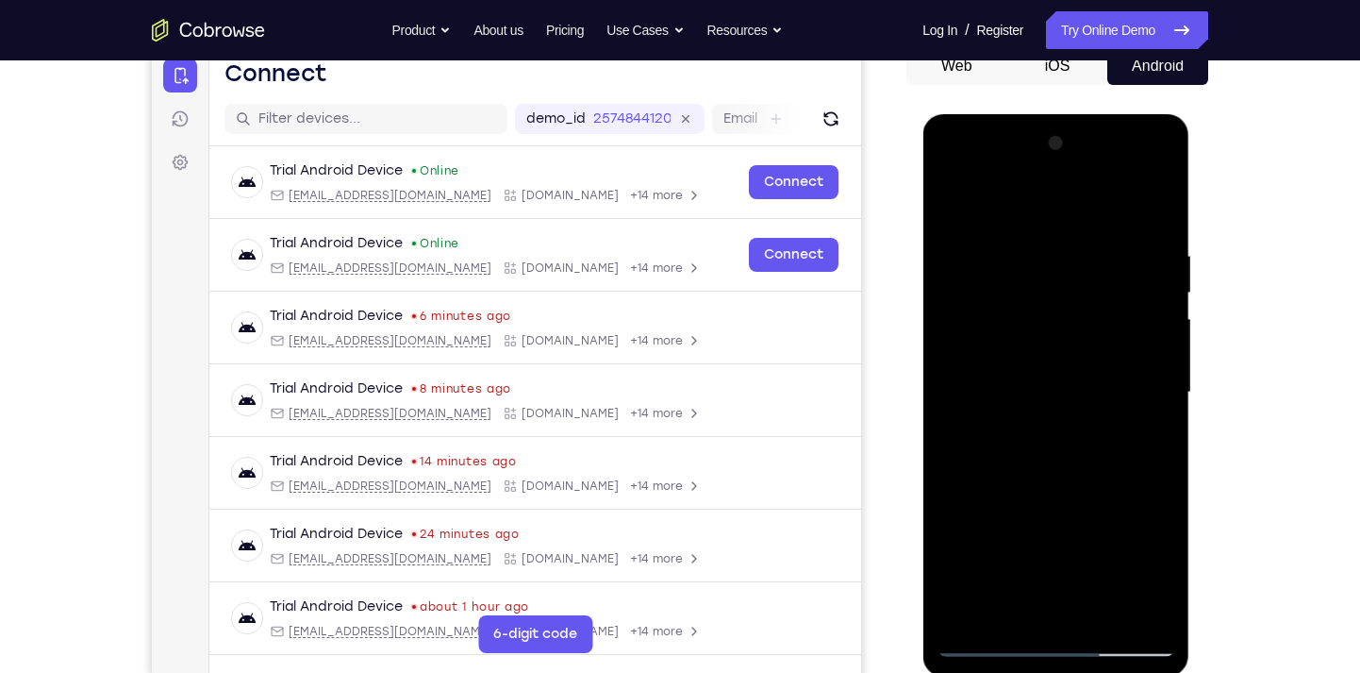
drag, startPoint x: 1123, startPoint y: 365, endPoint x: 1132, endPoint y: 536, distance: 170.9
click at [1132, 536] on div at bounding box center [1056, 392] width 238 height 528
drag, startPoint x: 1057, startPoint y: 370, endPoint x: 1113, endPoint y: 667, distance: 302.3
click at [1113, 667] on div at bounding box center [1056, 395] width 267 height 562
drag, startPoint x: 1050, startPoint y: 240, endPoint x: 1073, endPoint y: 575, distance: 336.6
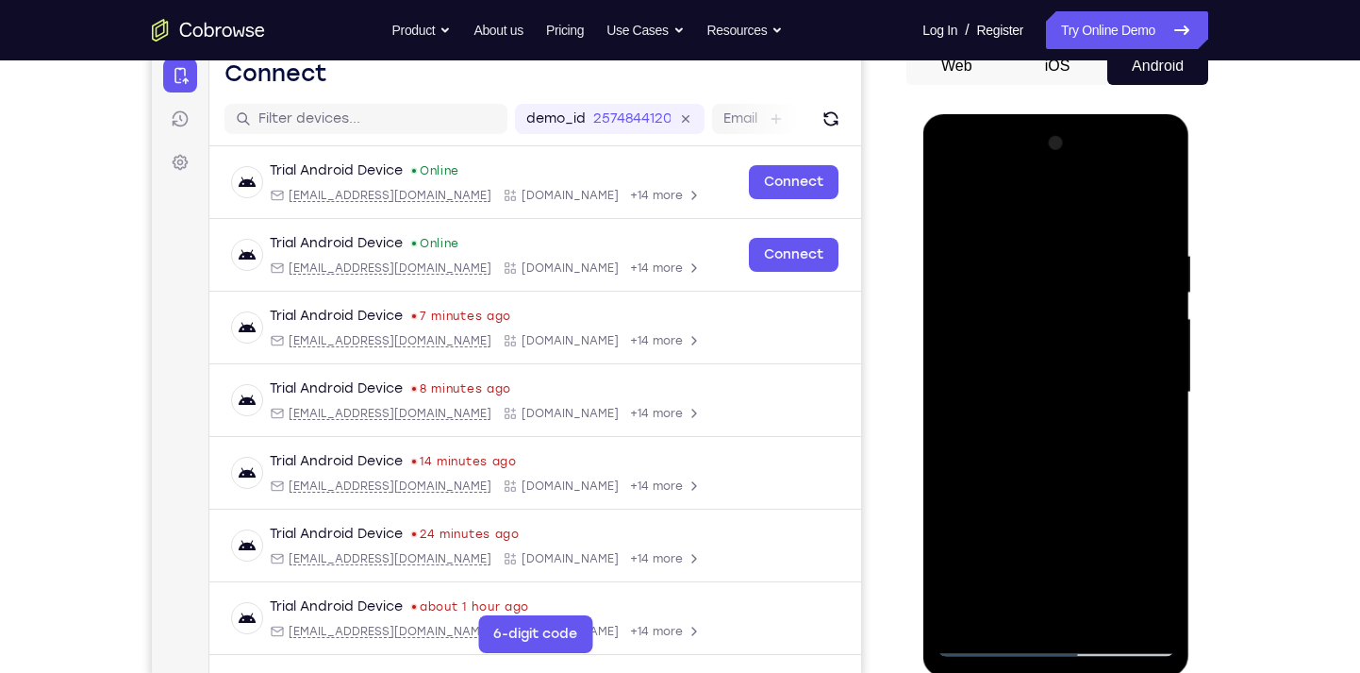
click at [1073, 575] on div at bounding box center [1056, 392] width 238 height 528
click at [973, 617] on div at bounding box center [1056, 392] width 238 height 528
click at [1052, 616] on div at bounding box center [1056, 392] width 238 height 528
drag, startPoint x: 1074, startPoint y: 485, endPoint x: 1040, endPoint y: 132, distance: 354.4
click at [1040, 132] on div at bounding box center [1056, 392] width 238 height 528
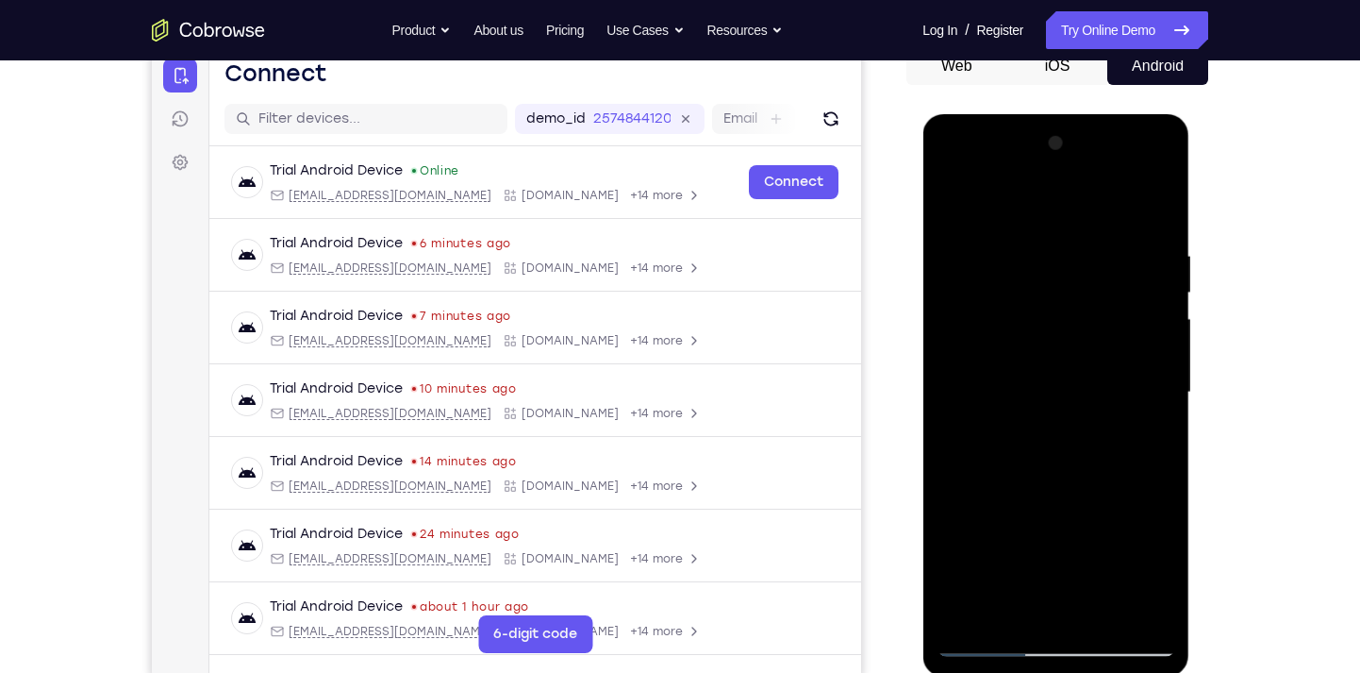
drag, startPoint x: 1027, startPoint y: 488, endPoint x: 1030, endPoint y: 149, distance: 338.7
click at [1030, 149] on div at bounding box center [1056, 392] width 238 height 528
drag, startPoint x: 1067, startPoint y: 492, endPoint x: 1069, endPoint y: 132, distance: 360.3
click at [1069, 132] on div at bounding box center [1056, 392] width 238 height 528
drag, startPoint x: 1097, startPoint y: 502, endPoint x: 1086, endPoint y: 164, distance: 337.9
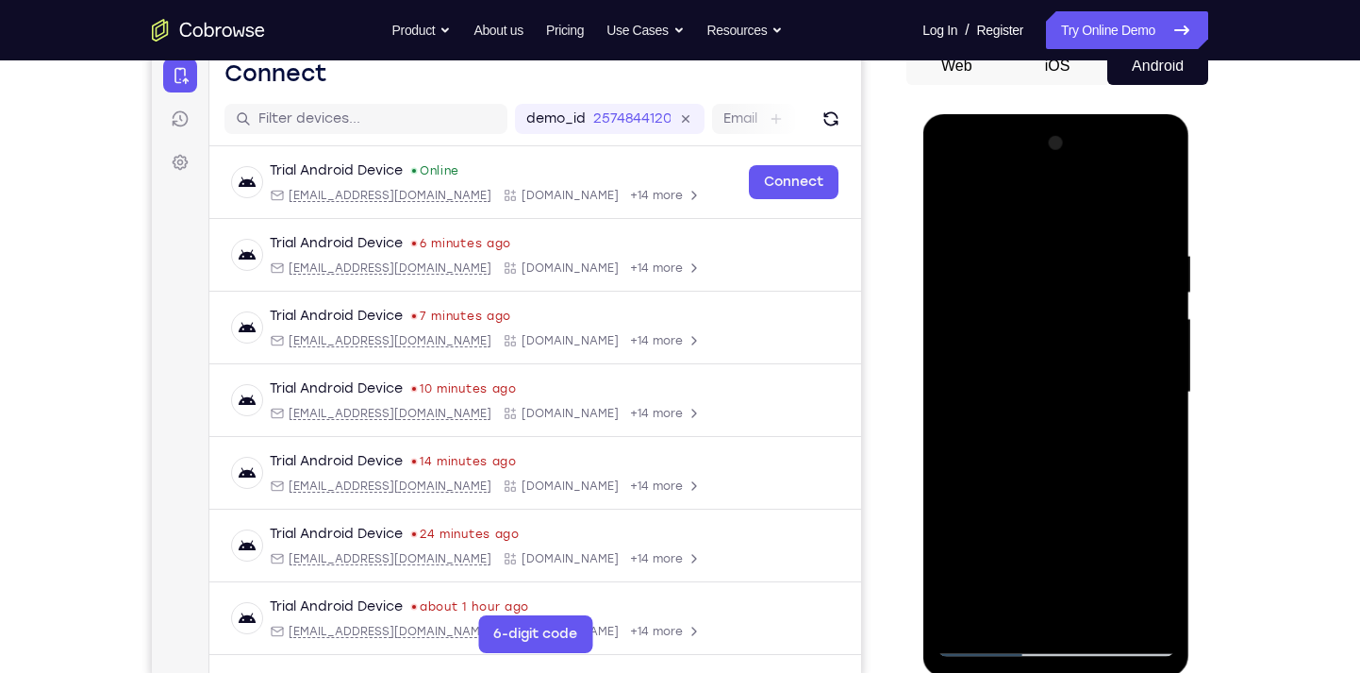
click at [1086, 164] on div at bounding box center [1056, 392] width 238 height 528
drag, startPoint x: 1097, startPoint y: 511, endPoint x: 1075, endPoint y: 158, distance: 354.4
click at [1075, 158] on div at bounding box center [1056, 392] width 238 height 528
drag, startPoint x: 1098, startPoint y: 500, endPoint x: 1078, endPoint y: 158, distance: 342.0
click at [1078, 158] on div at bounding box center [1056, 392] width 238 height 528
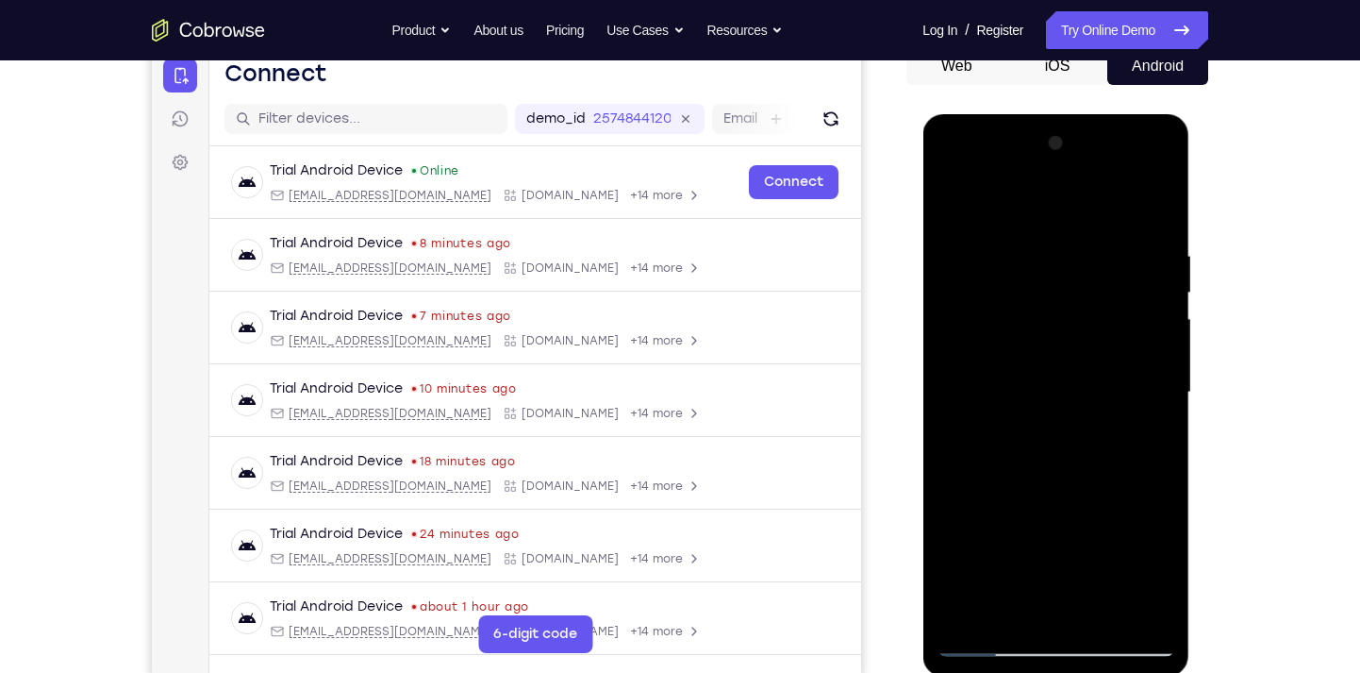
drag, startPoint x: 1104, startPoint y: 481, endPoint x: 1080, endPoint y: 121, distance: 361.1
click at [1080, 121] on div at bounding box center [1056, 395] width 267 height 562
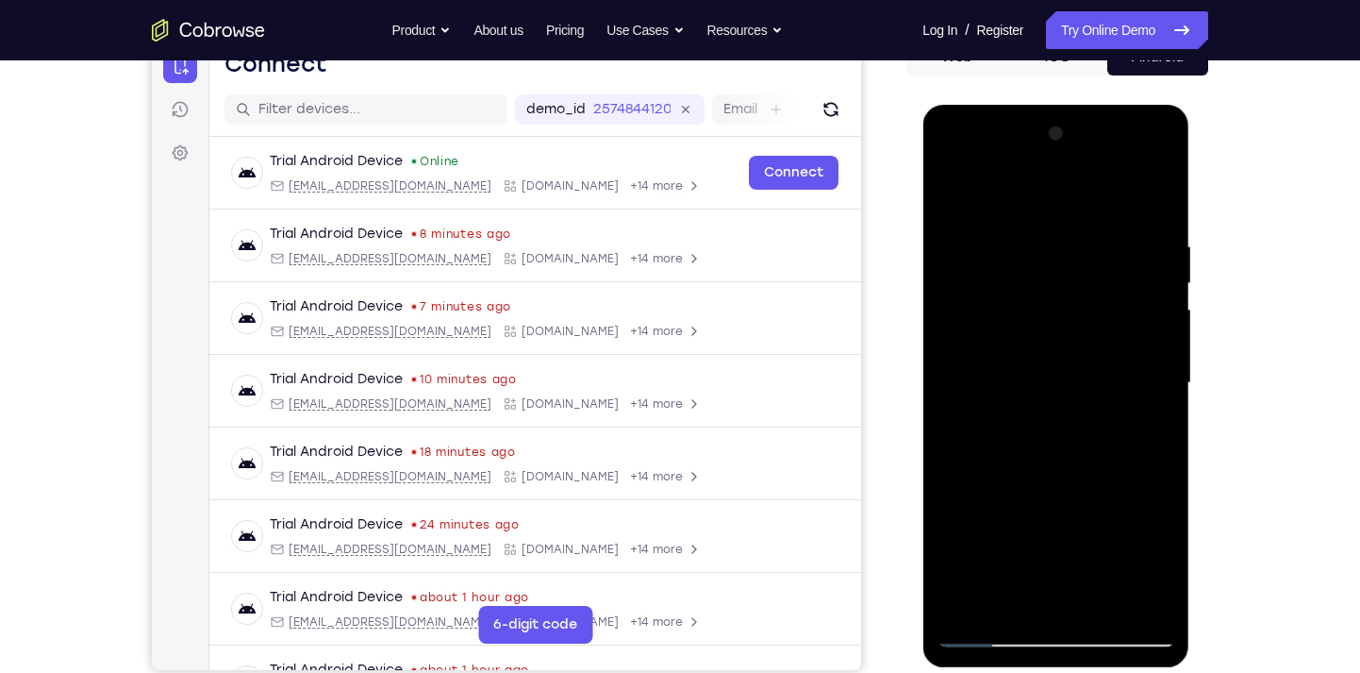
scroll to position [208, 0]
drag, startPoint x: 1080, startPoint y: 475, endPoint x: 1012, endPoint y: 141, distance: 341.7
click at [1012, 141] on div at bounding box center [1056, 382] width 238 height 528
drag, startPoint x: 2, startPoint y: 294, endPoint x: 96, endPoint y: 355, distance: 112.0
click at [876, 357] on div "Your Support Agent Your Customer Web iOS Android" at bounding box center [680, 321] width 1056 height 697
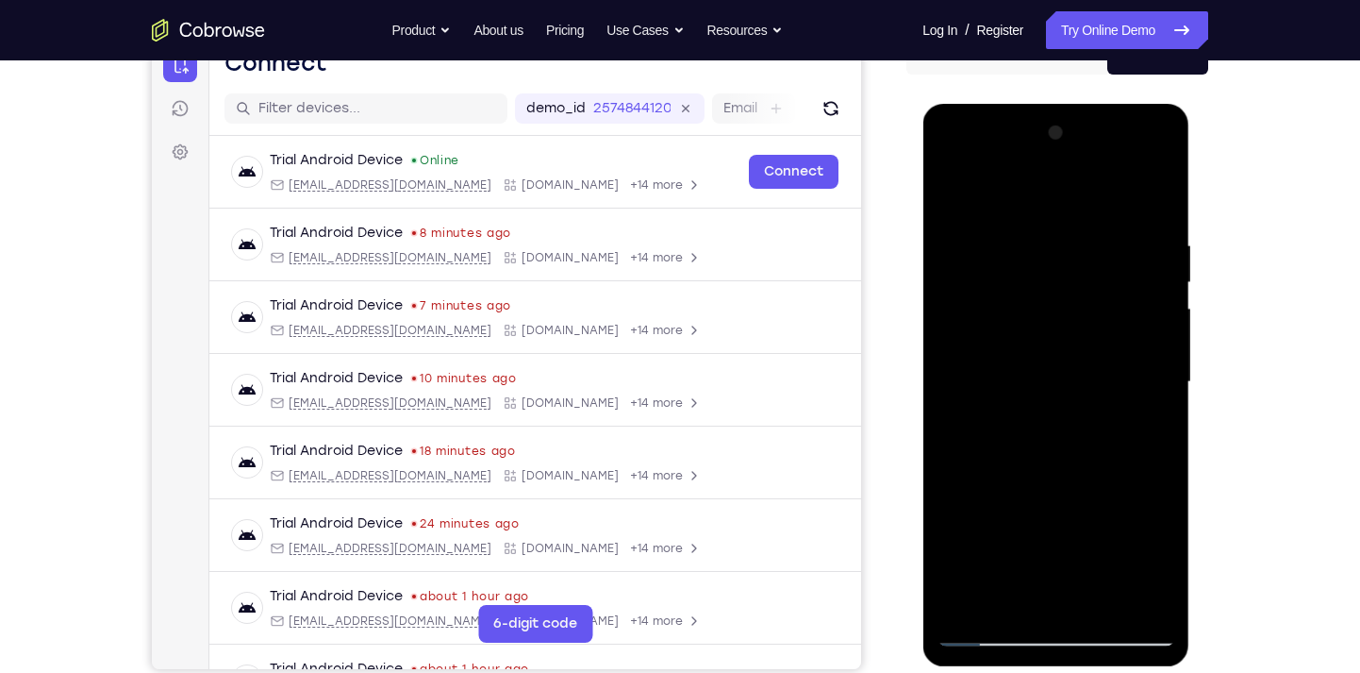
drag, startPoint x: 1095, startPoint y: 483, endPoint x: 1106, endPoint y: 120, distance: 363.3
click at [1106, 120] on div at bounding box center [1056, 382] width 238 height 528
drag, startPoint x: 1050, startPoint y: 497, endPoint x: 1073, endPoint y: 135, distance: 362.9
click at [1073, 135] on div at bounding box center [1056, 382] width 238 height 528
drag, startPoint x: 1087, startPoint y: 502, endPoint x: 1092, endPoint y: 143, distance: 358.5
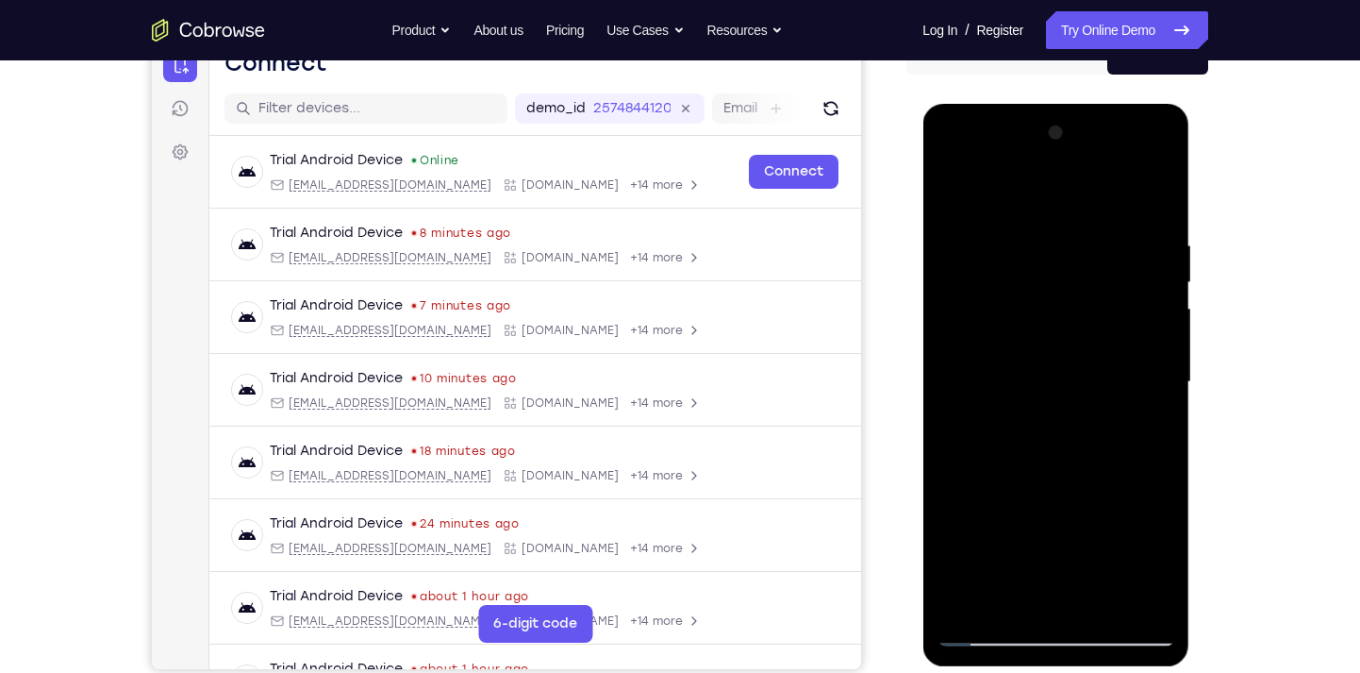
click at [1092, 143] on div at bounding box center [1056, 382] width 238 height 528
drag, startPoint x: 1088, startPoint y: 502, endPoint x: 1084, endPoint y: 190, distance: 312.3
click at [1084, 190] on div at bounding box center [1056, 382] width 238 height 528
drag, startPoint x: 1088, startPoint y: 518, endPoint x: 1057, endPoint y: 197, distance: 322.1
click at [1057, 197] on div at bounding box center [1056, 382] width 238 height 528
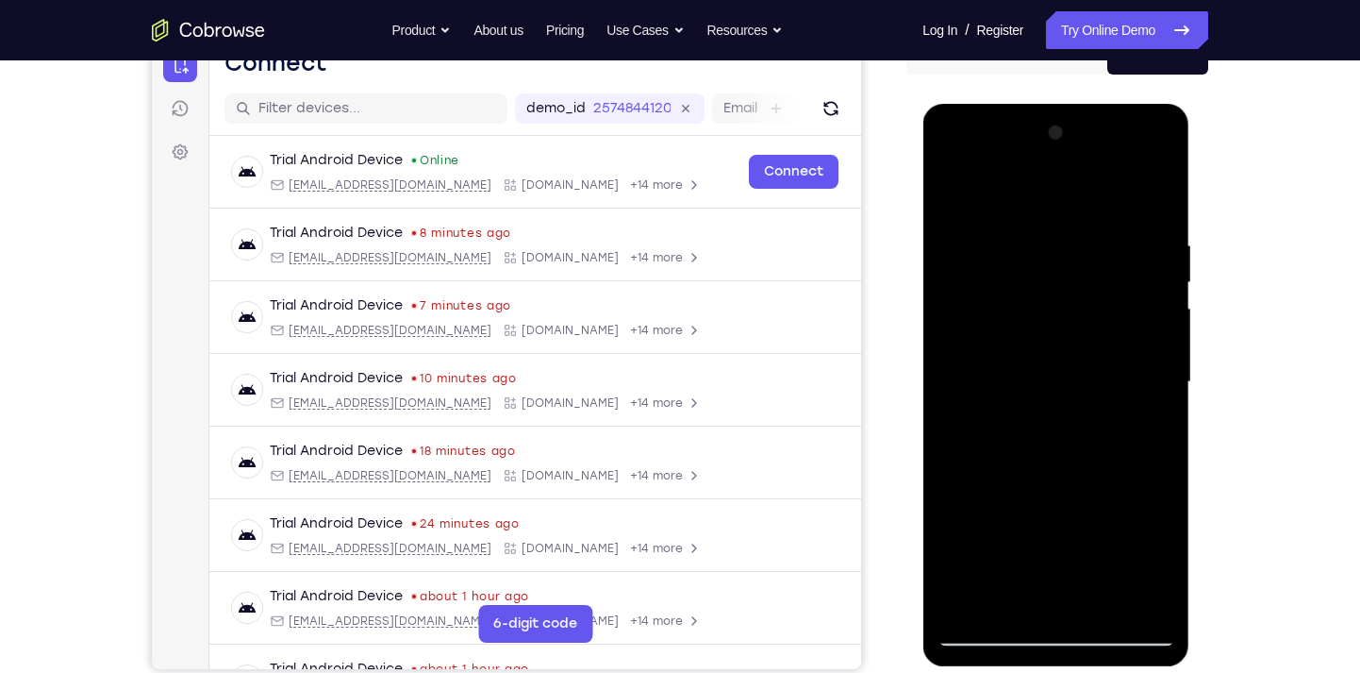
drag, startPoint x: 1077, startPoint y: 503, endPoint x: 1073, endPoint y: 128, distance: 374.5
click at [1073, 128] on div at bounding box center [1056, 382] width 238 height 528
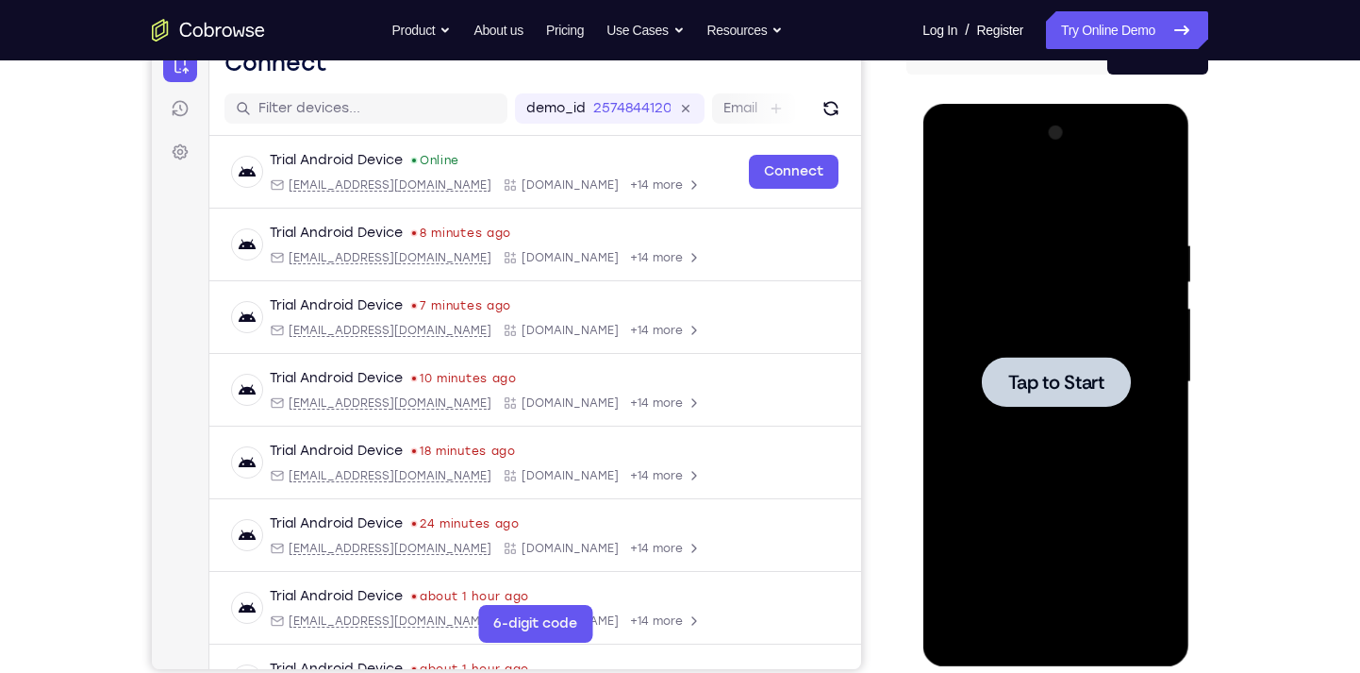
click at [1059, 403] on div at bounding box center [1055, 382] width 149 height 50
click at [1056, 640] on div at bounding box center [1056, 382] width 238 height 528
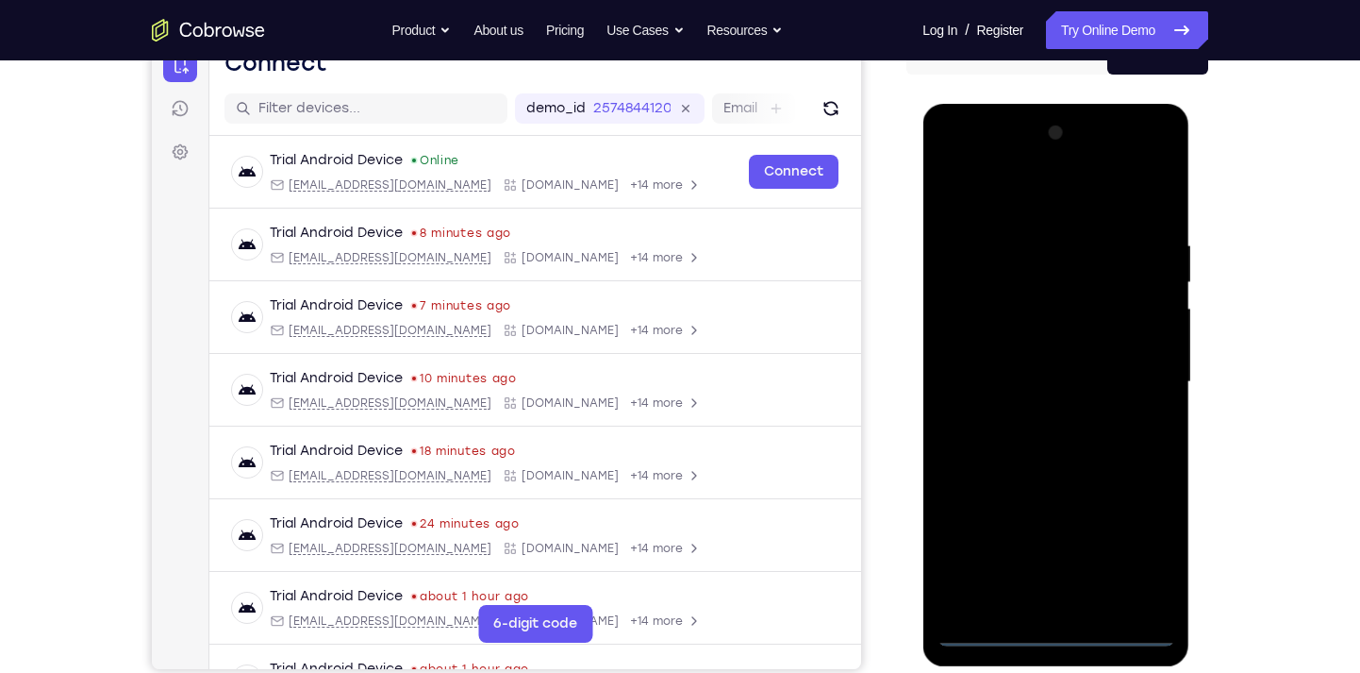
click at [1140, 551] on div at bounding box center [1056, 382] width 238 height 528
click at [963, 152] on div at bounding box center [1056, 382] width 238 height 528
click at [1129, 374] on div at bounding box center [1056, 382] width 238 height 528
click at [1029, 412] on div at bounding box center [1056, 382] width 238 height 528
click at [1036, 363] on div at bounding box center [1056, 382] width 238 height 528
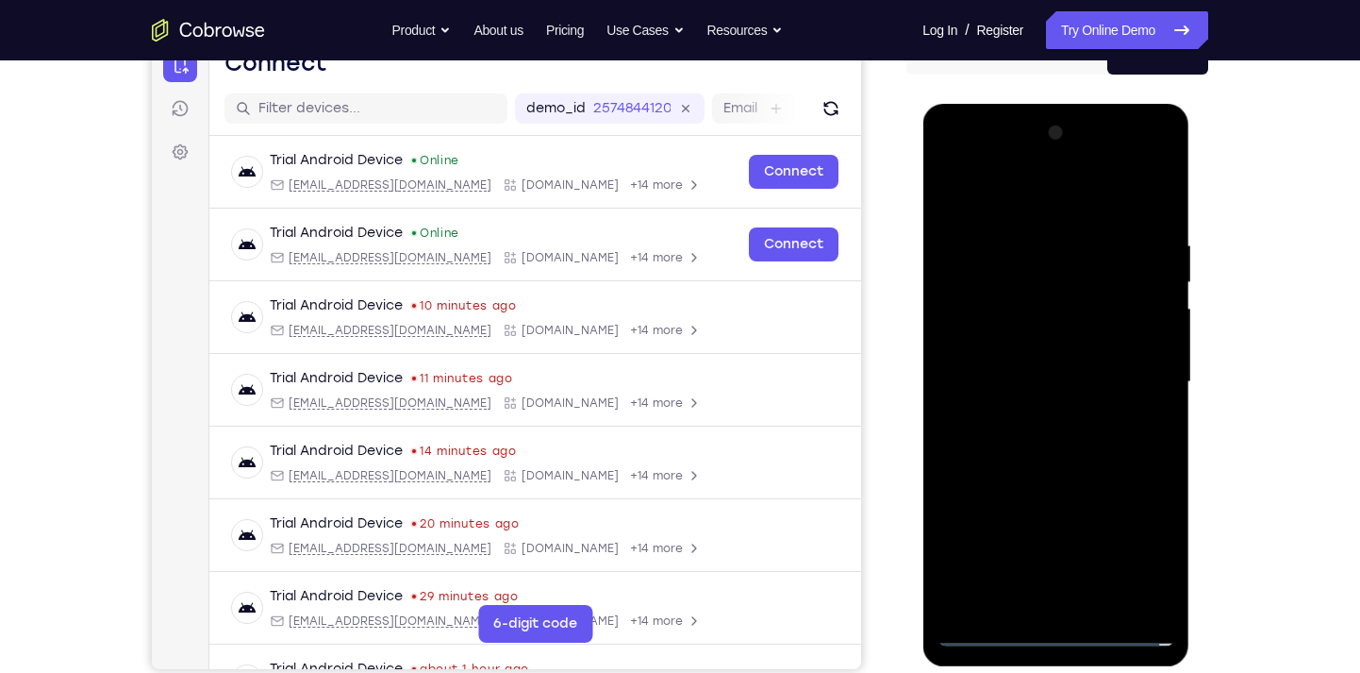
click at [1040, 351] on div at bounding box center [1056, 382] width 238 height 528
click at [1036, 383] on div at bounding box center [1056, 382] width 238 height 528
click at [1035, 436] on div at bounding box center [1056, 382] width 238 height 528
click at [1157, 222] on div at bounding box center [1056, 382] width 238 height 528
click at [1015, 599] on div at bounding box center [1056, 382] width 238 height 528
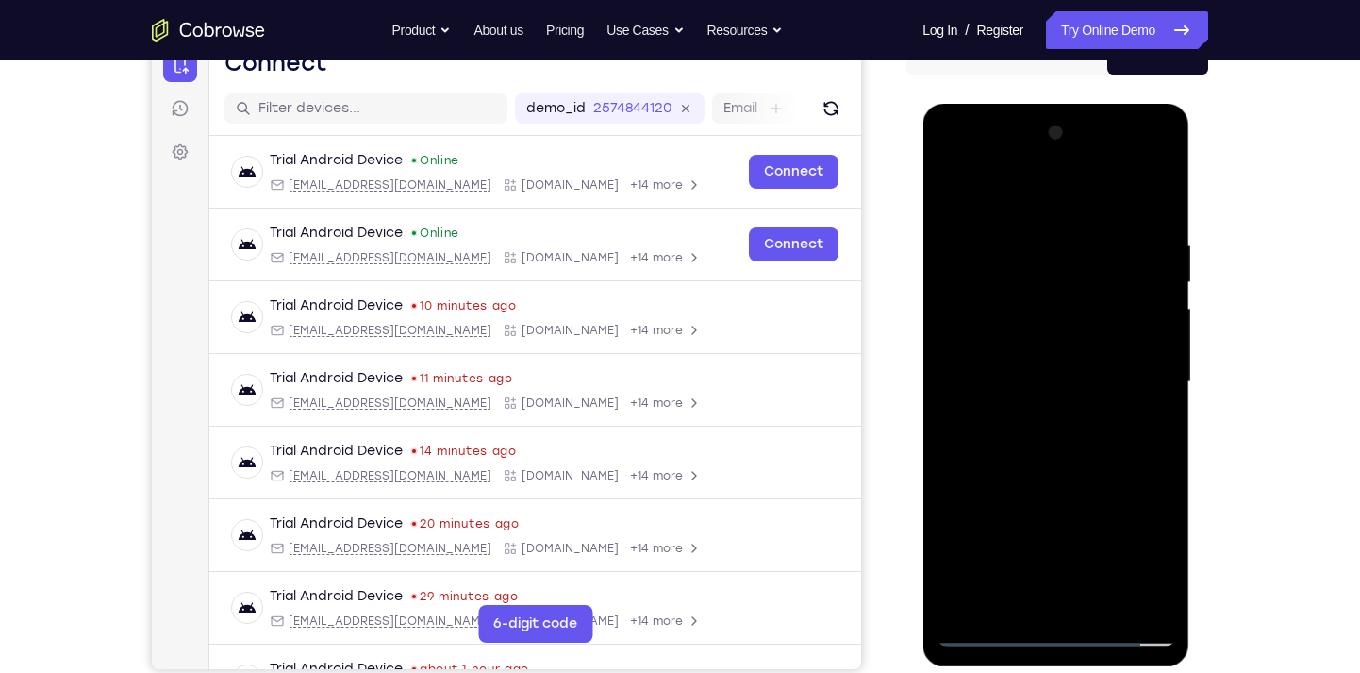
drag, startPoint x: 1072, startPoint y: 491, endPoint x: 1049, endPoint y: 197, distance: 295.2
click at [1049, 197] on div at bounding box center [1056, 382] width 238 height 528
click at [1053, 601] on div at bounding box center [1056, 382] width 238 height 528
drag, startPoint x: 1072, startPoint y: 452, endPoint x: 1064, endPoint y: 190, distance: 262.3
click at [1064, 190] on div at bounding box center [1056, 382] width 238 height 528
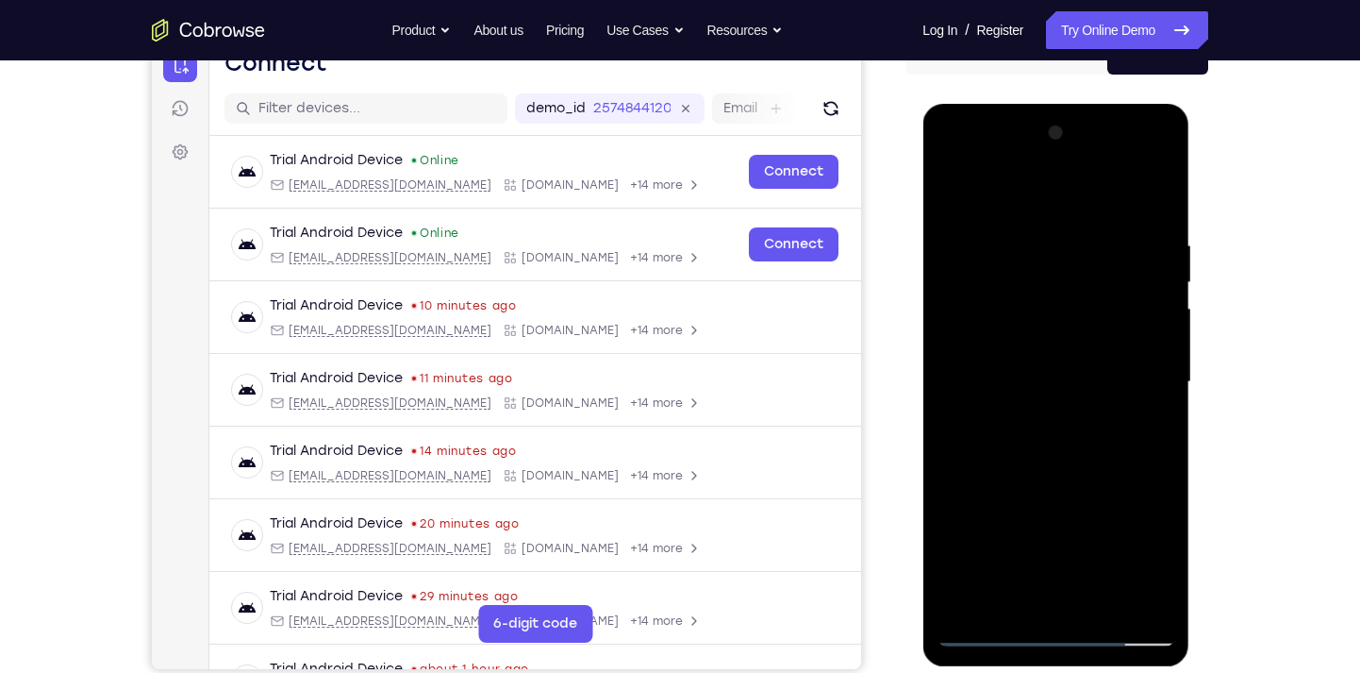
drag, startPoint x: 1081, startPoint y: 496, endPoint x: 1049, endPoint y: 193, distance: 304.5
click at [1049, 193] on div at bounding box center [1056, 382] width 238 height 528
drag, startPoint x: 1092, startPoint y: 472, endPoint x: 1053, endPoint y: 258, distance: 216.8
click at [1053, 258] on div at bounding box center [1056, 382] width 238 height 528
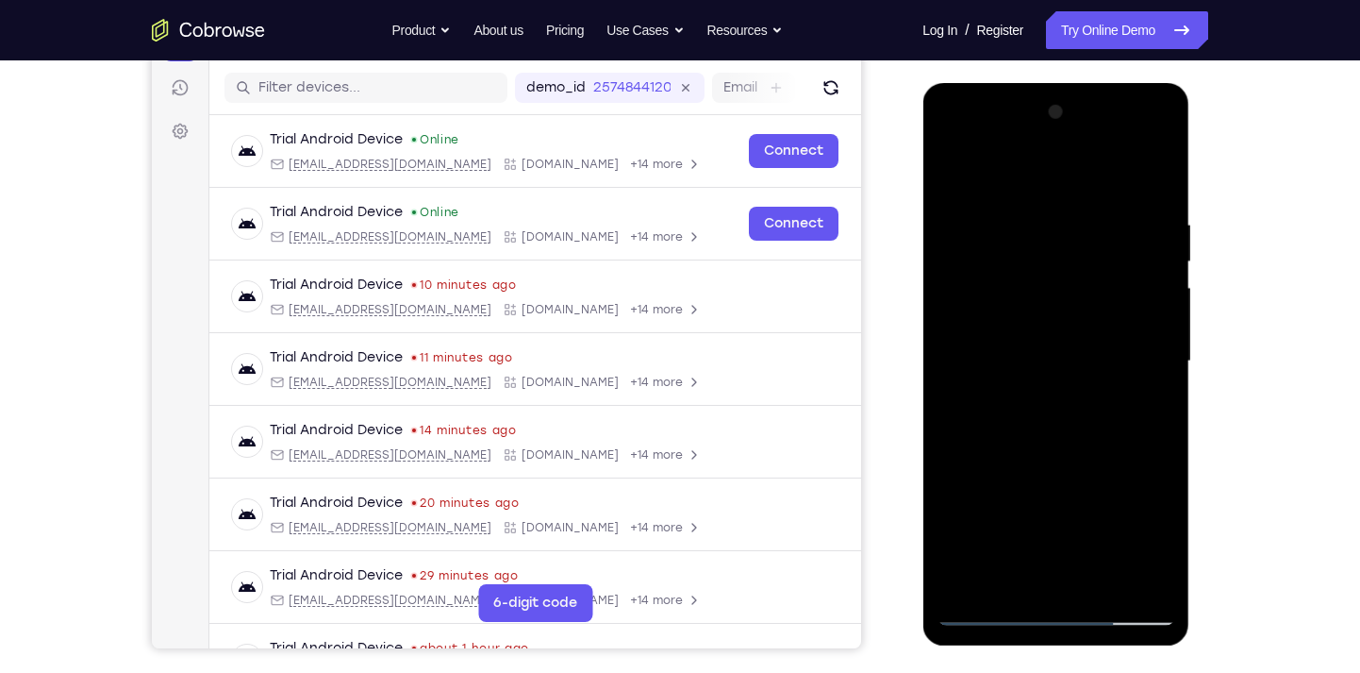
scroll to position [224, 0]
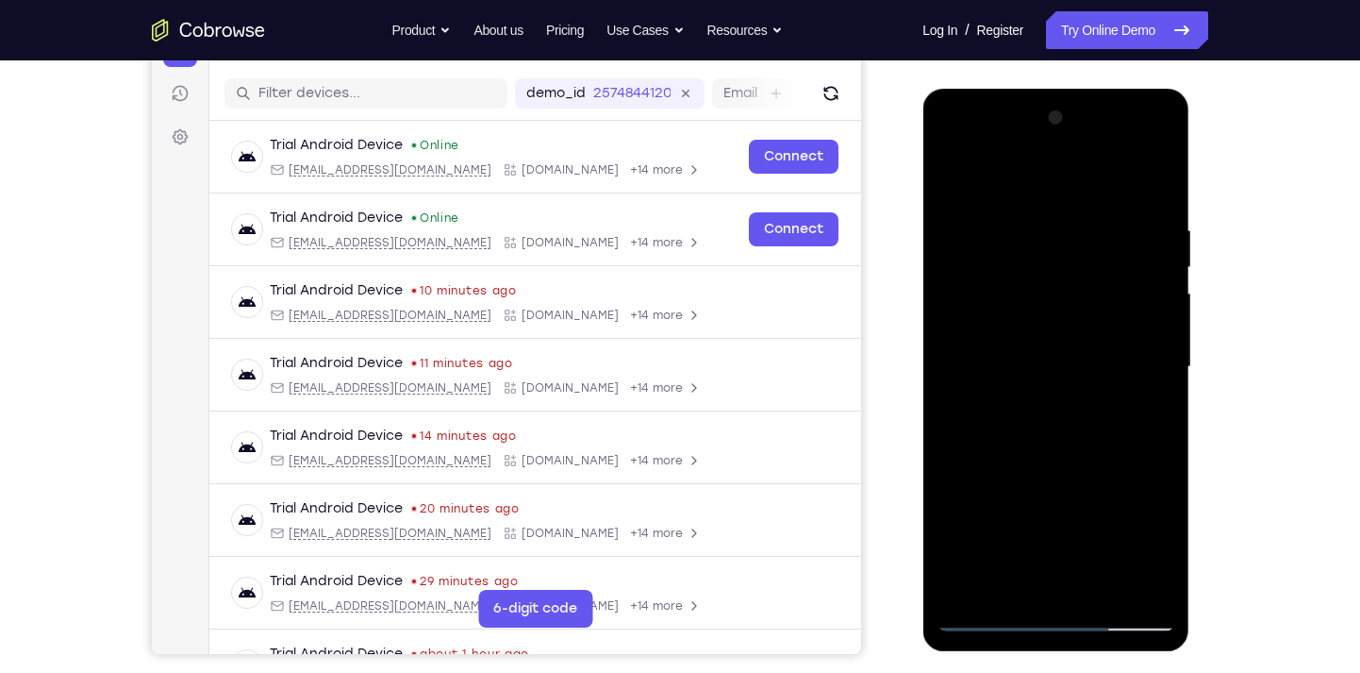
drag, startPoint x: 1097, startPoint y: 430, endPoint x: 1079, endPoint y: 194, distance: 236.5
click at [1079, 194] on div at bounding box center [1056, 367] width 238 height 528
drag, startPoint x: 1087, startPoint y: 477, endPoint x: 1065, endPoint y: 219, distance: 259.4
click at [1065, 219] on div at bounding box center [1056, 367] width 238 height 528
drag, startPoint x: 1075, startPoint y: 479, endPoint x: 1086, endPoint y: 254, distance: 225.7
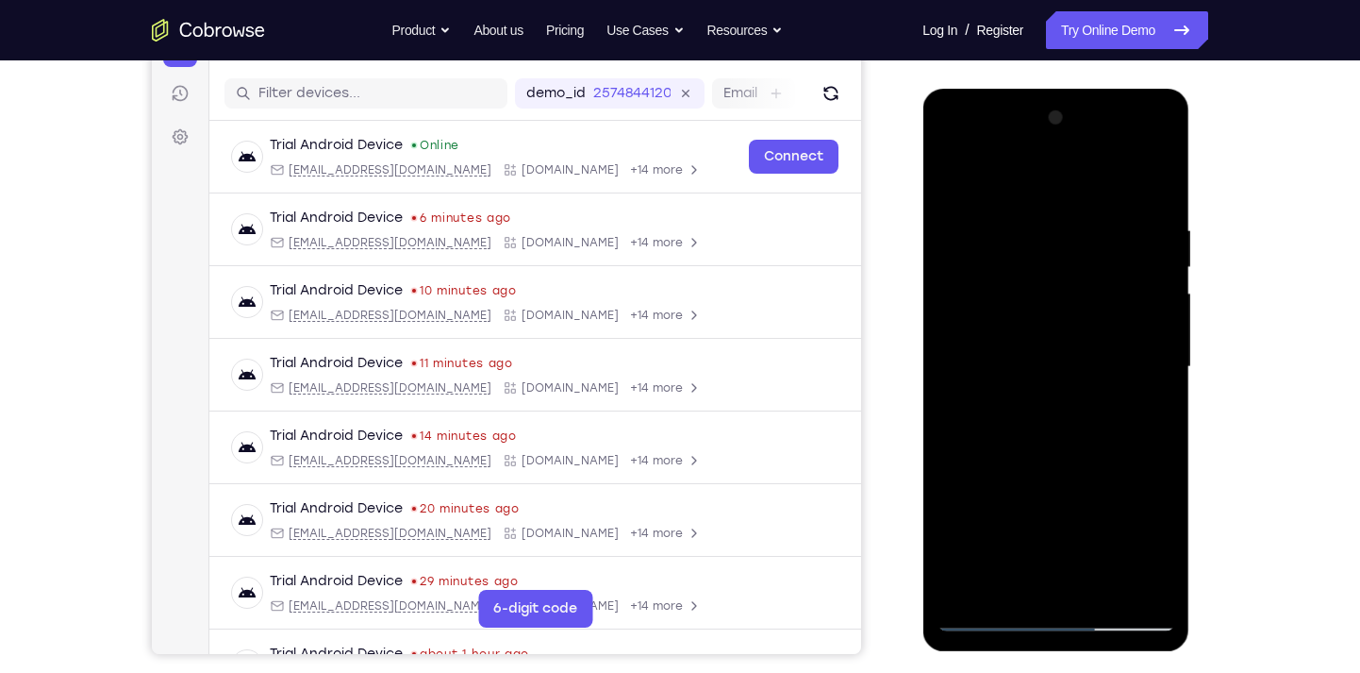
click at [1086, 254] on div at bounding box center [1056, 367] width 238 height 528
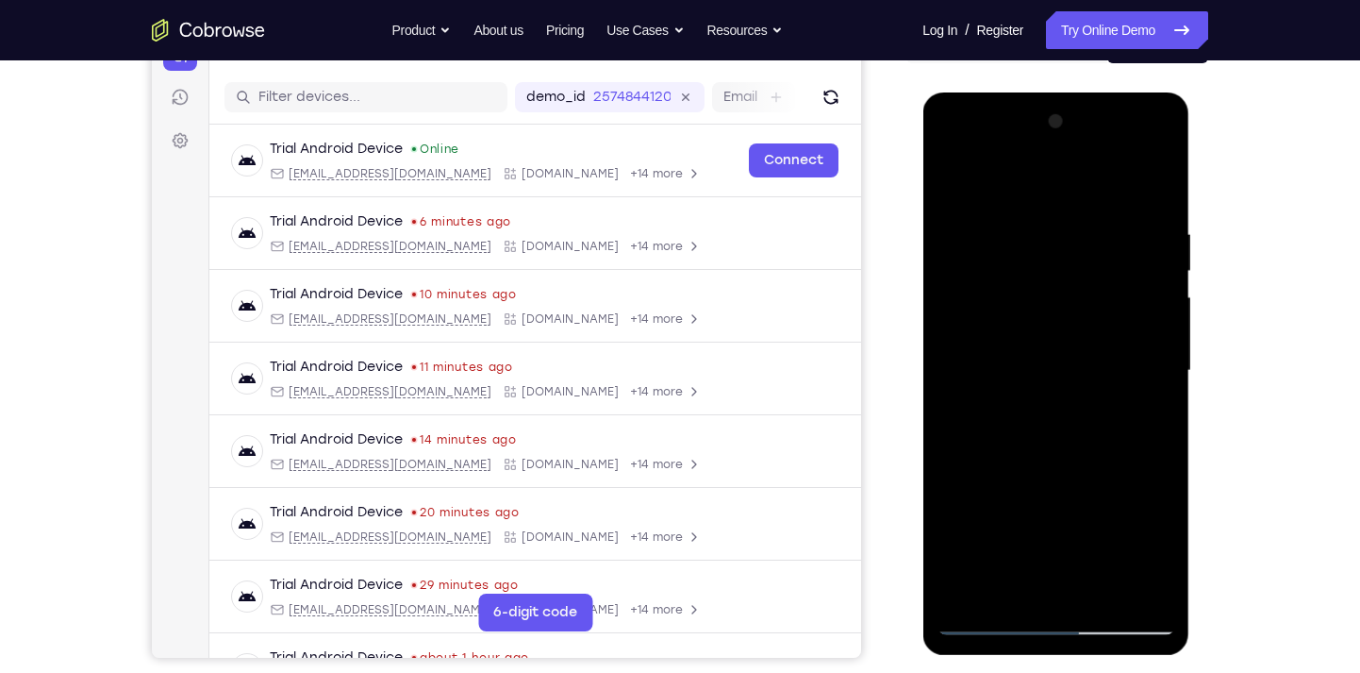
drag, startPoint x: 1086, startPoint y: 489, endPoint x: 1058, endPoint y: 194, distance: 295.6
click at [1058, 194] on div at bounding box center [1056, 371] width 238 height 528
